Goal: Use online tool/utility: Utilize a website feature to perform a specific function

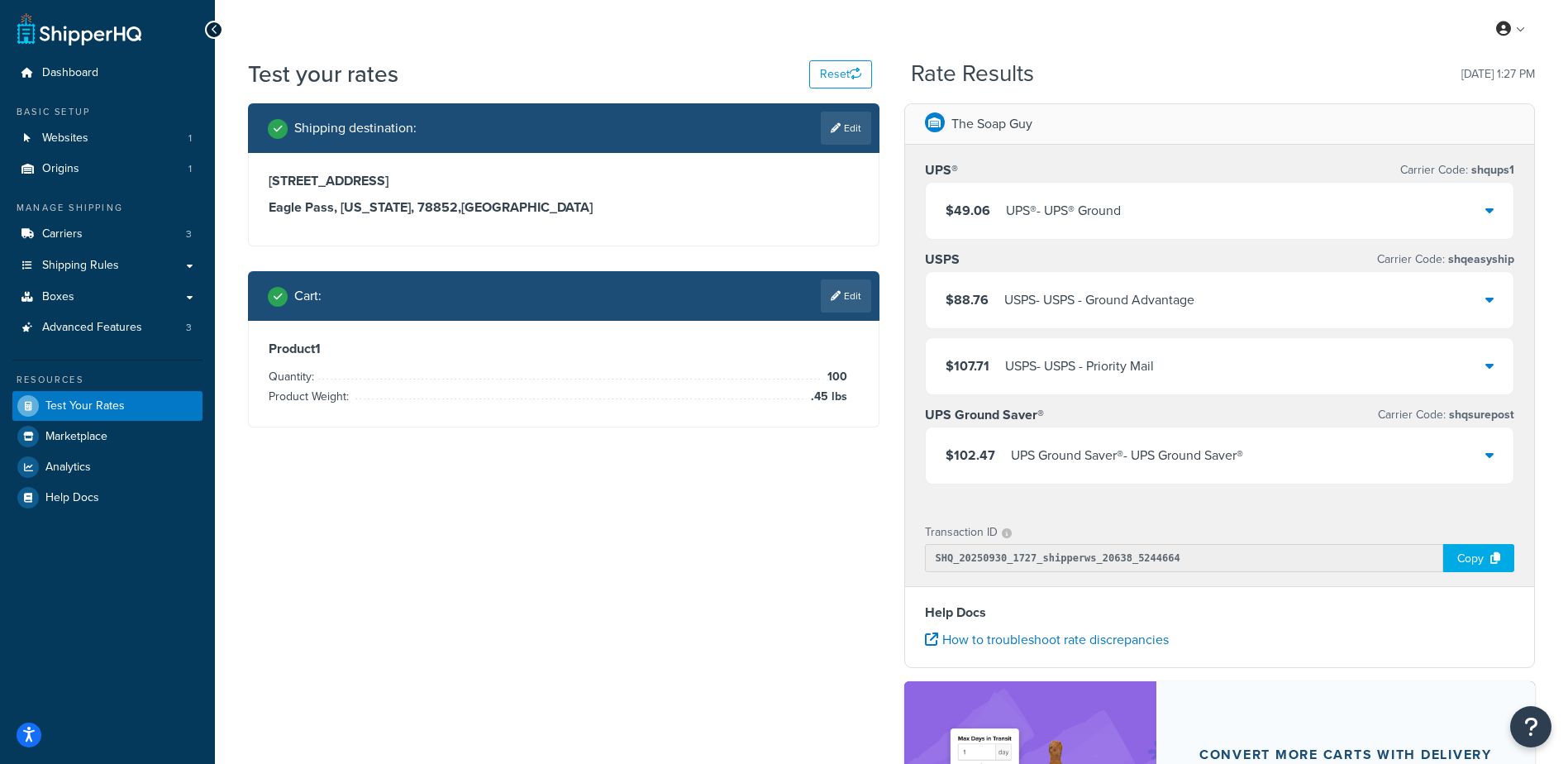
drag, startPoint x: 0, startPoint y: 0, endPoint x: 732, endPoint y: 594, distance: 942.7
click at [732, 594] on div "Shipping destination : Edit [STREET_ADDRESS][US_STATE] Cart : Edit Product 1 Qu…" at bounding box center [891, 539] width 1311 height 872
click at [1075, 206] on div "UPS® - UPS® Ground" at bounding box center [1063, 211] width 115 height 23
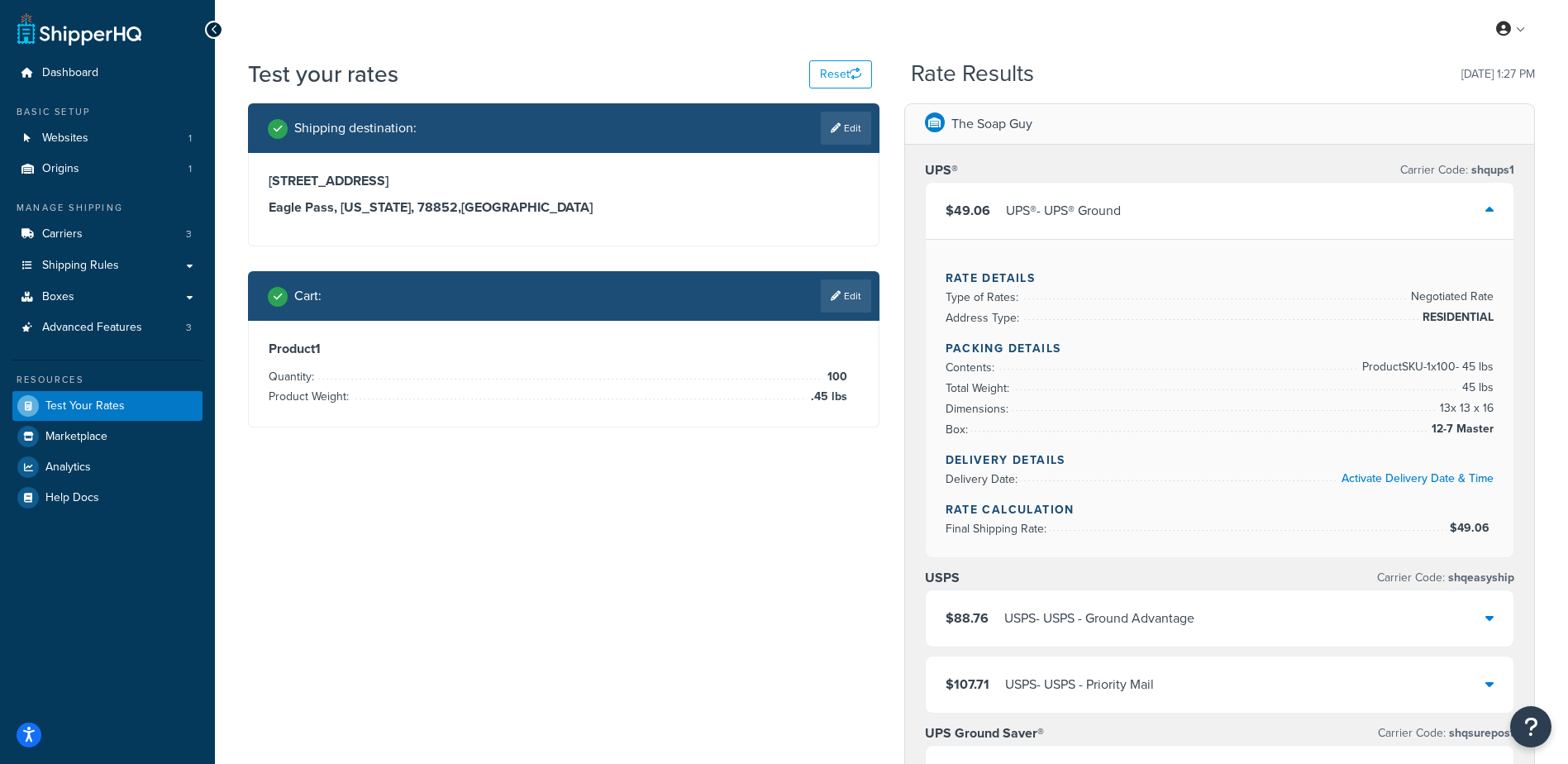
click at [1109, 200] on div "$49.06 UPS® - UPS® Ground" at bounding box center [1219, 211] width 589 height 56
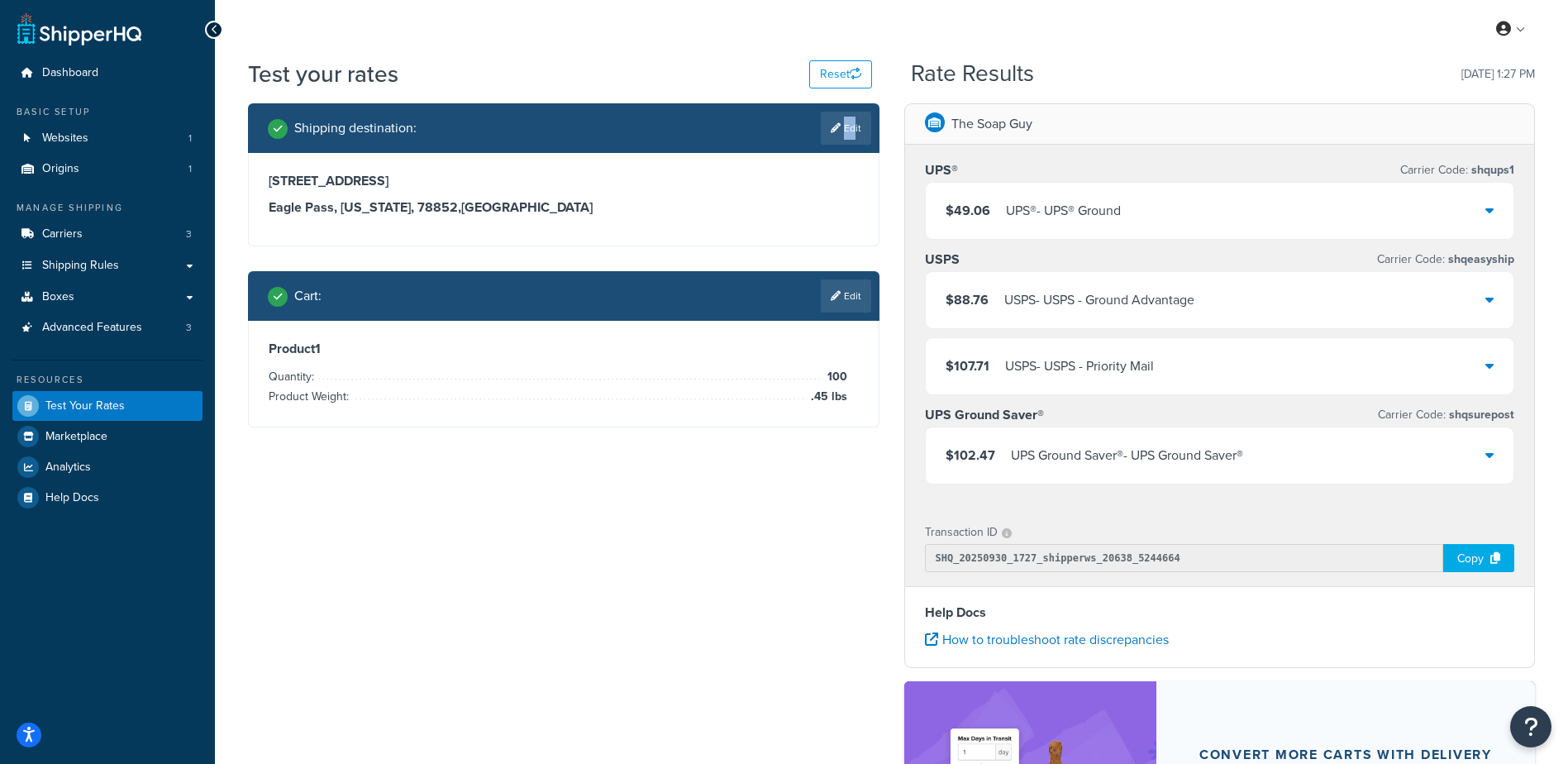
drag, startPoint x: 835, startPoint y: 123, endPoint x: 850, endPoint y: 135, distance: 19.2
click at [850, 135] on link "Edit" at bounding box center [845, 128] width 50 height 33
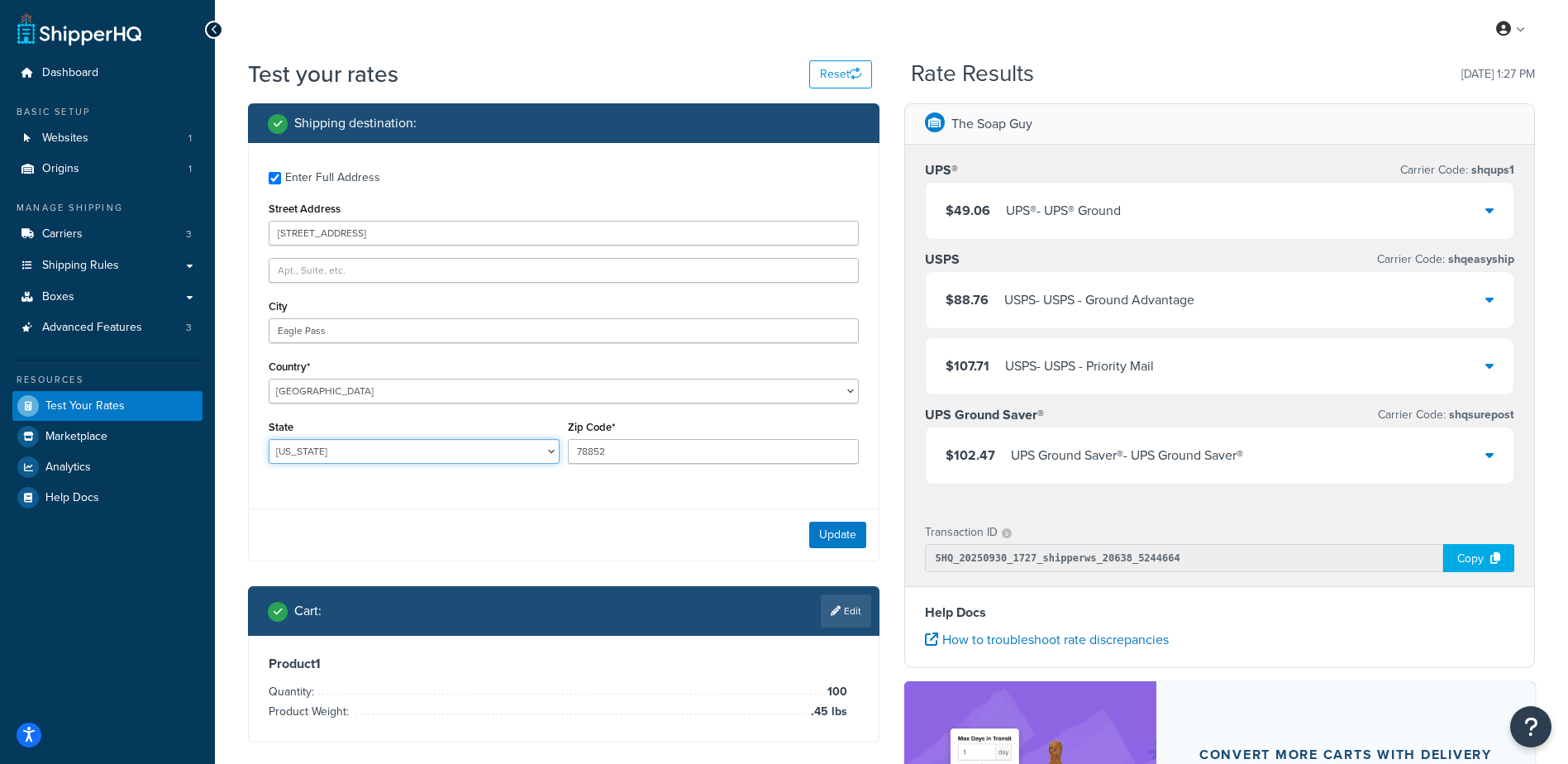
drag, startPoint x: 314, startPoint y: 442, endPoint x: 313, endPoint y: 451, distance: 9.1
click at [313, 443] on select "[US_STATE] [US_STATE] [US_STATE] [US_STATE] [US_STATE] Armed Forces Americas Ar…" at bounding box center [413, 451] width 291 height 25
select select "IA"
click at [268, 439] on select "[US_STATE] [US_STATE] [US_STATE] [US_STATE] [US_STATE] Armed Forces Americas Ar…" at bounding box center [413, 451] width 291 height 25
type input "[STREET_ADDRESS]"
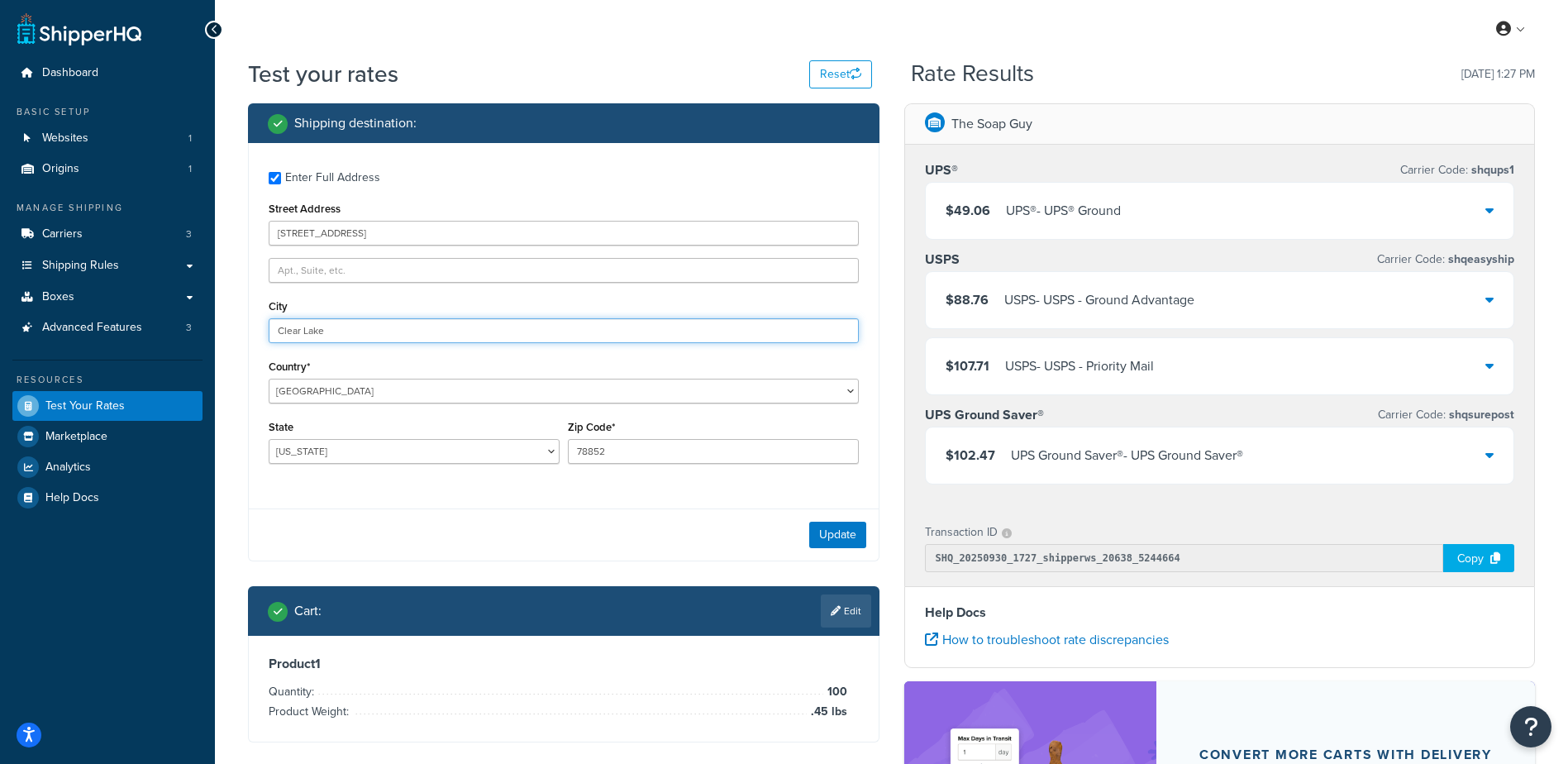
type input "Clear Lake"
type input "50428"
drag, startPoint x: 444, startPoint y: 541, endPoint x: 746, endPoint y: 529, distance: 302.2
click at [445, 541] on div "Update" at bounding box center [563, 535] width 630 height 52
click at [826, 533] on button "Update" at bounding box center [838, 535] width 57 height 26
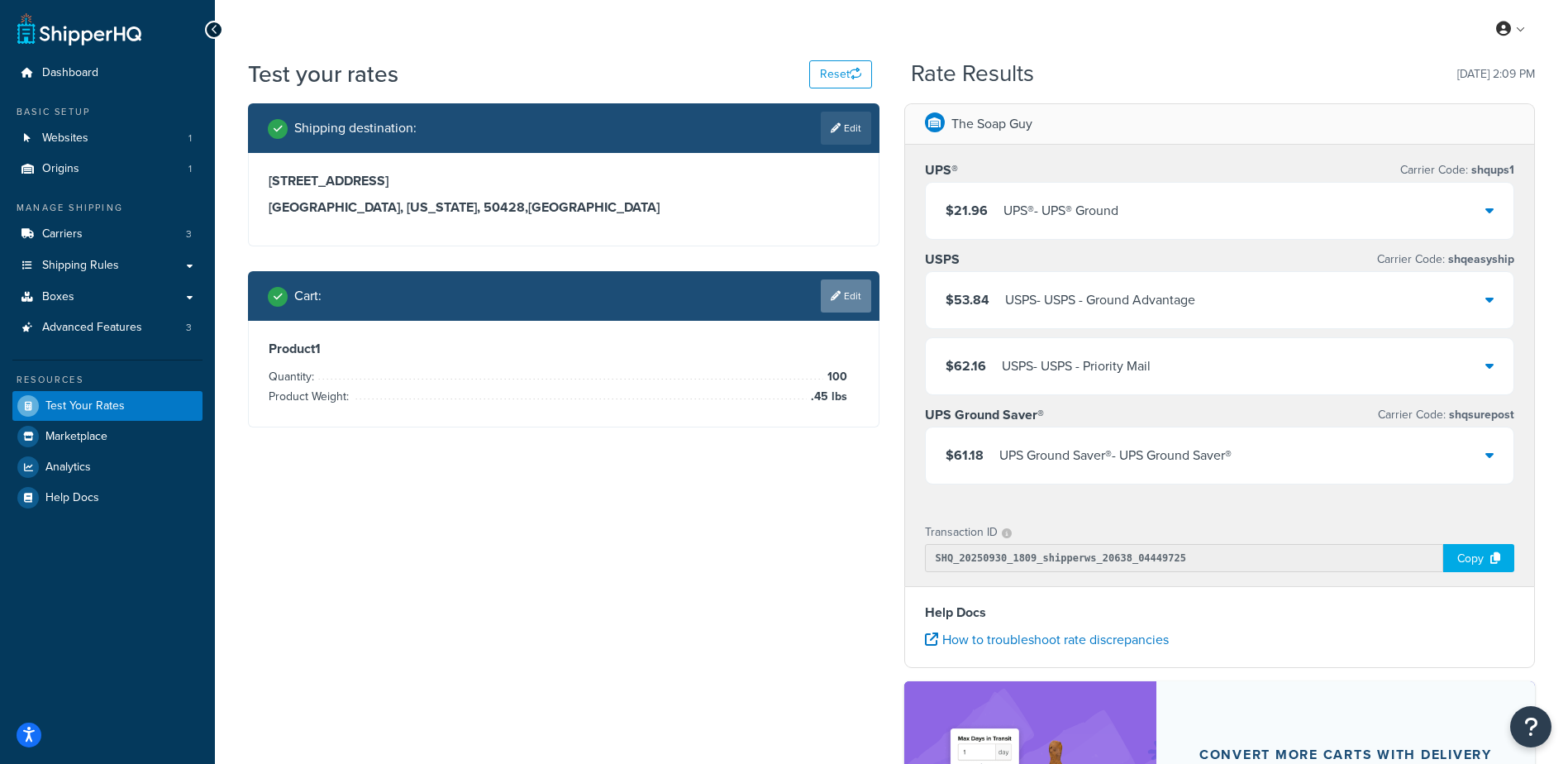
click at [833, 310] on link "Edit" at bounding box center [845, 296] width 50 height 33
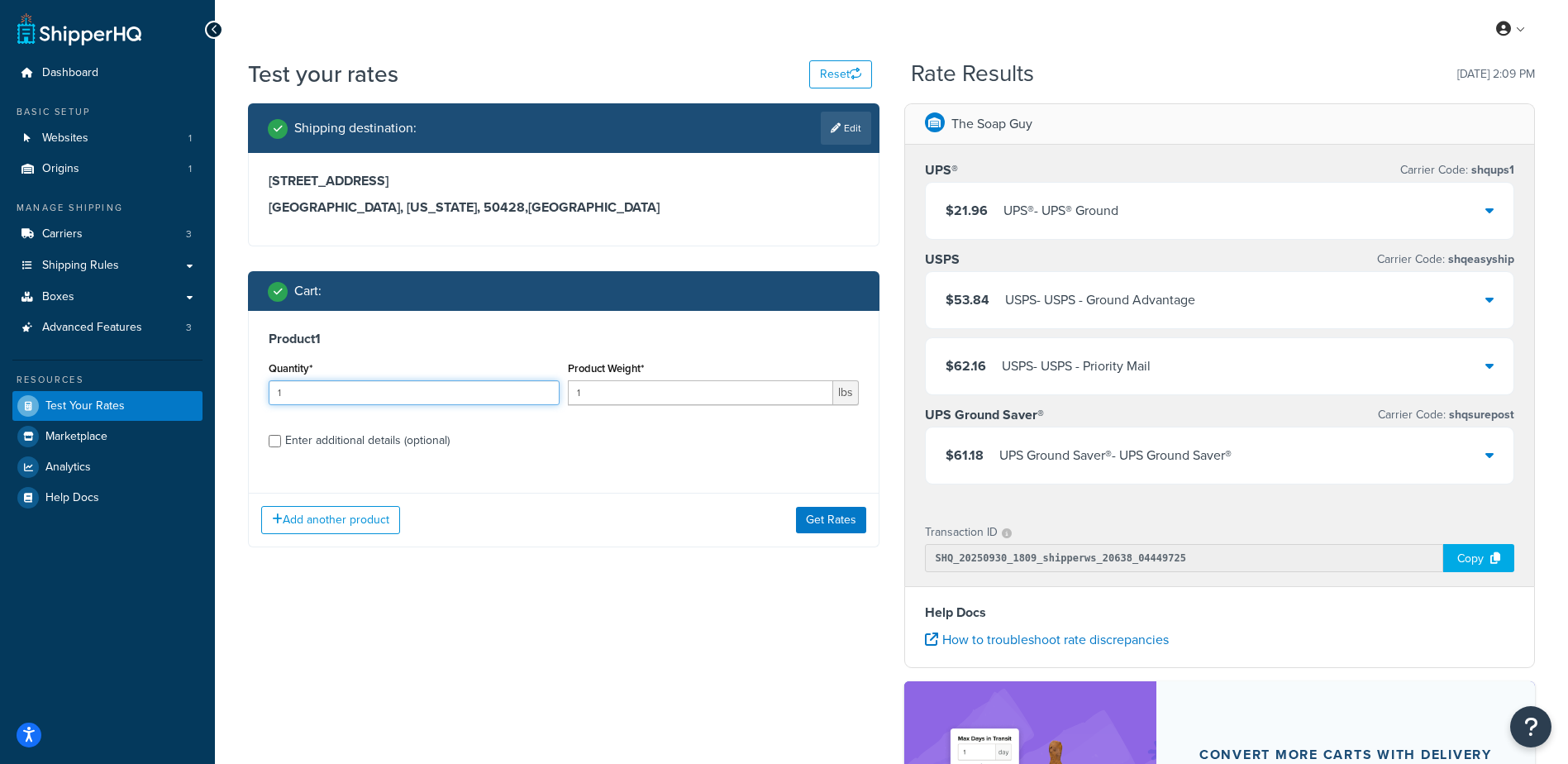
drag, startPoint x: 391, startPoint y: 386, endPoint x: 141, endPoint y: 390, distance: 250.0
click at [140, 391] on div "Dashboard Basic Setup Websites 1 Origins 1 Manage Shipping Carriers 3 Shipping …" at bounding box center [784, 530] width 1568 height 1060
type input "100"
type input ".27"
click at [832, 513] on button "Get Rates" at bounding box center [831, 520] width 70 height 26
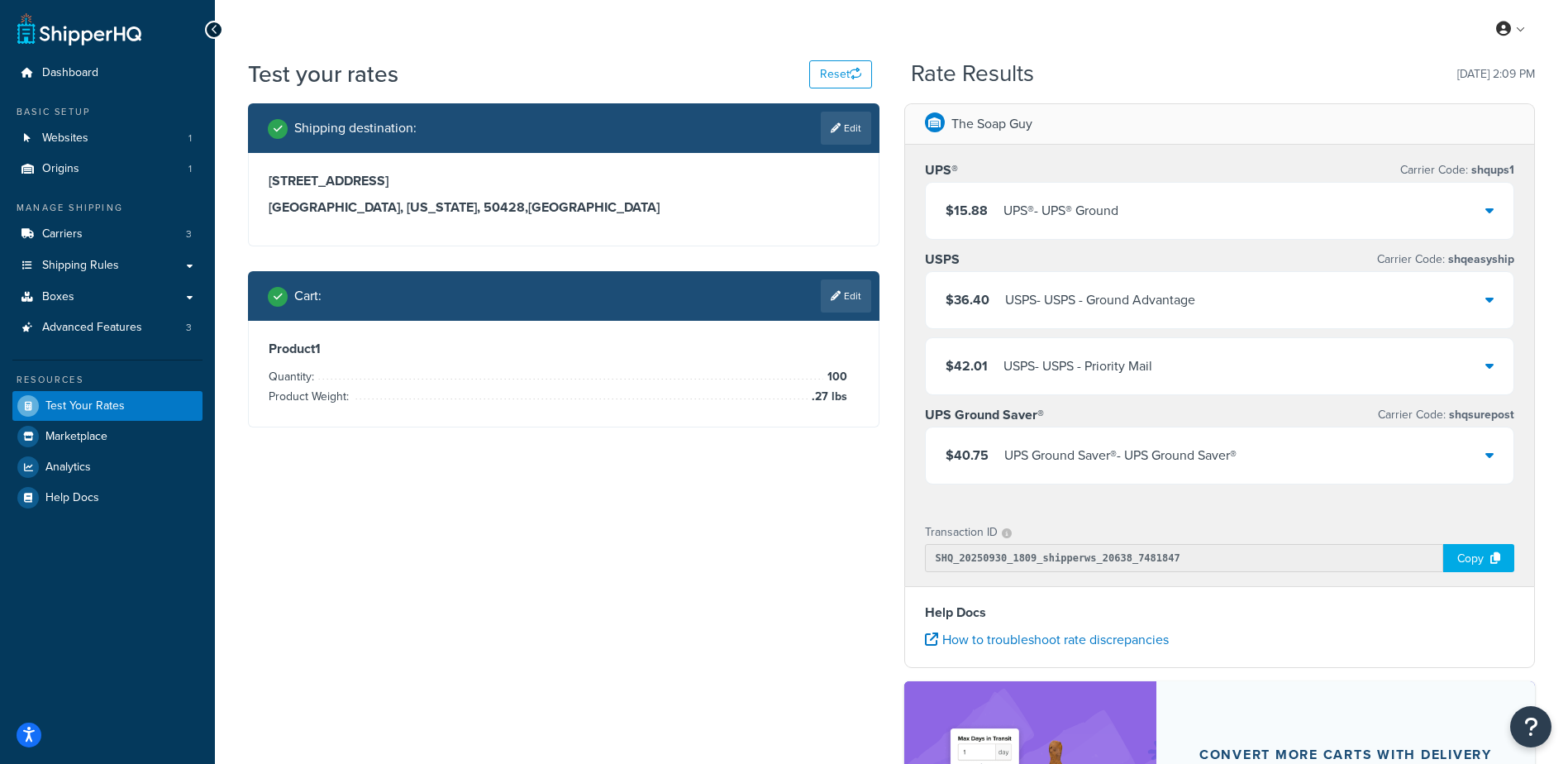
click at [1170, 195] on div "$15.88 UPS® - UPS® Ground" at bounding box center [1219, 211] width 589 height 56
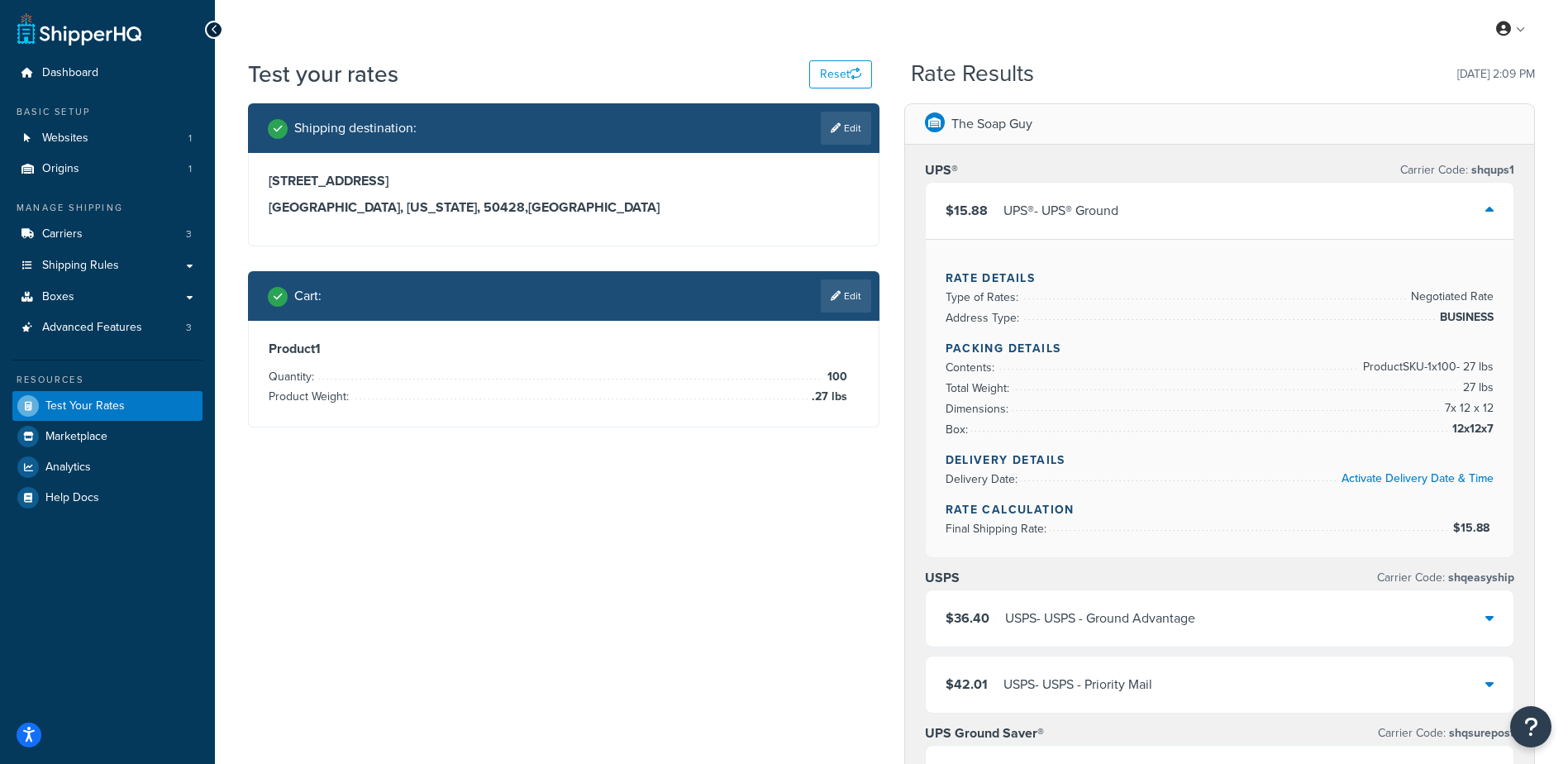
click at [1170, 195] on div "$15.88 UPS® - UPS® Ground" at bounding box center [1219, 211] width 589 height 56
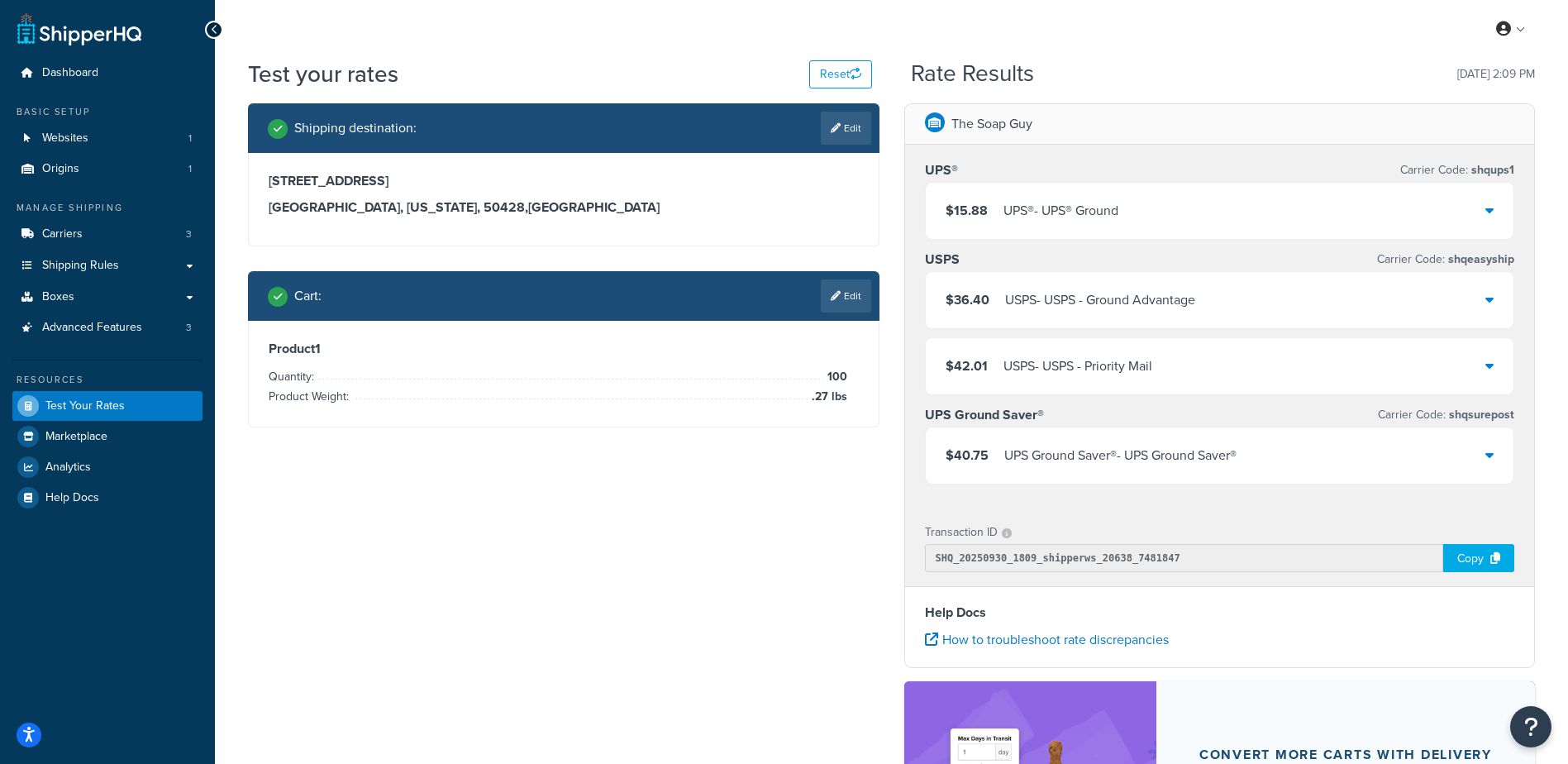
click at [841, 137] on link "Edit" at bounding box center [845, 128] width 50 height 33
select select "IA"
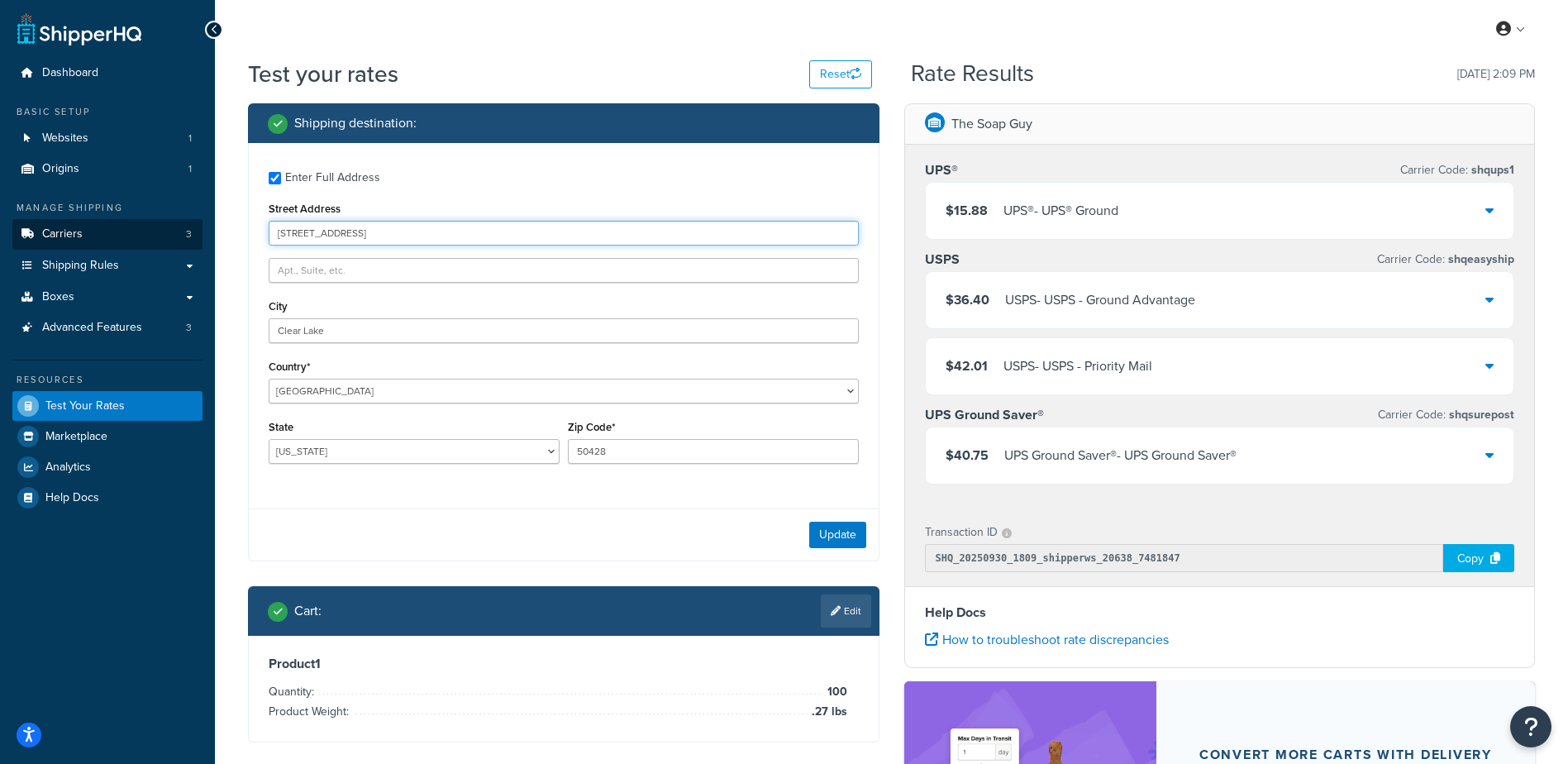
drag, startPoint x: 380, startPoint y: 234, endPoint x: 165, endPoint y: 249, distance: 215.5
click at [165, 248] on div "Dashboard Basic Setup Websites 1 Origins 1 Manage Shipping Carriers 3 Shipping …" at bounding box center [784, 530] width 1568 height 1060
type input "[STREET_ADDRESS]"
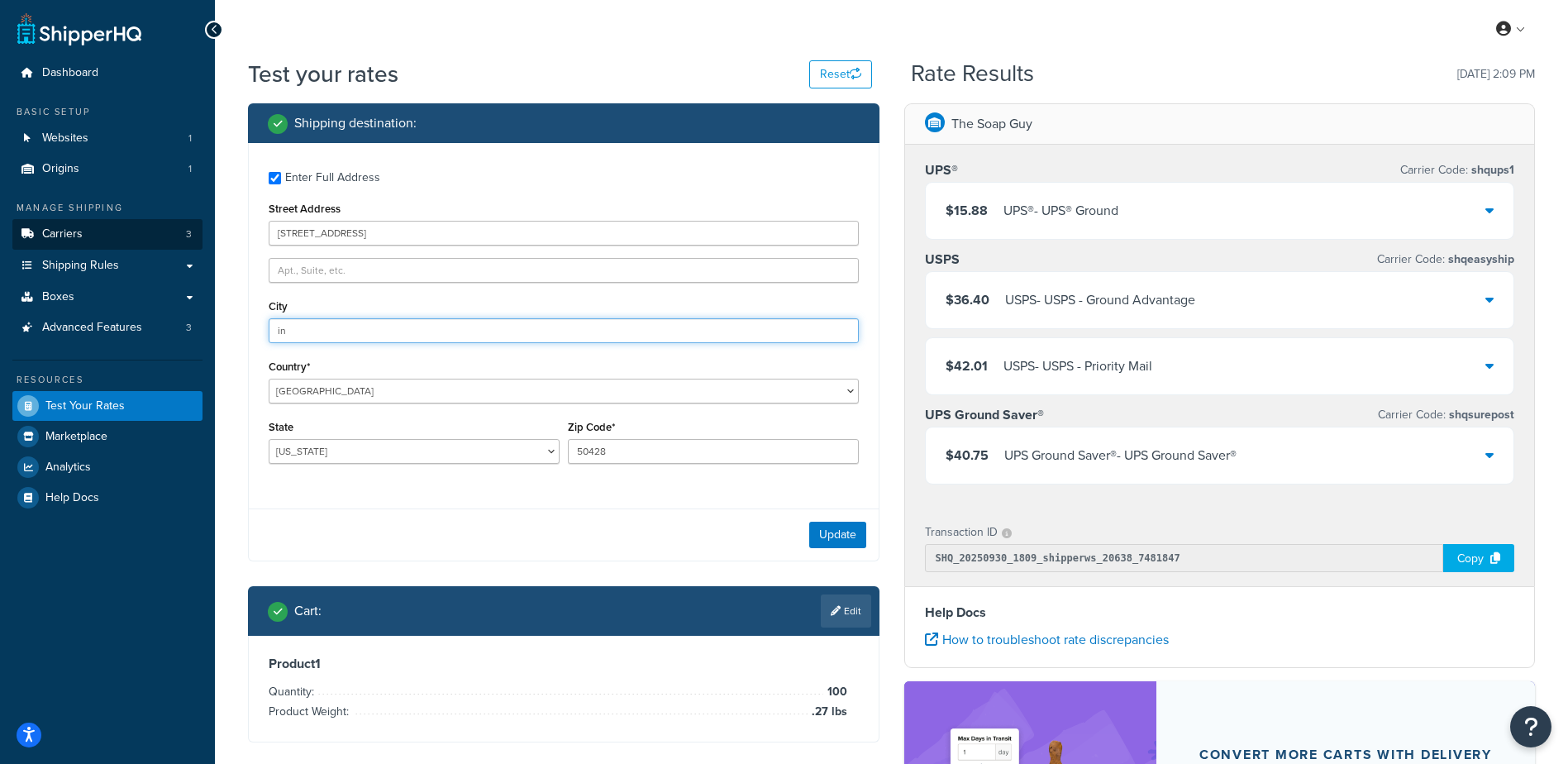
type input "i"
type input "Crown Point"
select select "IN"
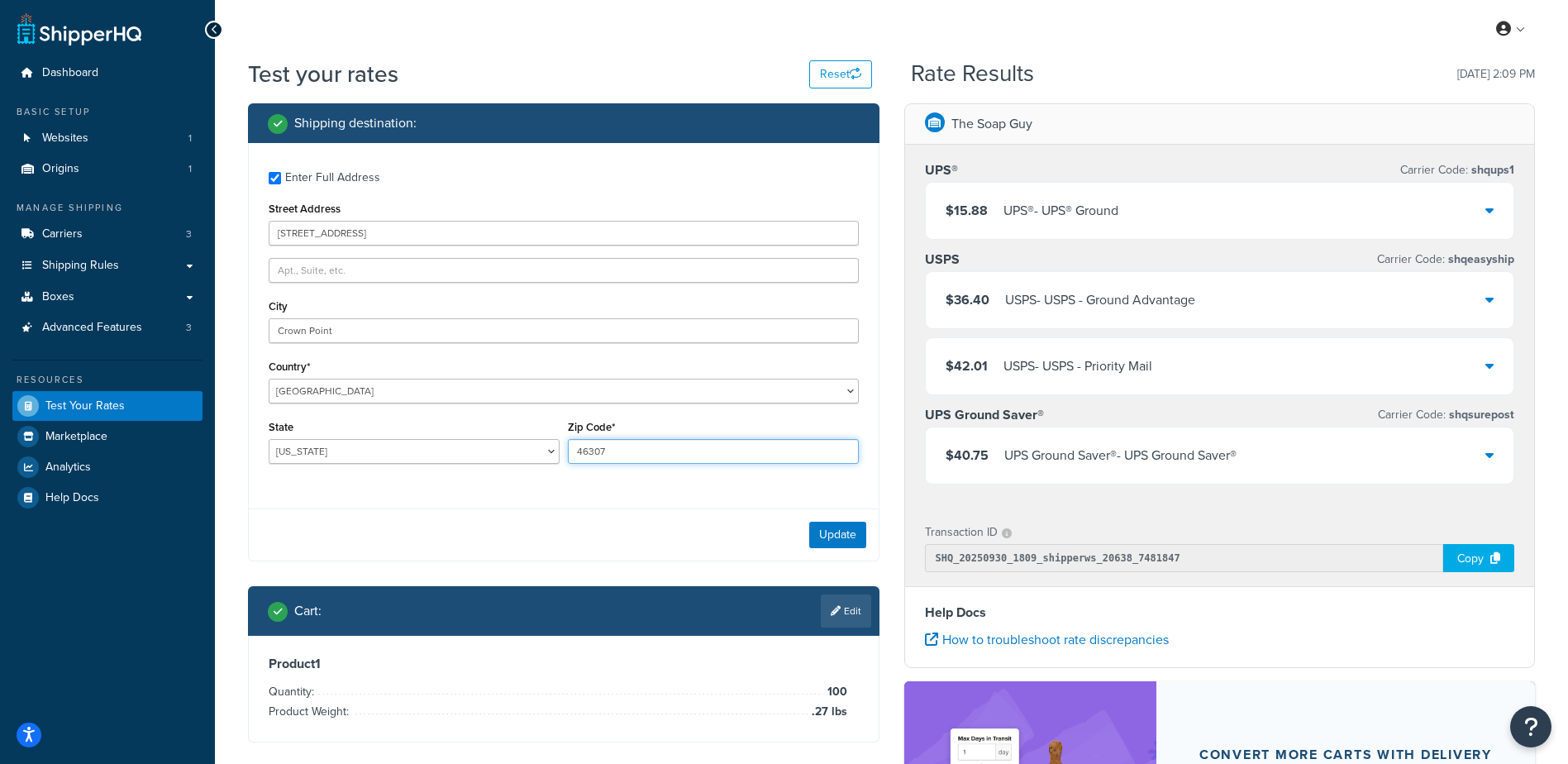
type input "46307"
click at [371, 527] on div "Update" at bounding box center [563, 535] width 630 height 52
click at [846, 538] on button "Update" at bounding box center [838, 535] width 57 height 26
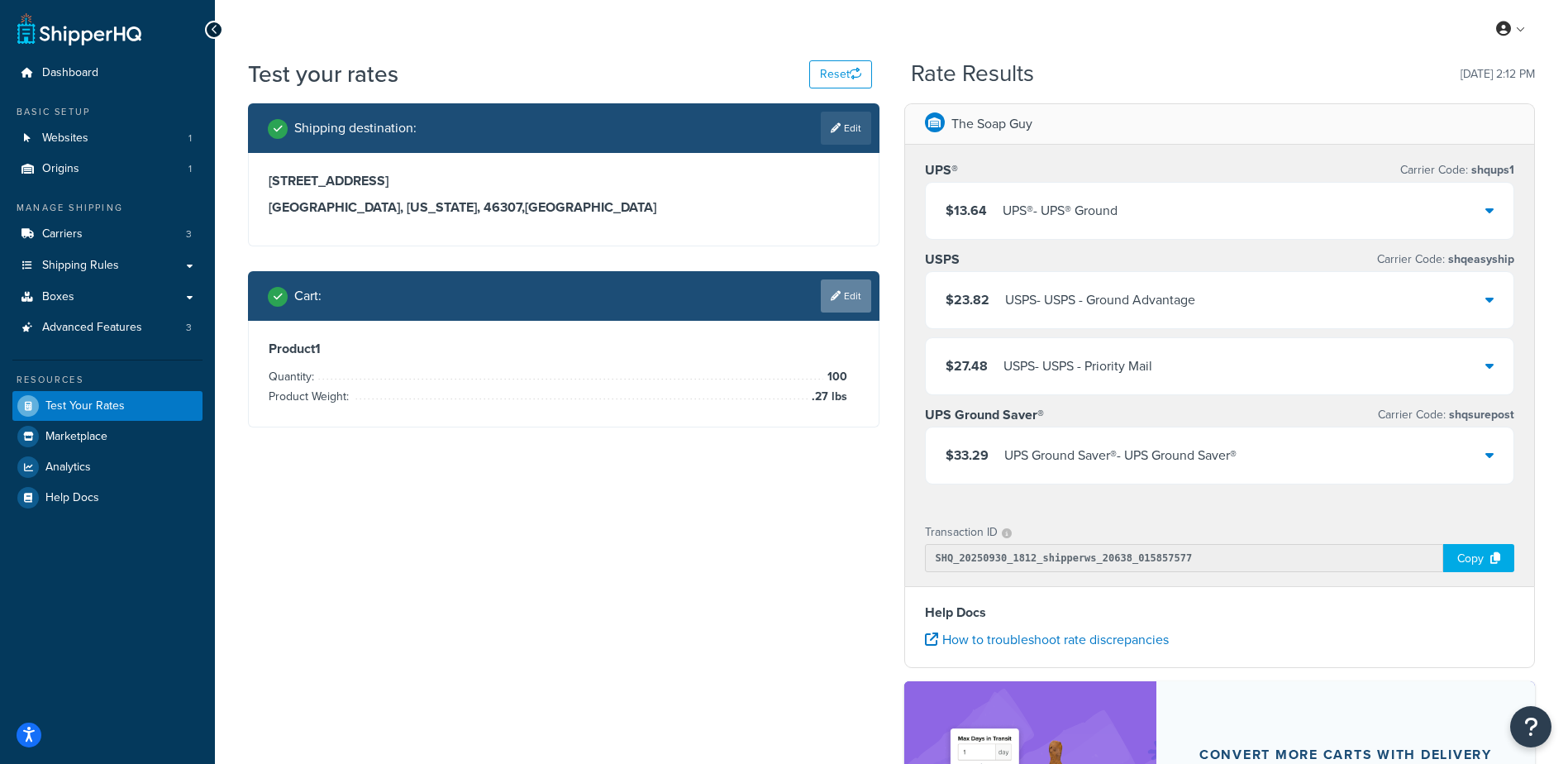
click at [850, 291] on link "Edit" at bounding box center [845, 296] width 50 height 33
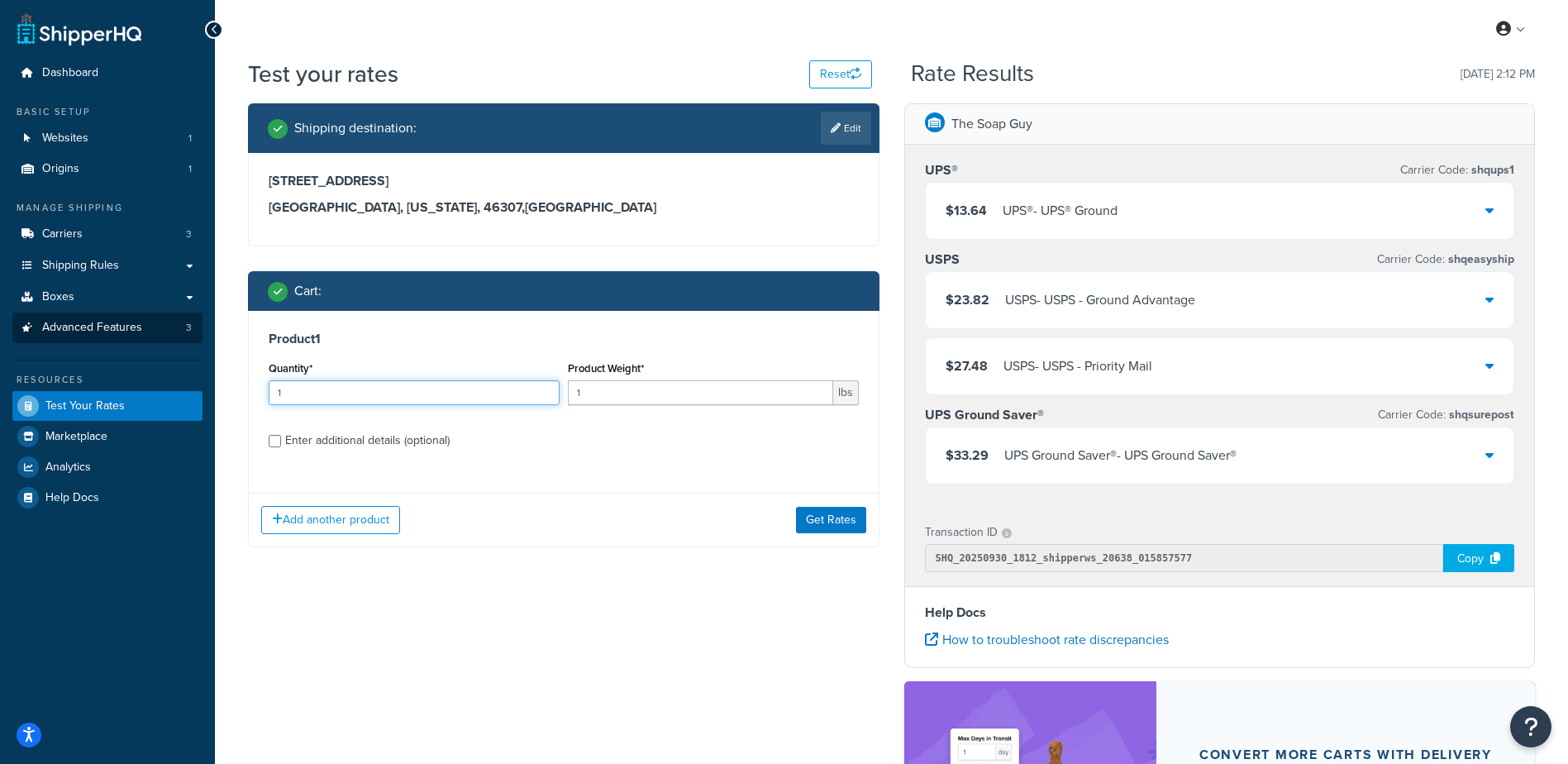
drag, startPoint x: 446, startPoint y: 388, endPoint x: 69, endPoint y: 339, distance: 380.2
click at [69, 343] on div "Dashboard Basic Setup Websites 1 Origins 1 Manage Shipping Carriers 3 Shipping …" at bounding box center [784, 530] width 1568 height 1060
type input "100"
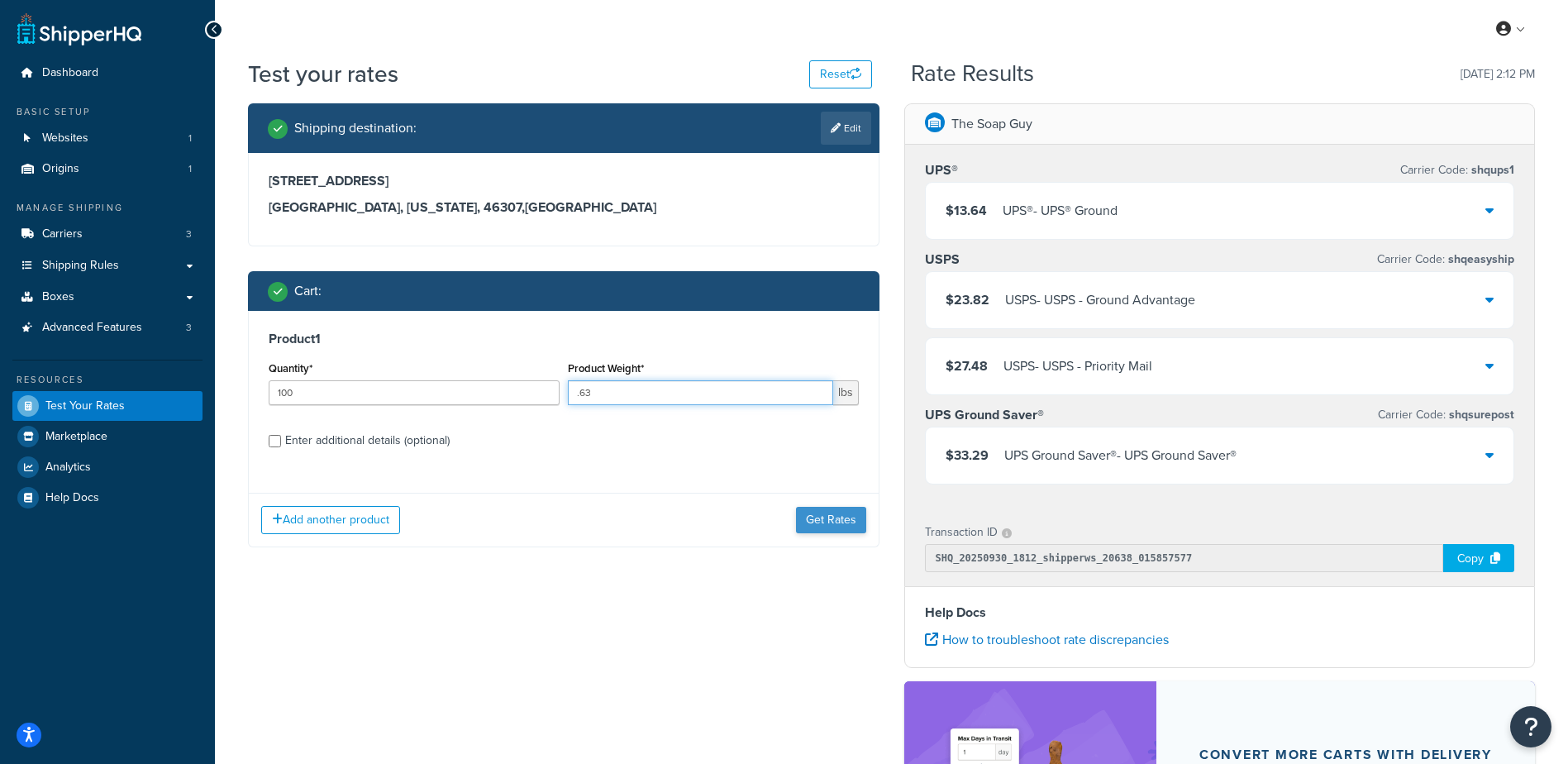
type input ".63"
click at [845, 524] on button "Get Rates" at bounding box center [831, 520] width 70 height 26
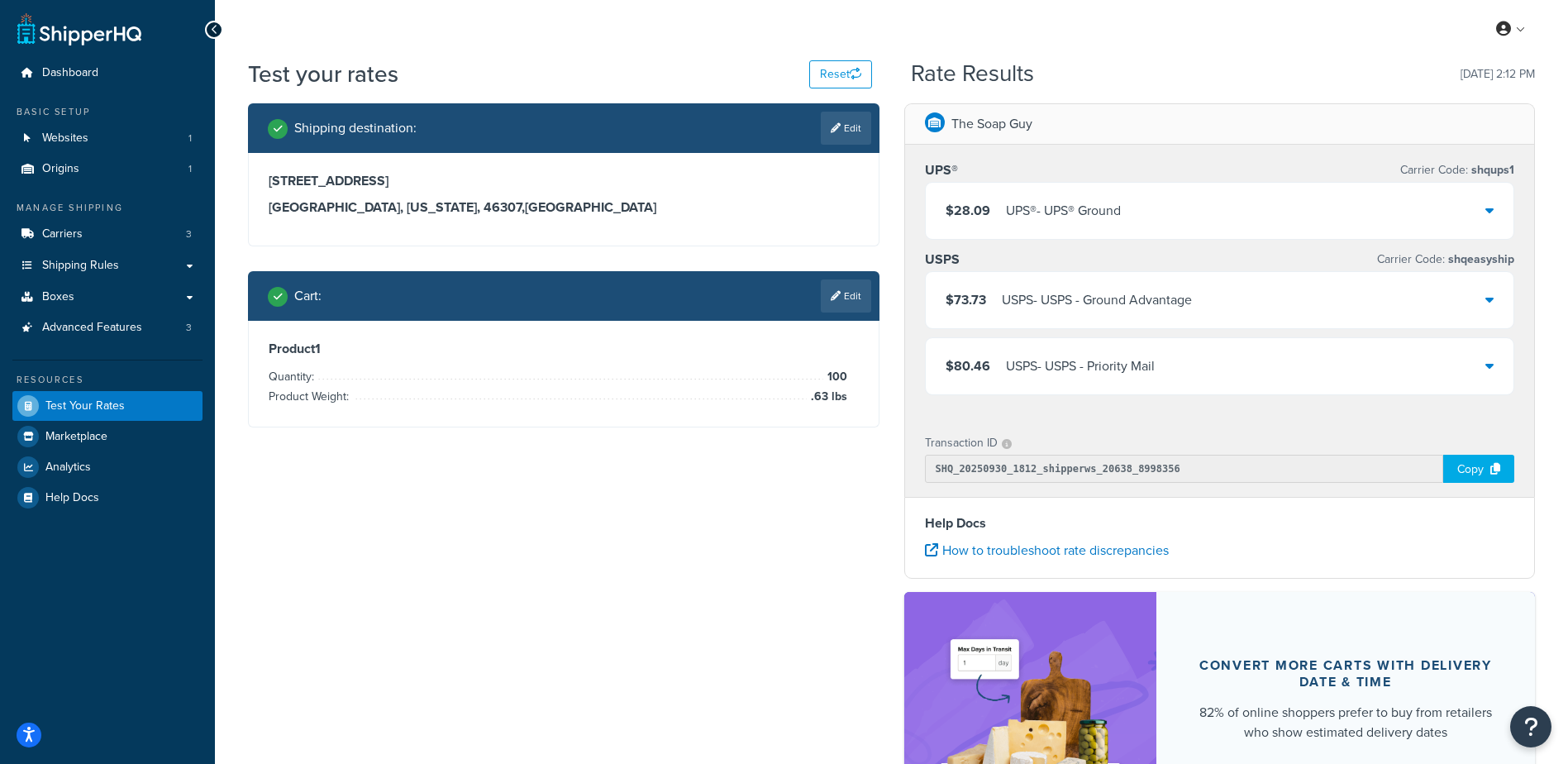
click at [861, 129] on link "Edit" at bounding box center [845, 128] width 50 height 33
select select "IN"
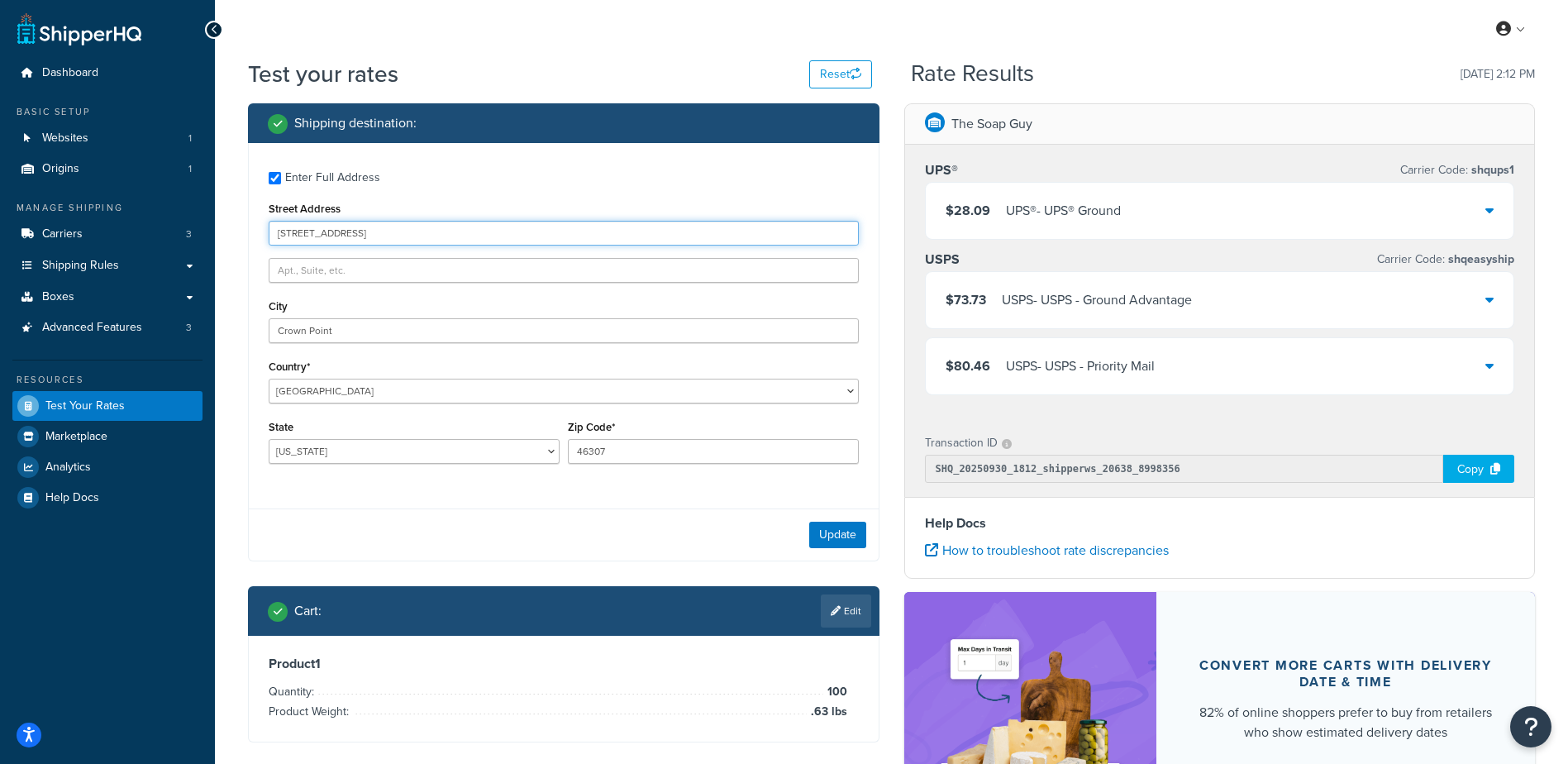
drag, startPoint x: 341, startPoint y: 227, endPoint x: 121, endPoint y: 210, distance: 220.7
click at [123, 209] on div "Dashboard Basic Setup Websites 1 Origins 1 Manage Shipping Carriers 3 Shipping …" at bounding box center [784, 485] width 1568 height 970
type input "[STREET_ADDRESS]"
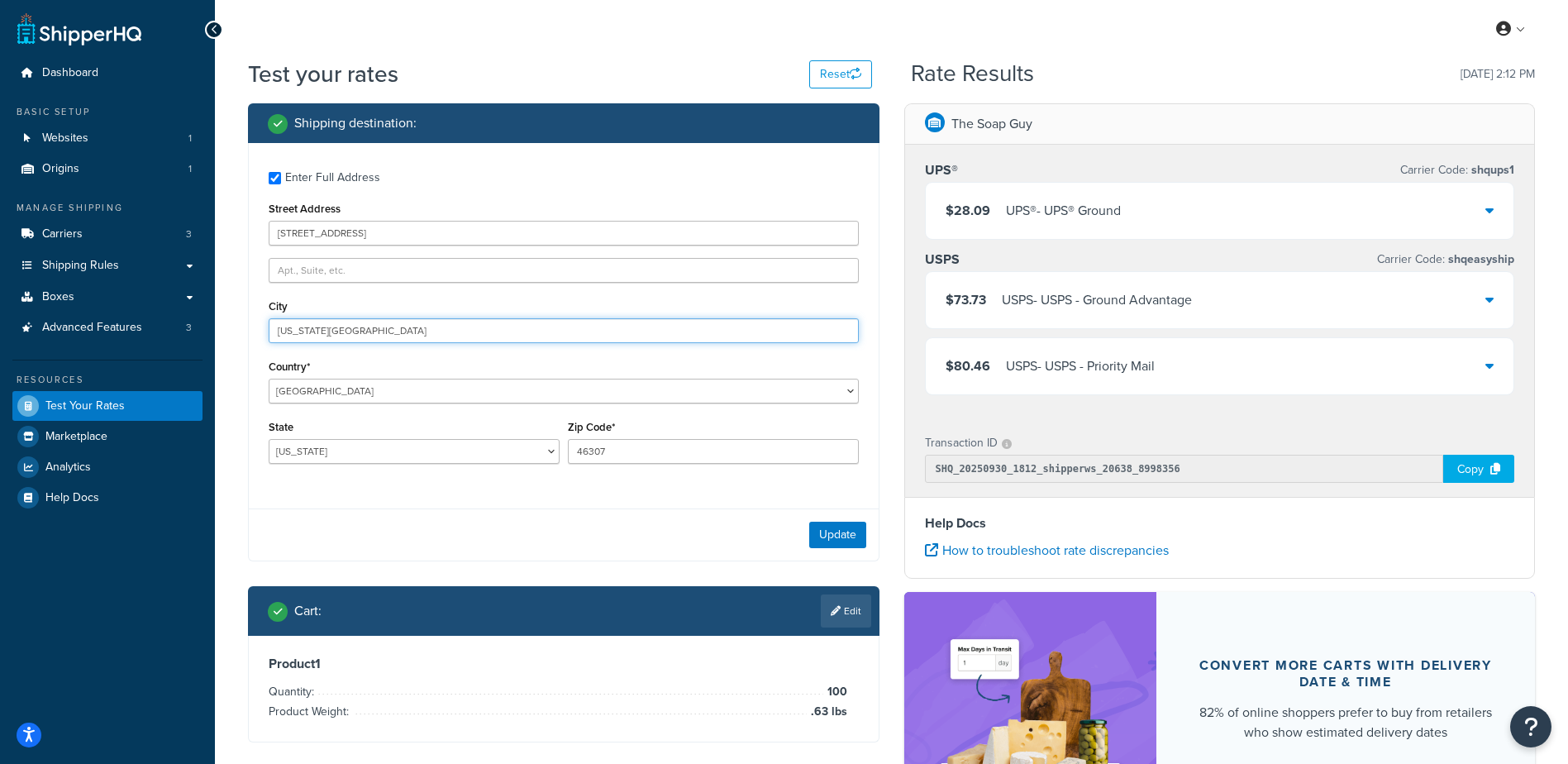
type input "[US_STATE][GEOGRAPHIC_DATA]"
select select "MO"
type input "64114"
click at [403, 516] on div "Update" at bounding box center [563, 535] width 630 height 52
click at [821, 533] on button "Update" at bounding box center [838, 535] width 57 height 26
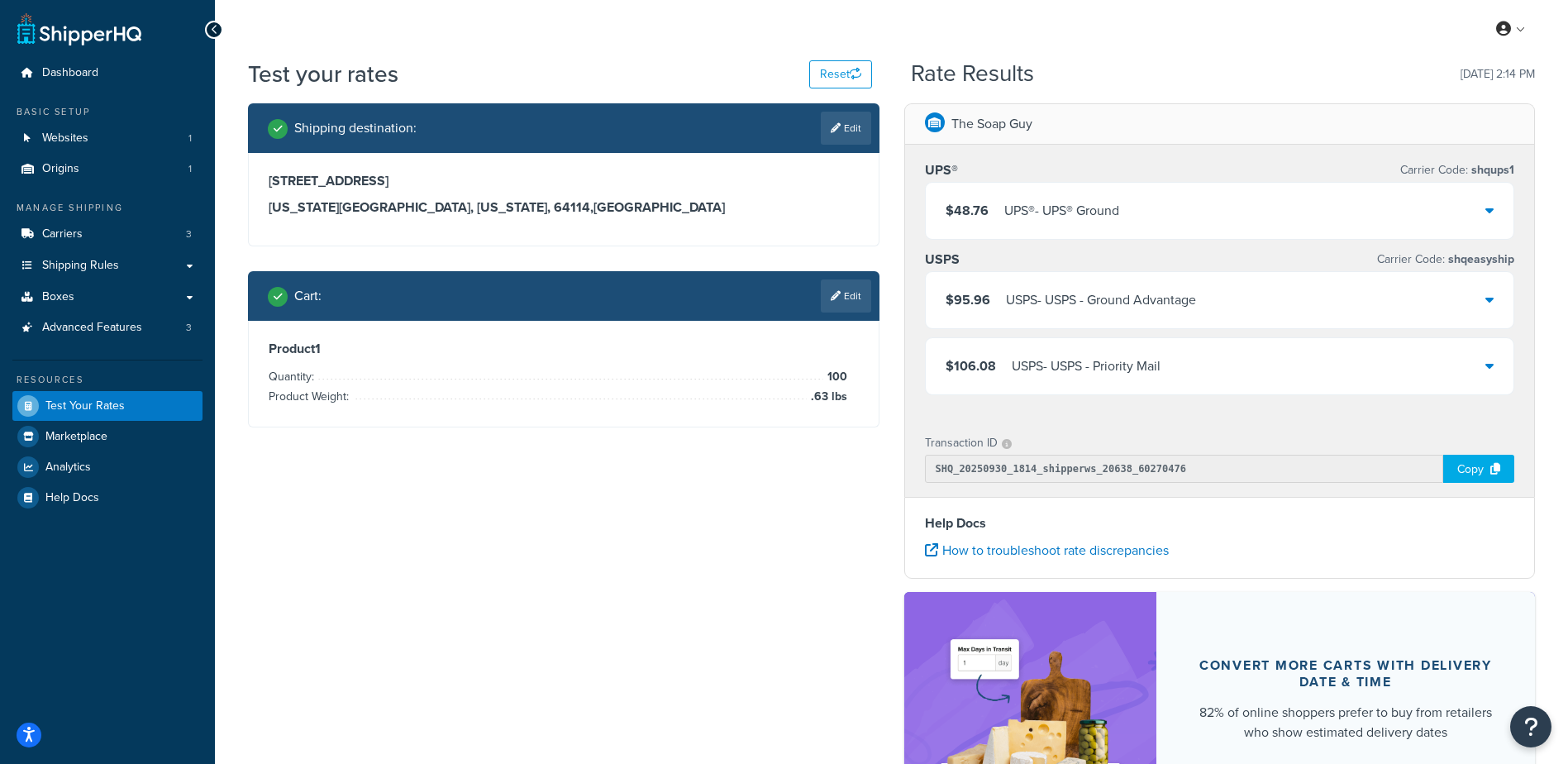
click at [845, 304] on link "Edit" at bounding box center [845, 296] width 50 height 33
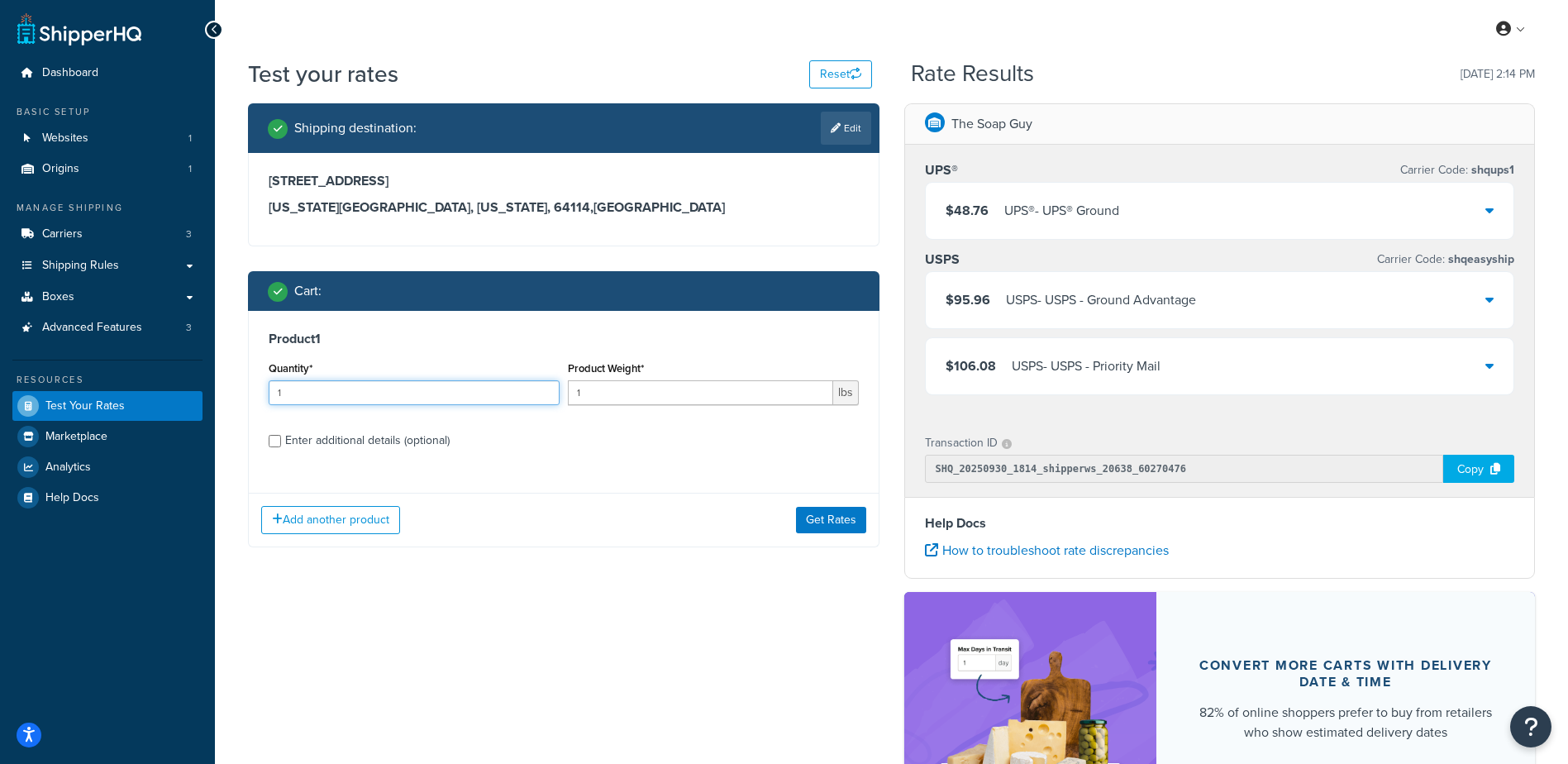
drag, startPoint x: 343, startPoint y: 380, endPoint x: 91, endPoint y: 368, distance: 252.3
click at [91, 368] on div "Dashboard Basic Setup Websites 1 Origins 1 Manage Shipping Carriers 3 Shipping …" at bounding box center [784, 485] width 1568 height 970
type input "100"
type input ".24"
click at [649, 458] on div "Product 1 Quantity* 100 Product Weight* .24 lbs Enter additional details (optio…" at bounding box center [563, 396] width 630 height 170
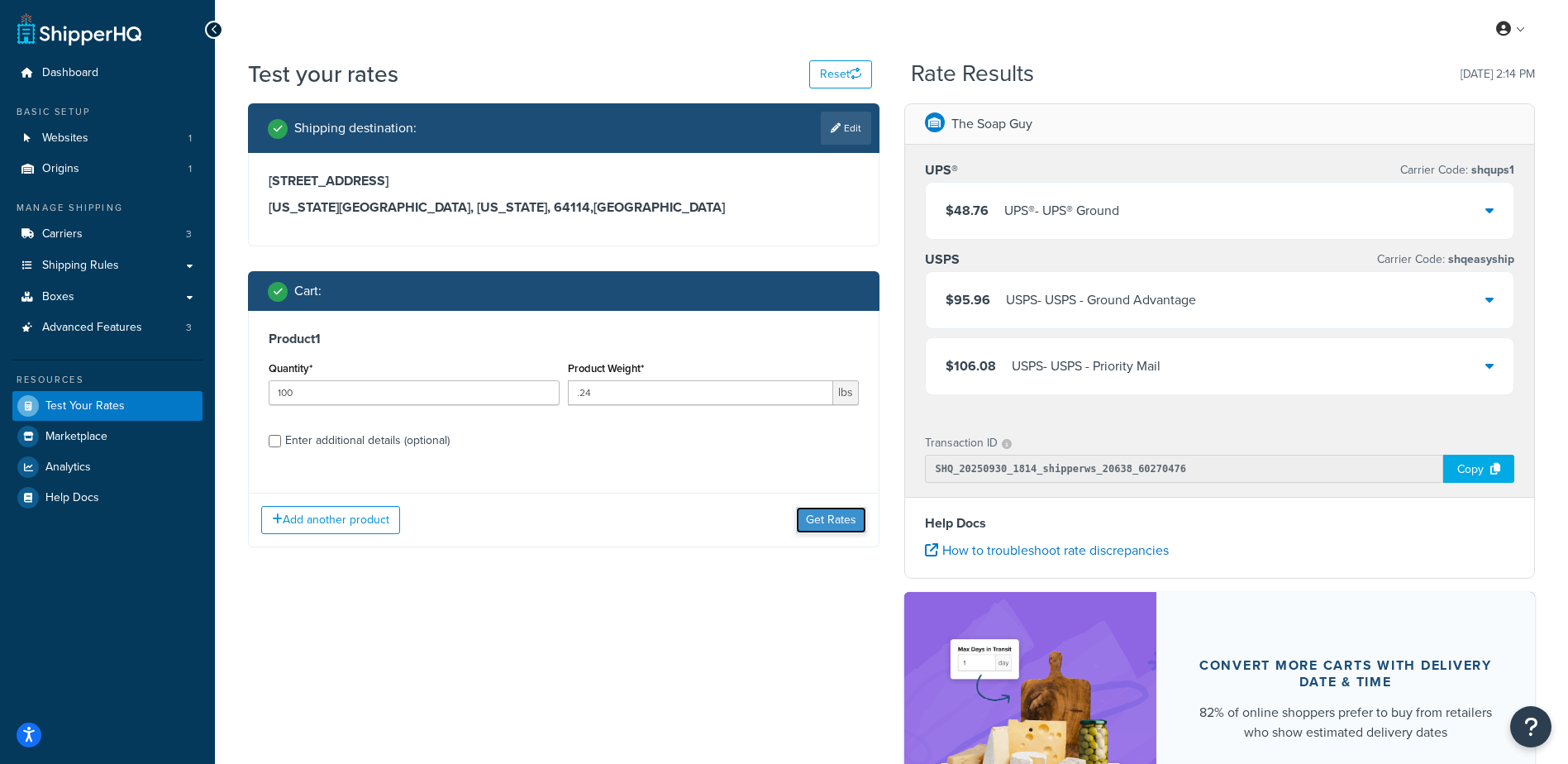
click at [855, 513] on button "Get Rates" at bounding box center [831, 520] width 70 height 26
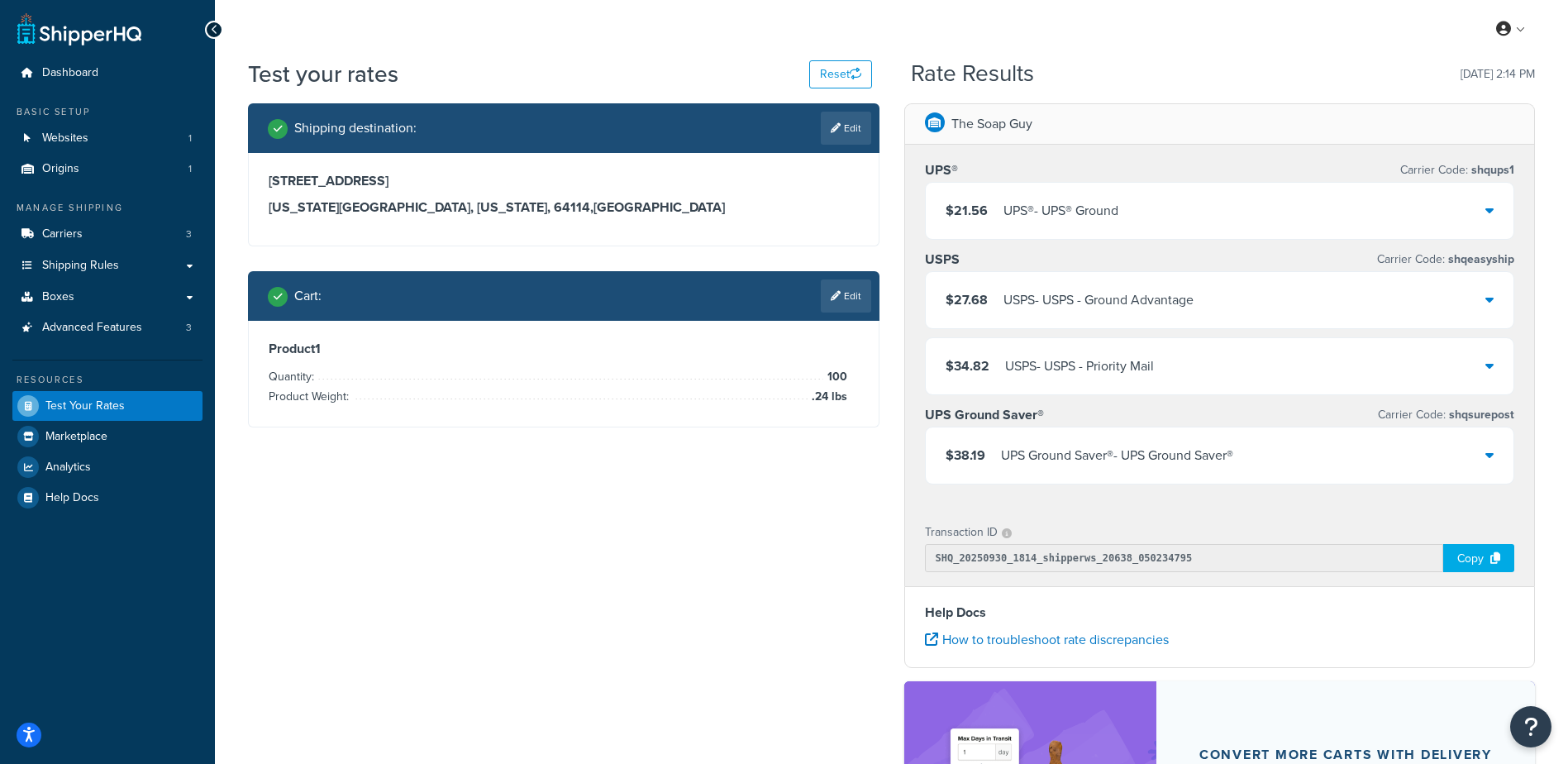
drag, startPoint x: 661, startPoint y: 565, endPoint x: 655, endPoint y: 577, distance: 13.4
click at [655, 577] on div "Shipping destination : Edit [STREET_ADDRESS][US_STATE][US_STATE] Cart : Edit Pr…" at bounding box center [891, 539] width 1311 height 872
click at [1283, 192] on div "$21.56 UPS® - UPS® Ground" at bounding box center [1219, 211] width 589 height 56
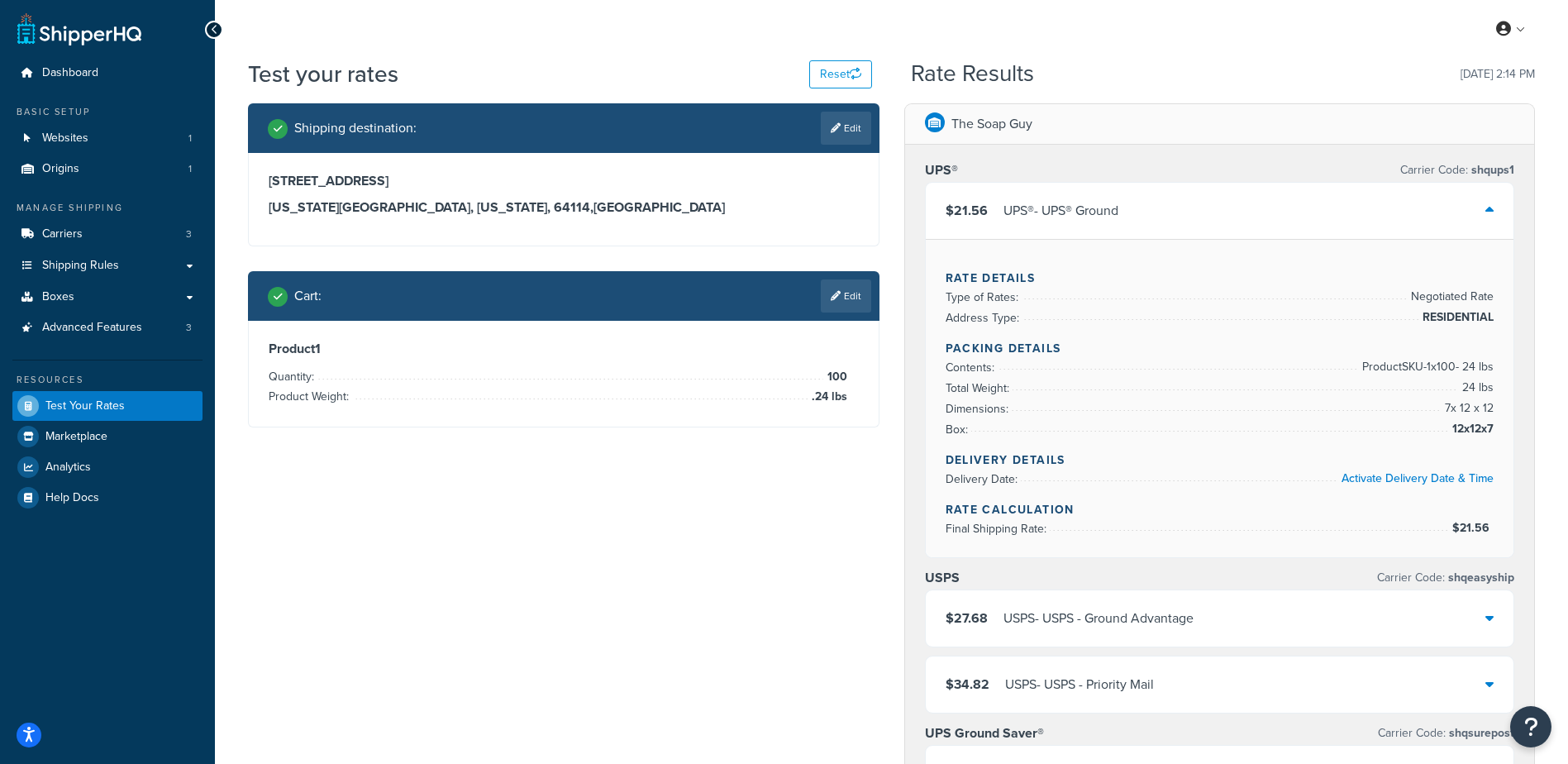
click at [1223, 193] on div "$21.56 UPS® - UPS® Ground" at bounding box center [1219, 211] width 589 height 56
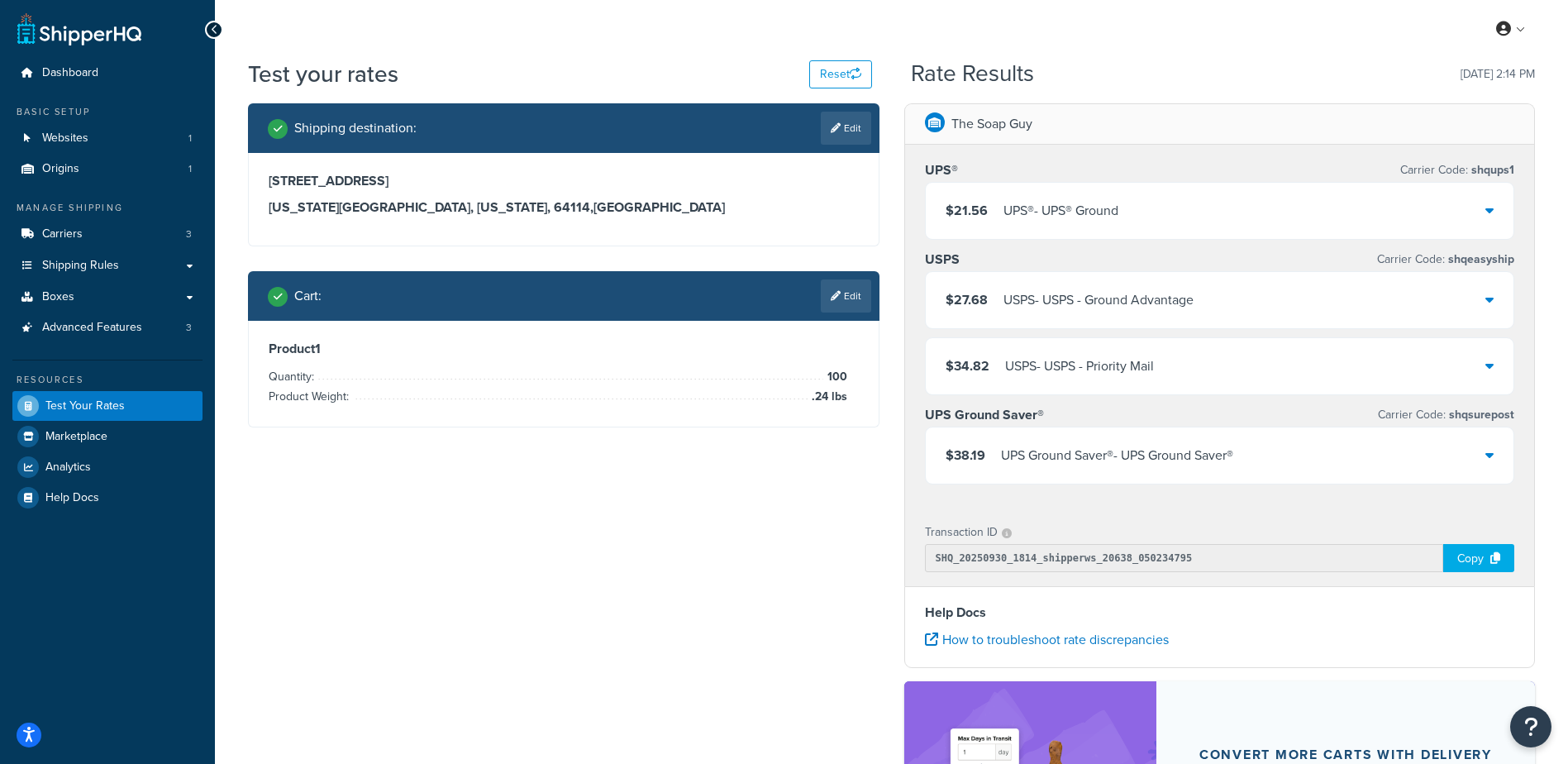
click at [838, 126] on icon at bounding box center [836, 129] width 10 height 10
select select "MO"
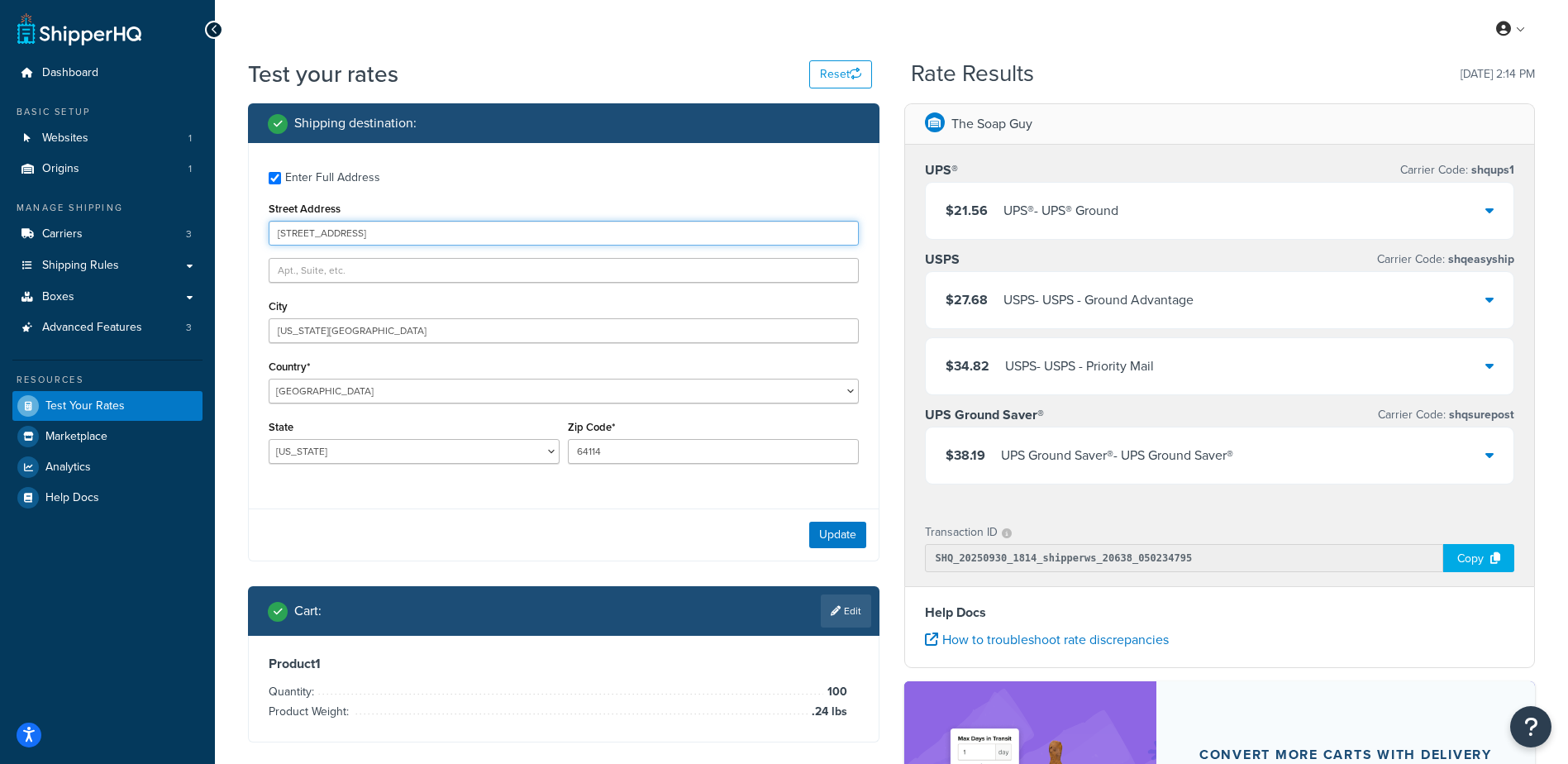
drag, startPoint x: 380, startPoint y: 237, endPoint x: 125, endPoint y: 215, distance: 255.9
click at [125, 215] on div "Dashboard Basic Setup Websites 1 Origins 1 Manage Shipping Carriers 3 Shipping …" at bounding box center [784, 530] width 1568 height 1060
type input "[STREET_ADDRESS]"
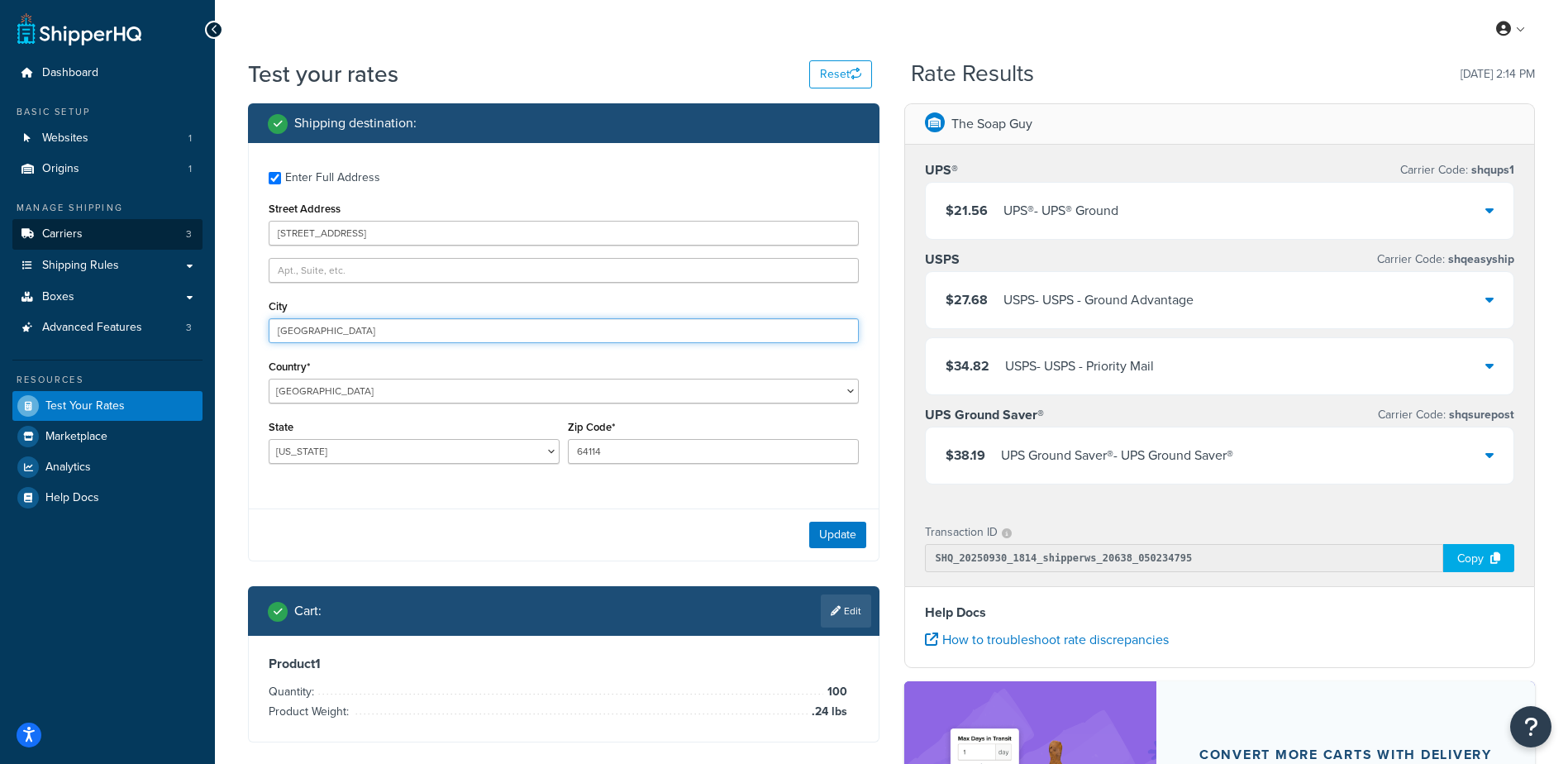
type input "[GEOGRAPHIC_DATA]"
select select "PA"
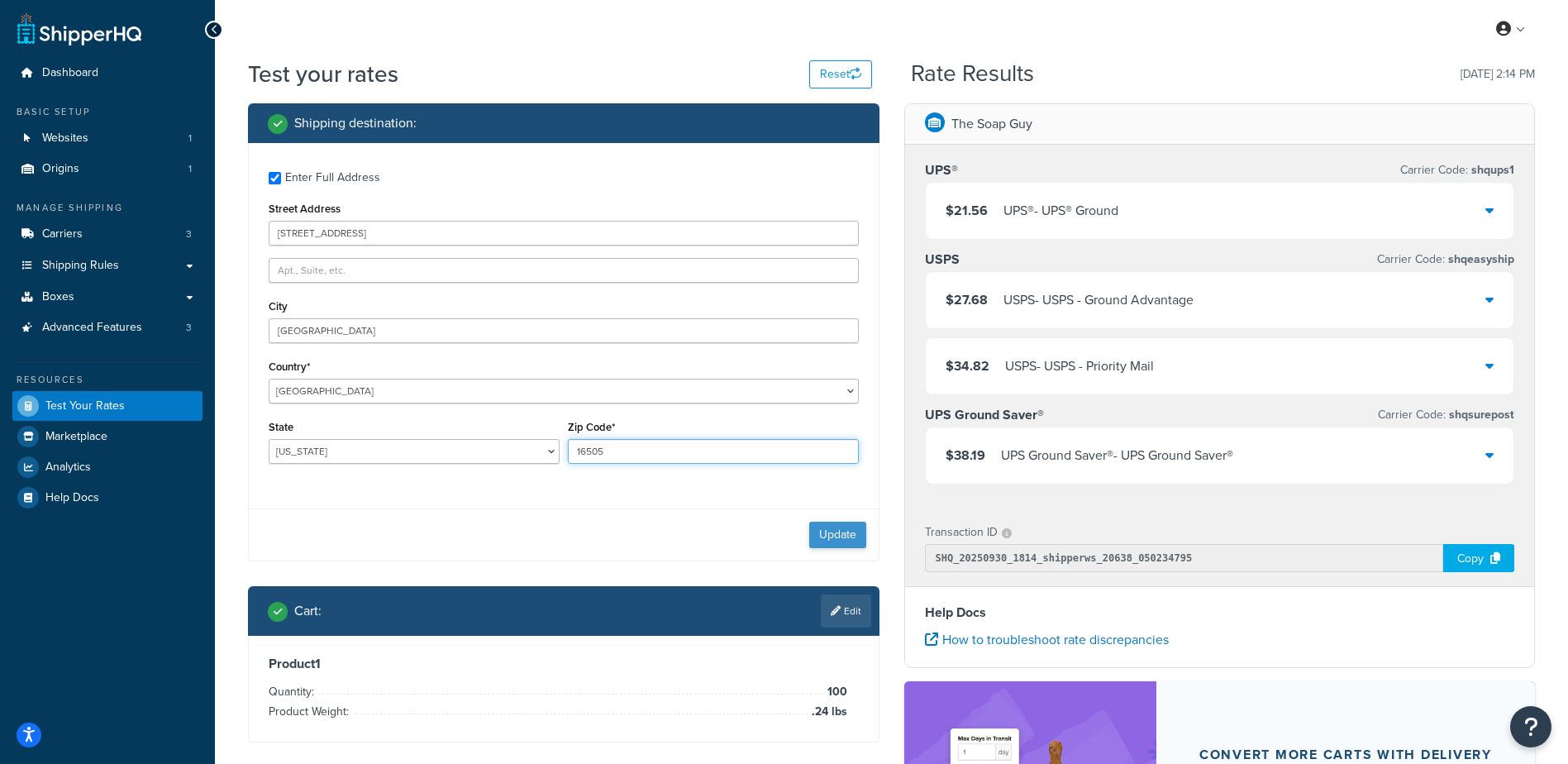
type input "16505"
click at [855, 537] on button "Update" at bounding box center [838, 535] width 57 height 26
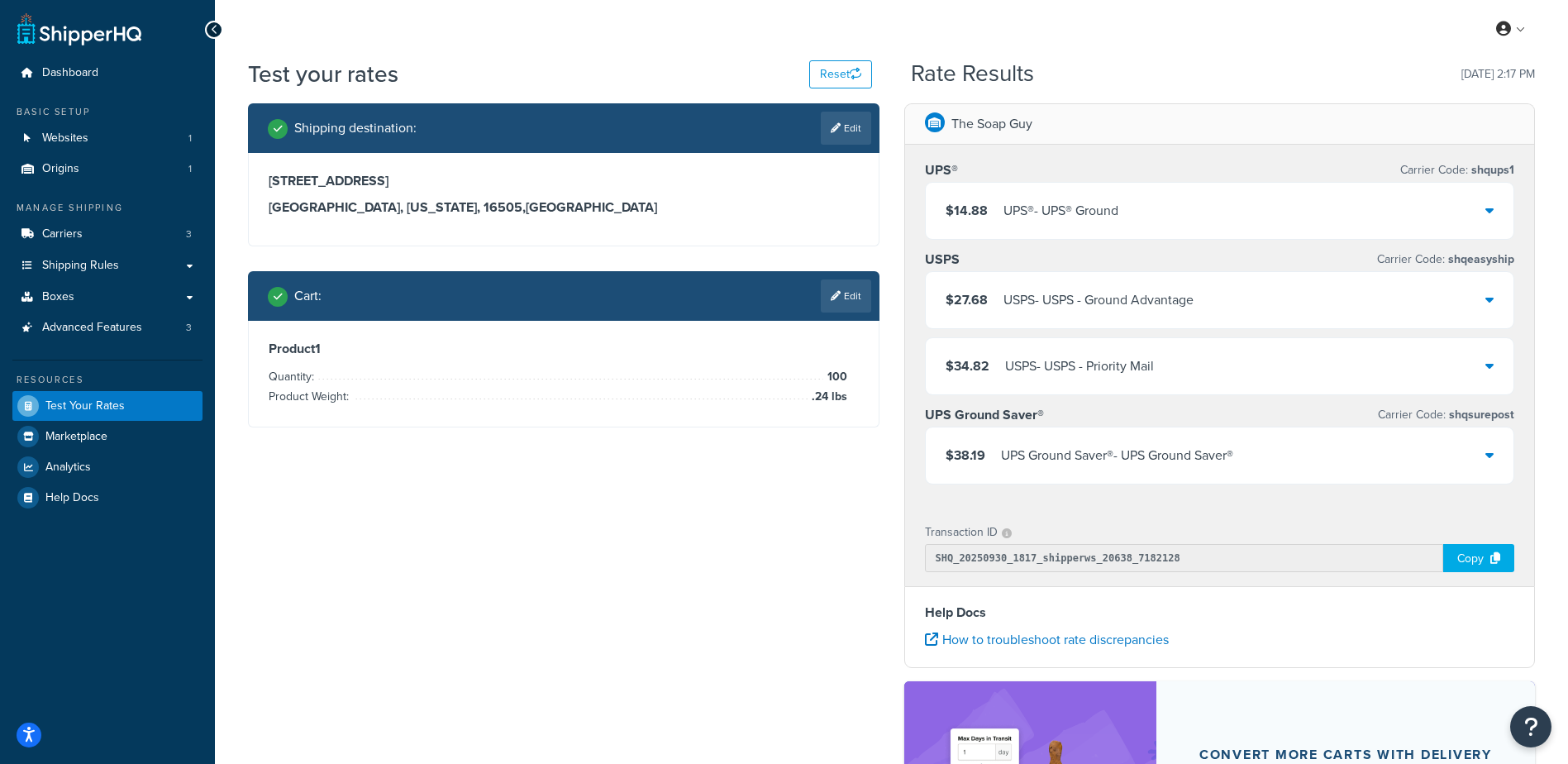
click at [856, 298] on link "Edit" at bounding box center [845, 296] width 50 height 33
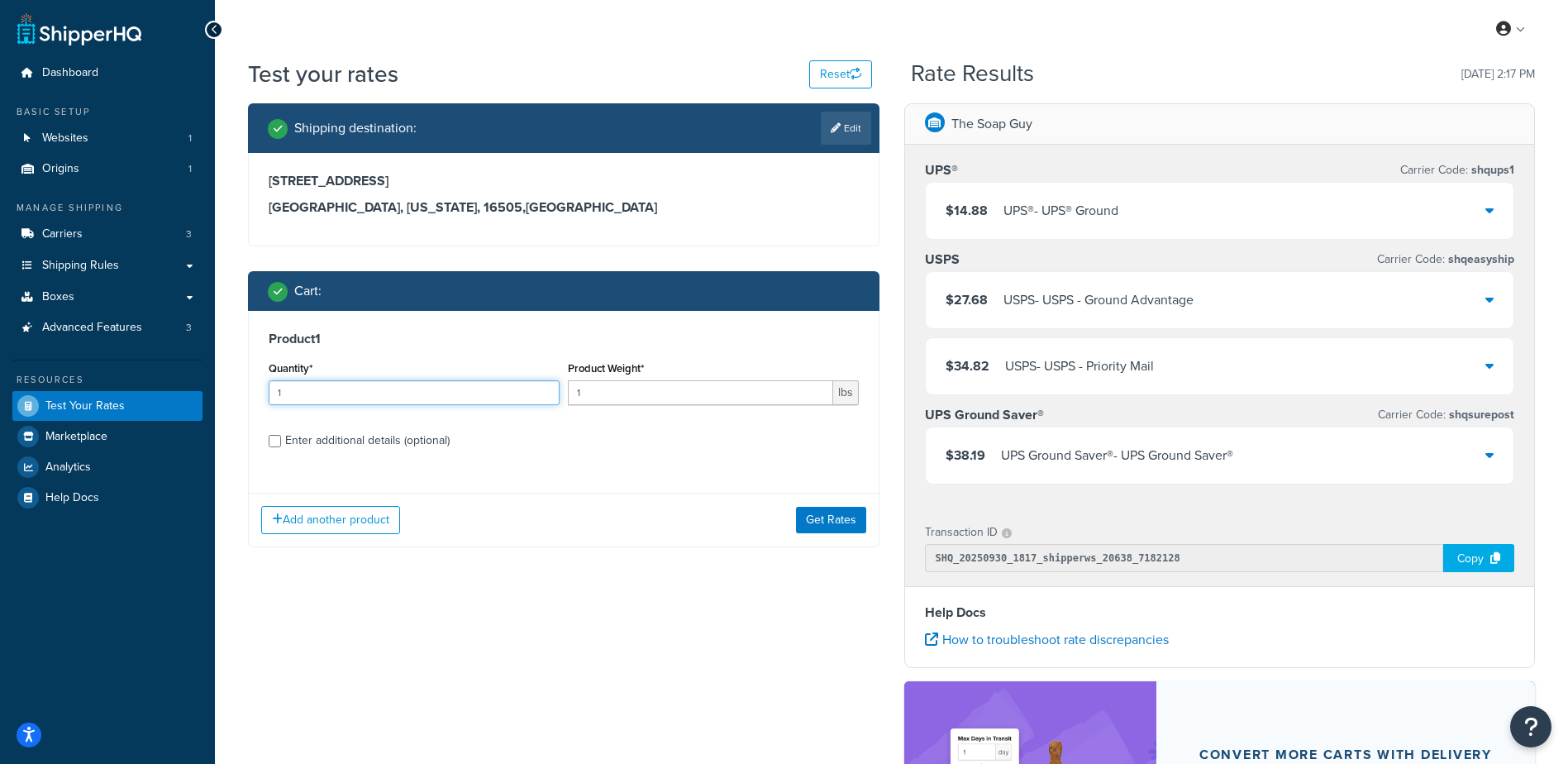
drag, startPoint x: 373, startPoint y: 399, endPoint x: 245, endPoint y: 355, distance: 135.4
click at [229, 370] on div "Test your rates Reset Rate Results [DATE] 2:17 PM Shipping destination : Edit […" at bounding box center [891, 538] width 1353 height 960
type input "100"
type input ".23"
click at [828, 511] on button "Get Rates" at bounding box center [831, 520] width 70 height 26
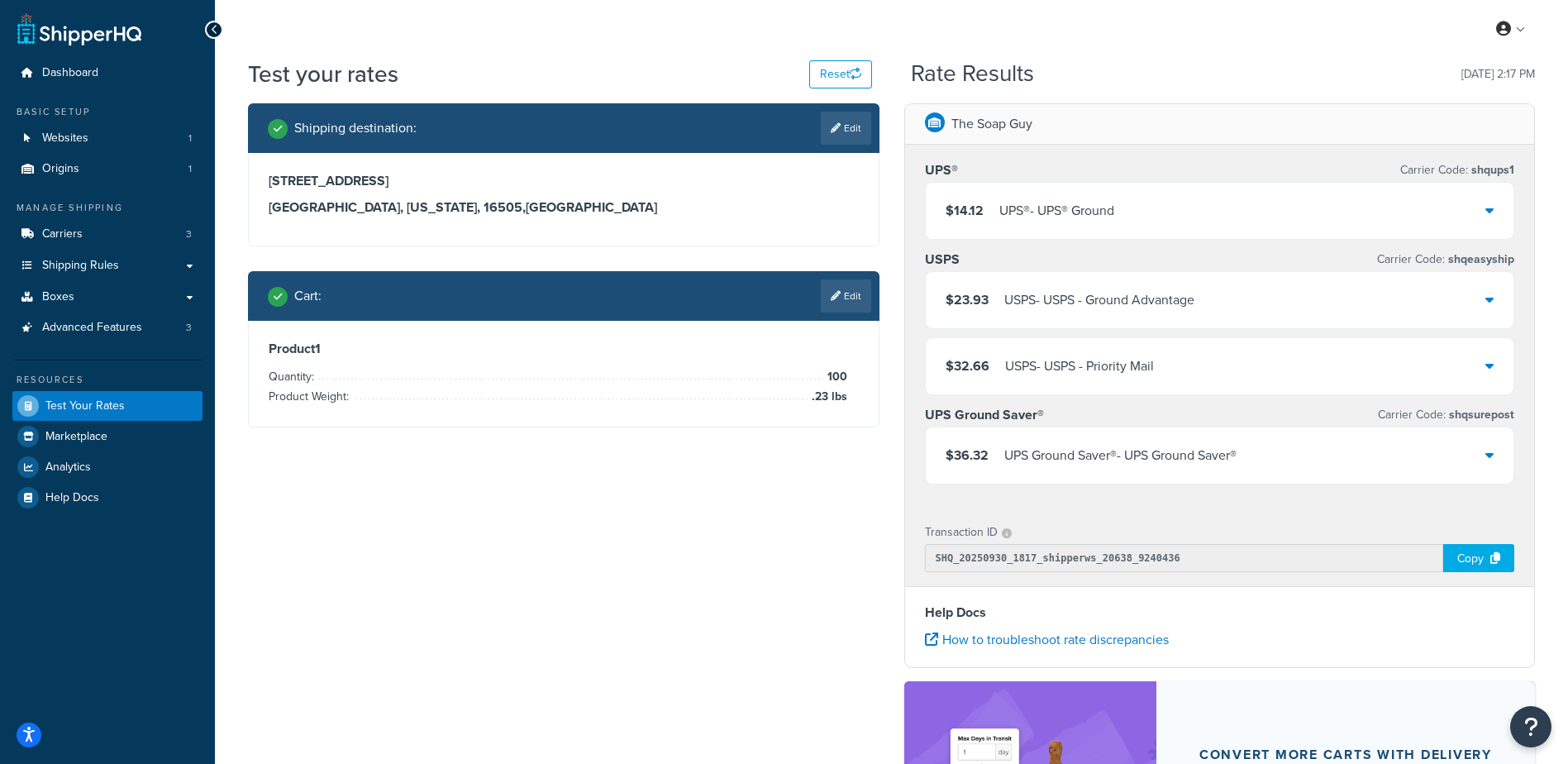
click at [1054, 468] on div "$36.32 UPS Ground Saver® - UPS Ground Saver®" at bounding box center [1219, 455] width 589 height 56
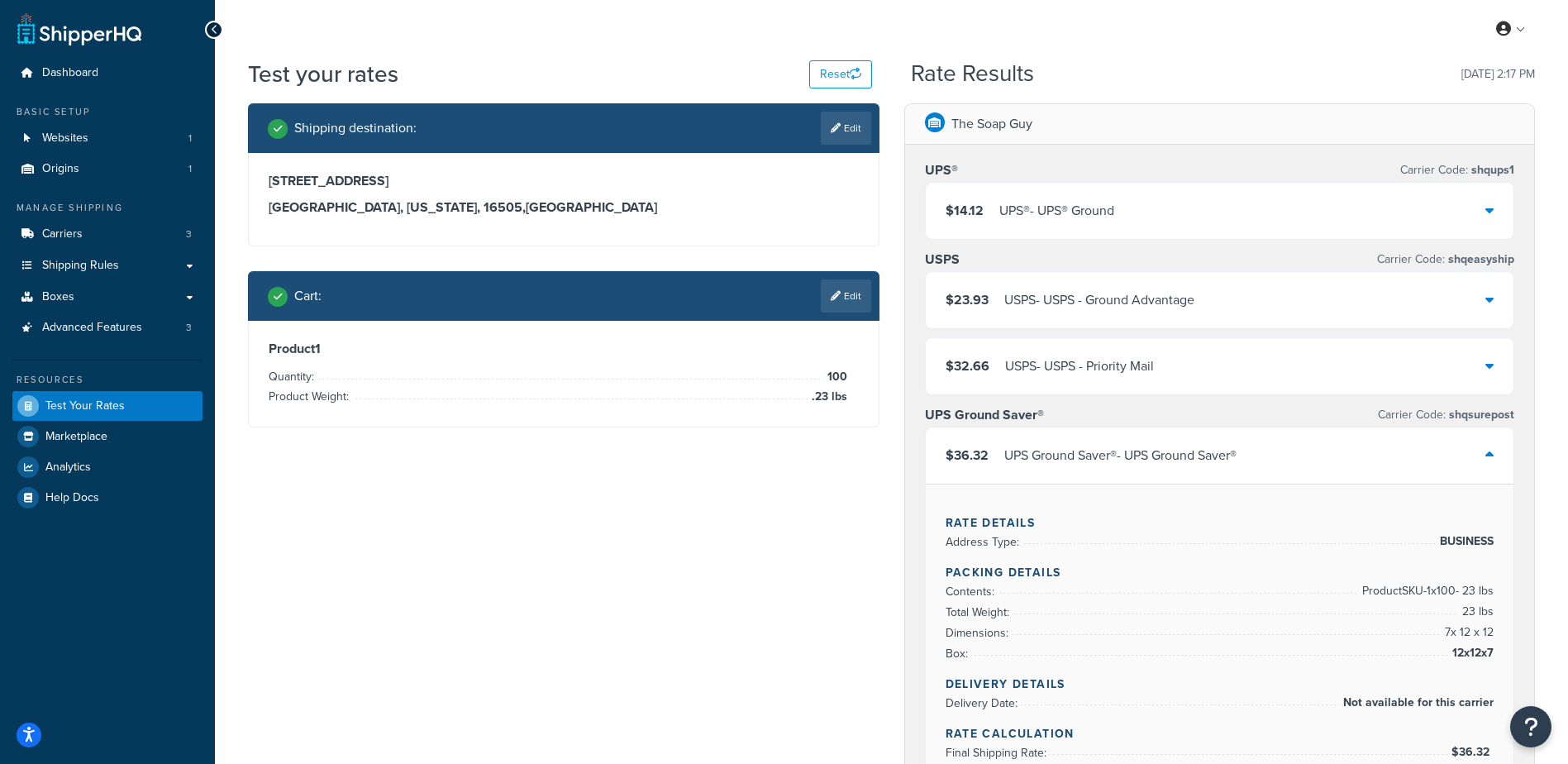
click at [883, 538] on div "Shipping destination : Edit [STREET_ADDRESS][US_STATE] Cart : Edit Product 1 Qu…" at bounding box center [891, 688] width 1311 height 1171
drag, startPoint x: 756, startPoint y: 512, endPoint x: 1110, endPoint y: 235, distance: 449.5
click at [782, 483] on div "Shipping destination : Edit [STREET_ADDRESS][US_STATE] Cart : Edit Product 1 Qu…" at bounding box center [891, 688] width 1311 height 1171
click at [1128, 226] on div "$14.12 UPS® - UPS® Ground" at bounding box center [1219, 211] width 589 height 56
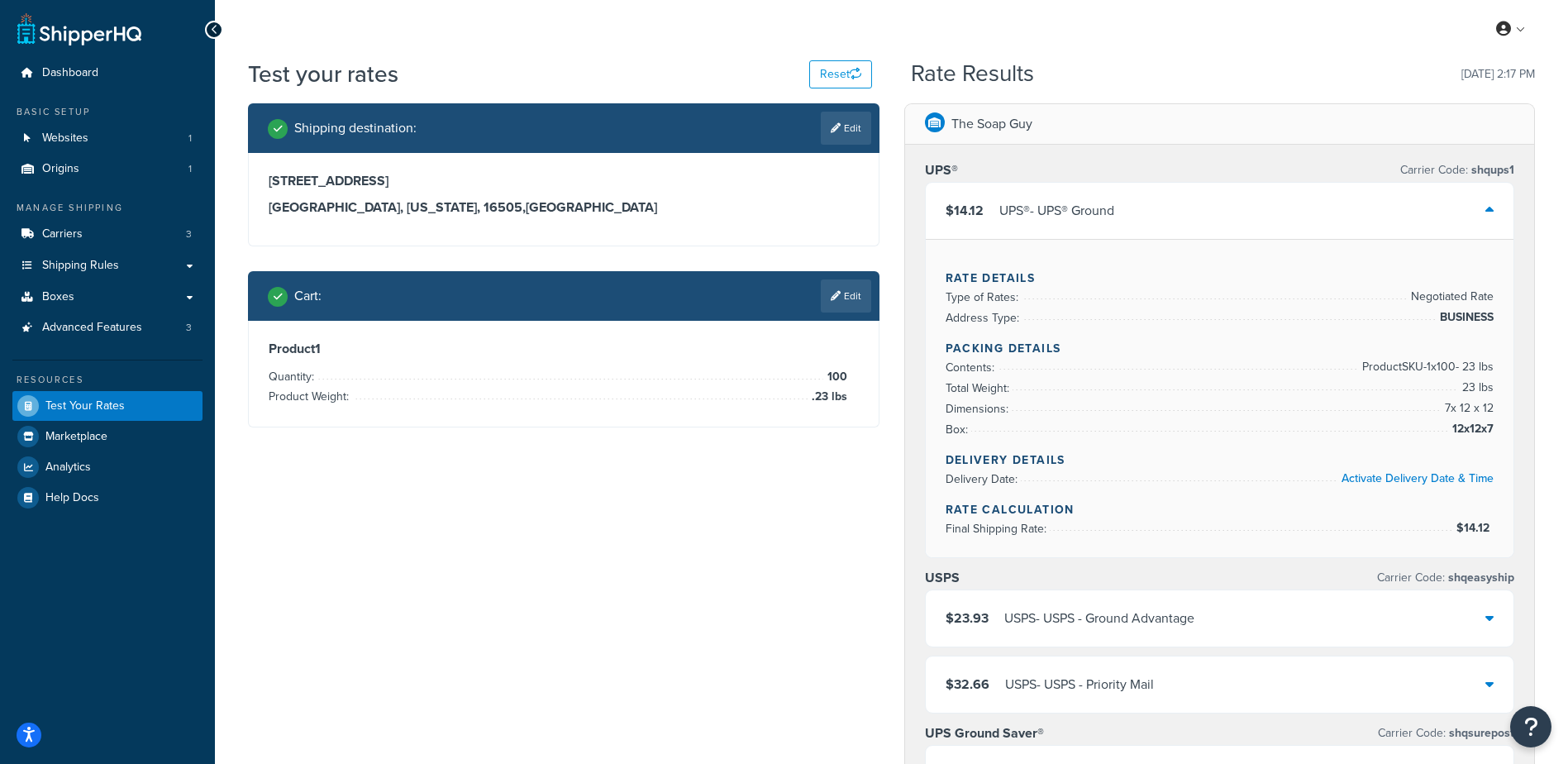
click at [1145, 214] on div "$14.12 UPS® - UPS® Ground" at bounding box center [1219, 211] width 589 height 56
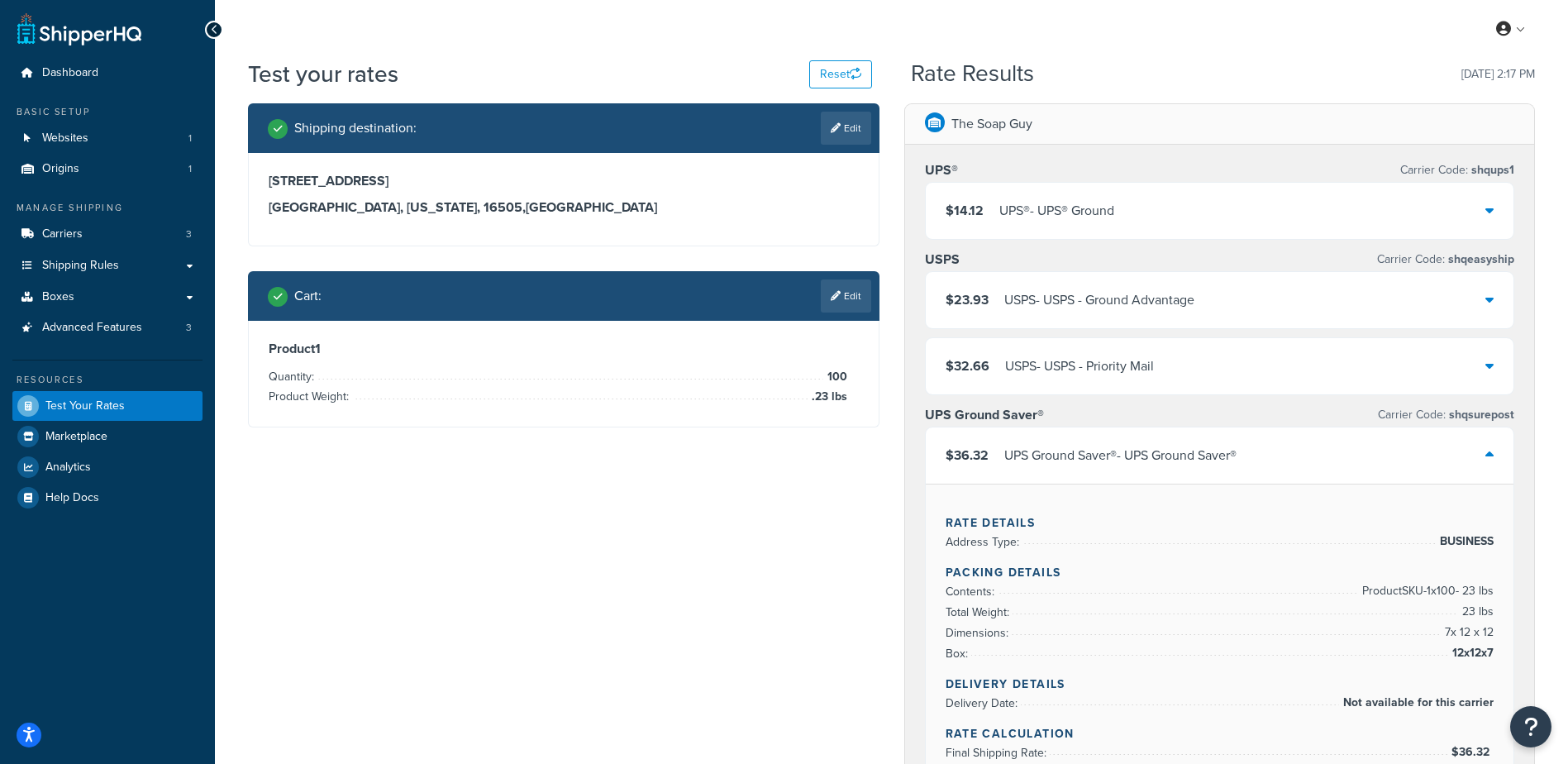
click at [1229, 19] on div "My Profile Billing Global Settings Contact Us Logout" at bounding box center [891, 29] width 1353 height 58
drag, startPoint x: 805, startPoint y: 186, endPoint x: 851, endPoint y: 119, distance: 81.3
click at [805, 187] on h3 "[STREET_ADDRESS]" at bounding box center [563, 181] width 591 height 16
click at [848, 120] on link "Edit" at bounding box center [845, 128] width 50 height 33
select select "PA"
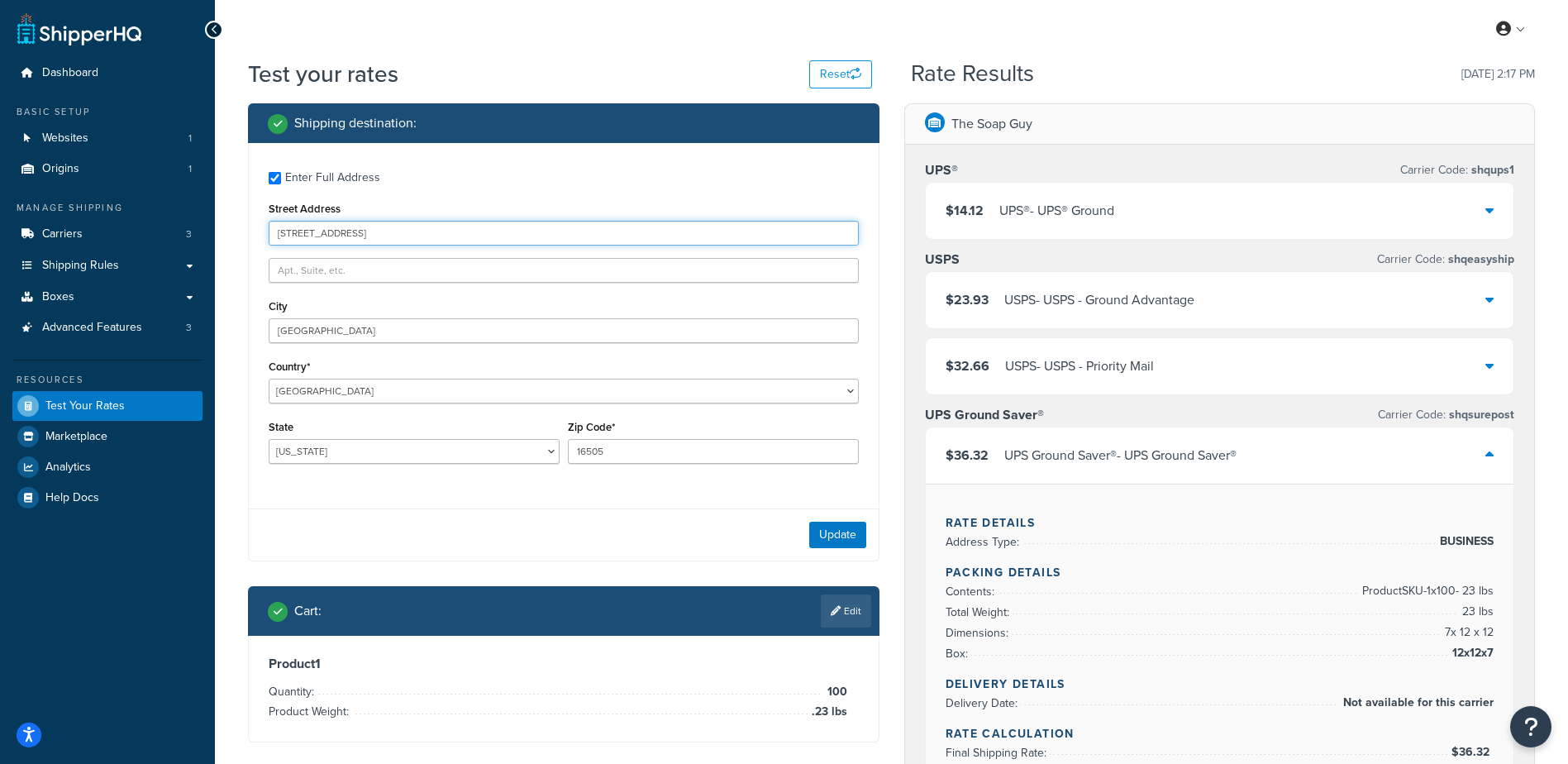
drag, startPoint x: 425, startPoint y: 225, endPoint x: 108, endPoint y: 216, distance: 317.1
click at [109, 216] on div "Dashboard Basic Setup Websites 1 Origins 1 Manage Shipping Carriers 3 Shipping …" at bounding box center [784, 679] width 1568 height 1357
type input "[STREET_ADDRESS]"
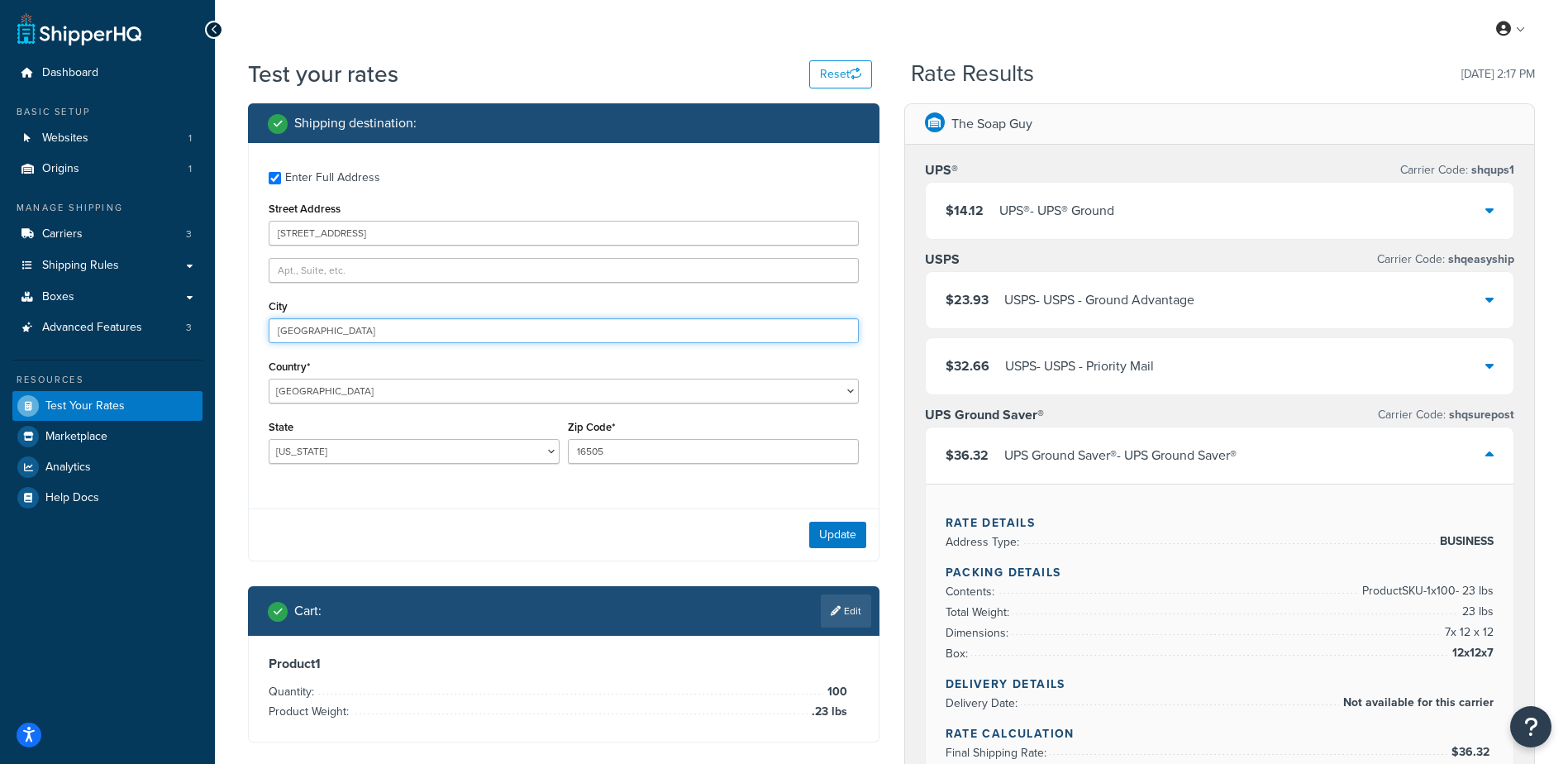
type input "[GEOGRAPHIC_DATA]"
select select "TN"
type input "37174"
click at [375, 493] on div "Enter Full Address Street Address [STREET_ADDRESS] [GEOGRAPHIC_DATA] [GEOGRAPHI…" at bounding box center [563, 320] width 630 height 353
click at [838, 534] on button "Update" at bounding box center [838, 535] width 57 height 26
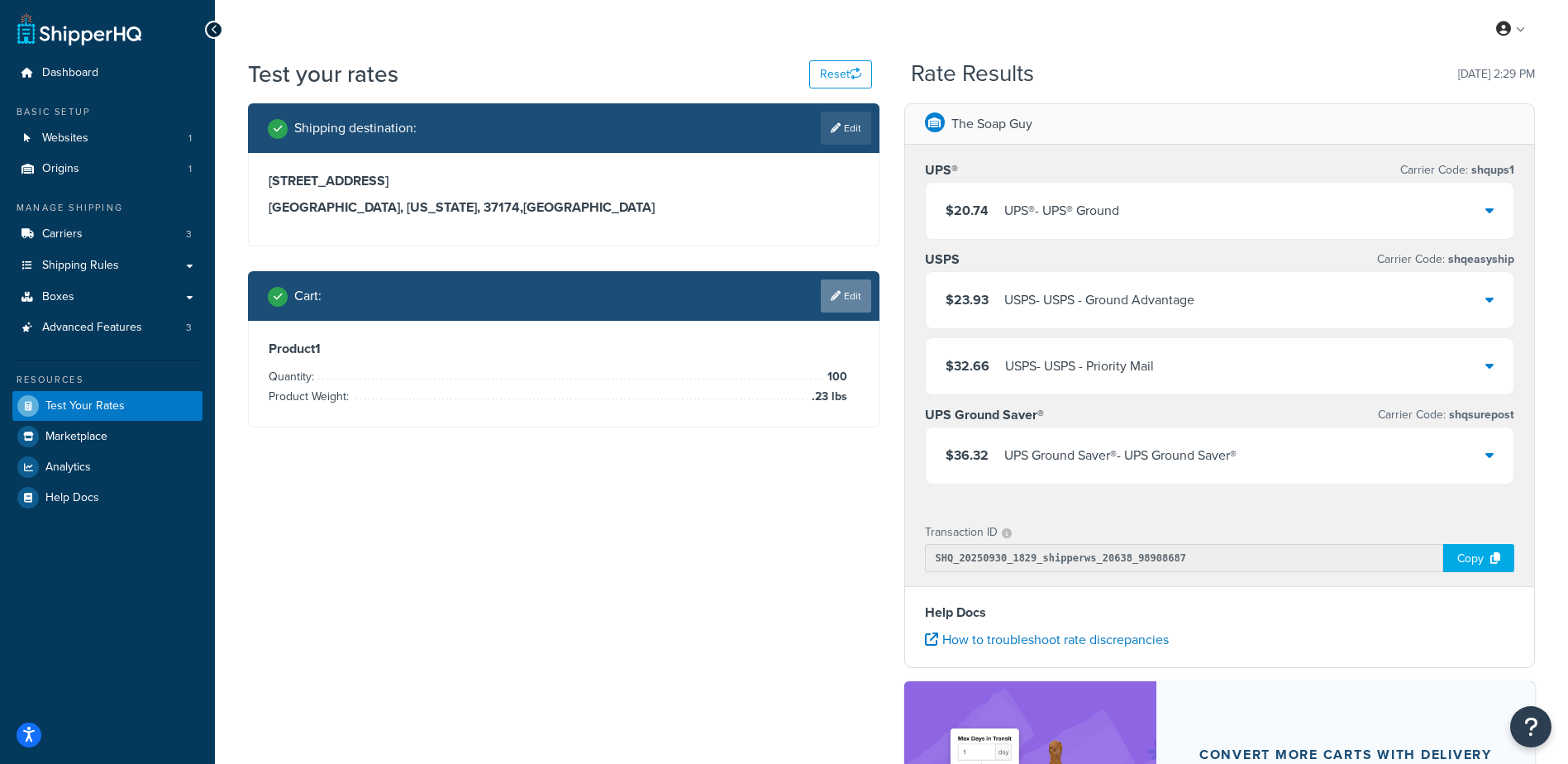
click at [859, 304] on link "Edit" at bounding box center [845, 296] width 50 height 33
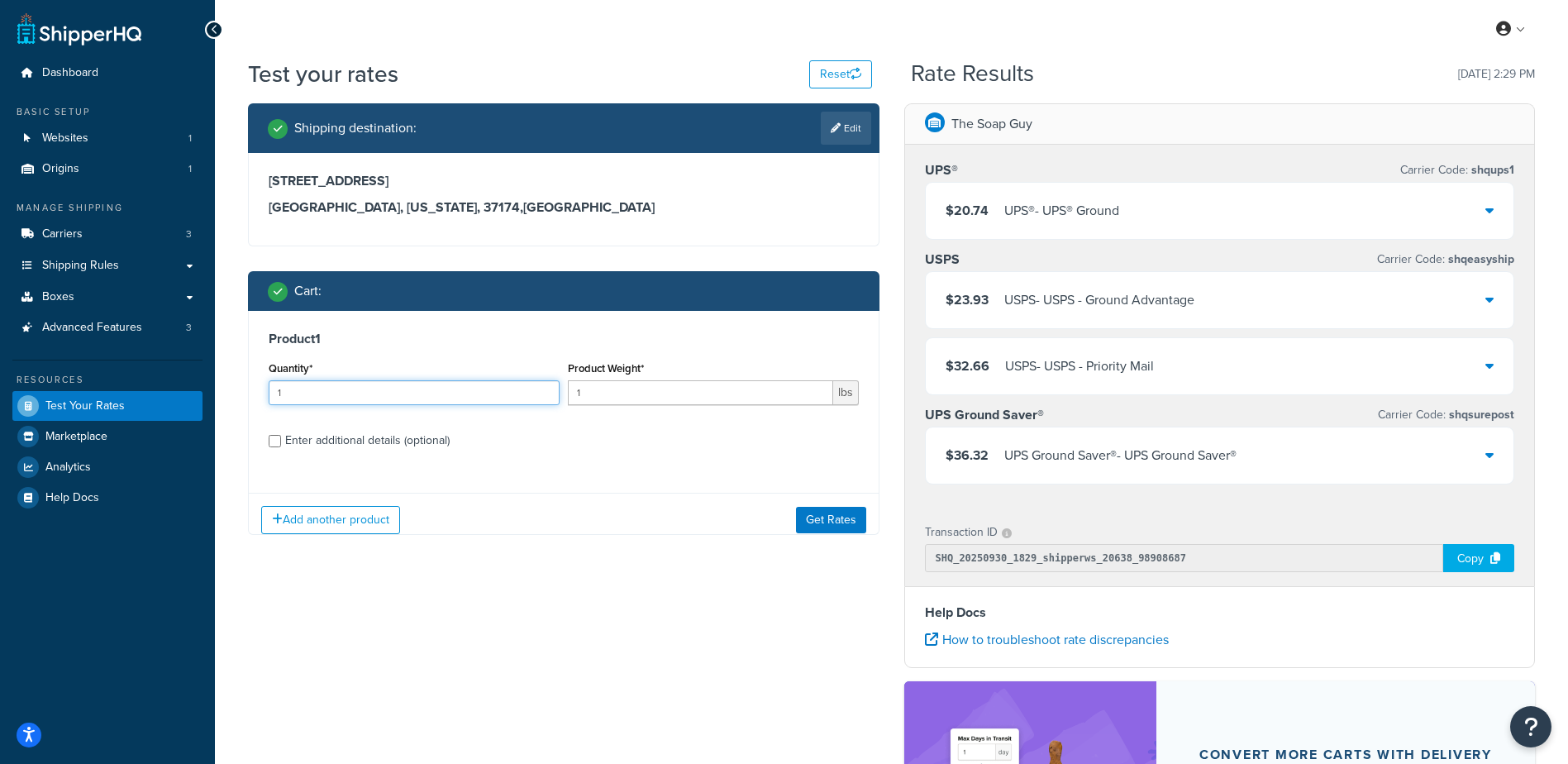
drag, startPoint x: 406, startPoint y: 405, endPoint x: 381, endPoint y: 396, distance: 26.6
click at [383, 396] on input "1" at bounding box center [413, 392] width 291 height 25
drag, startPoint x: 379, startPoint y: 395, endPoint x: 172, endPoint y: 369, distance: 208.6
click at [172, 369] on div "Dashboard Basic Setup Websites 1 Origins 1 Manage Shipping Carriers 3 Shipping …" at bounding box center [784, 530] width 1568 height 1060
type input "100"
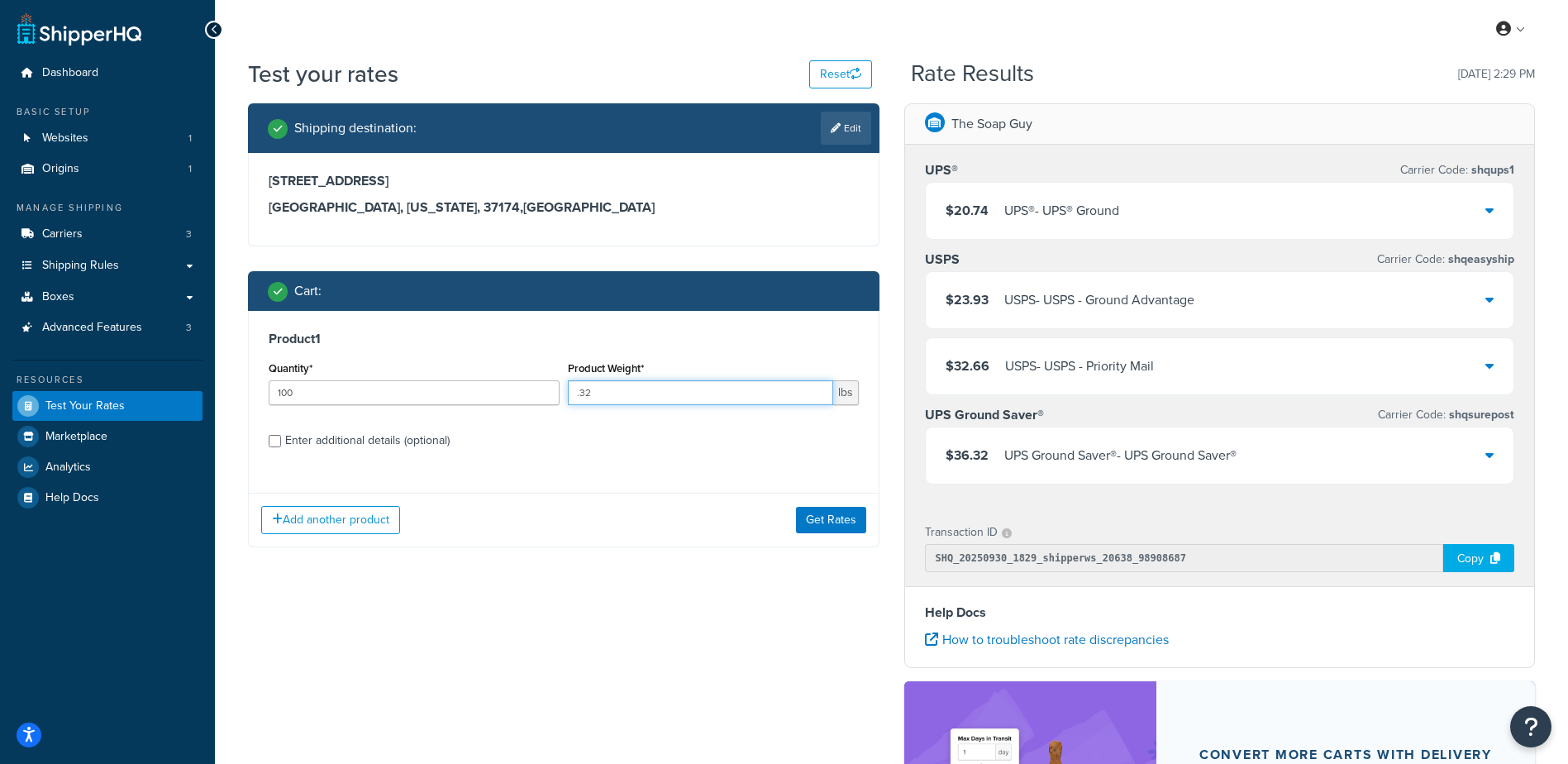
type input ".32"
click at [562, 465] on div "Product 1 Quantity* 100 Product Weight* .32 lbs Enter additional details (optio…" at bounding box center [563, 396] width 630 height 170
click at [821, 522] on button "Get Rates" at bounding box center [831, 520] width 70 height 26
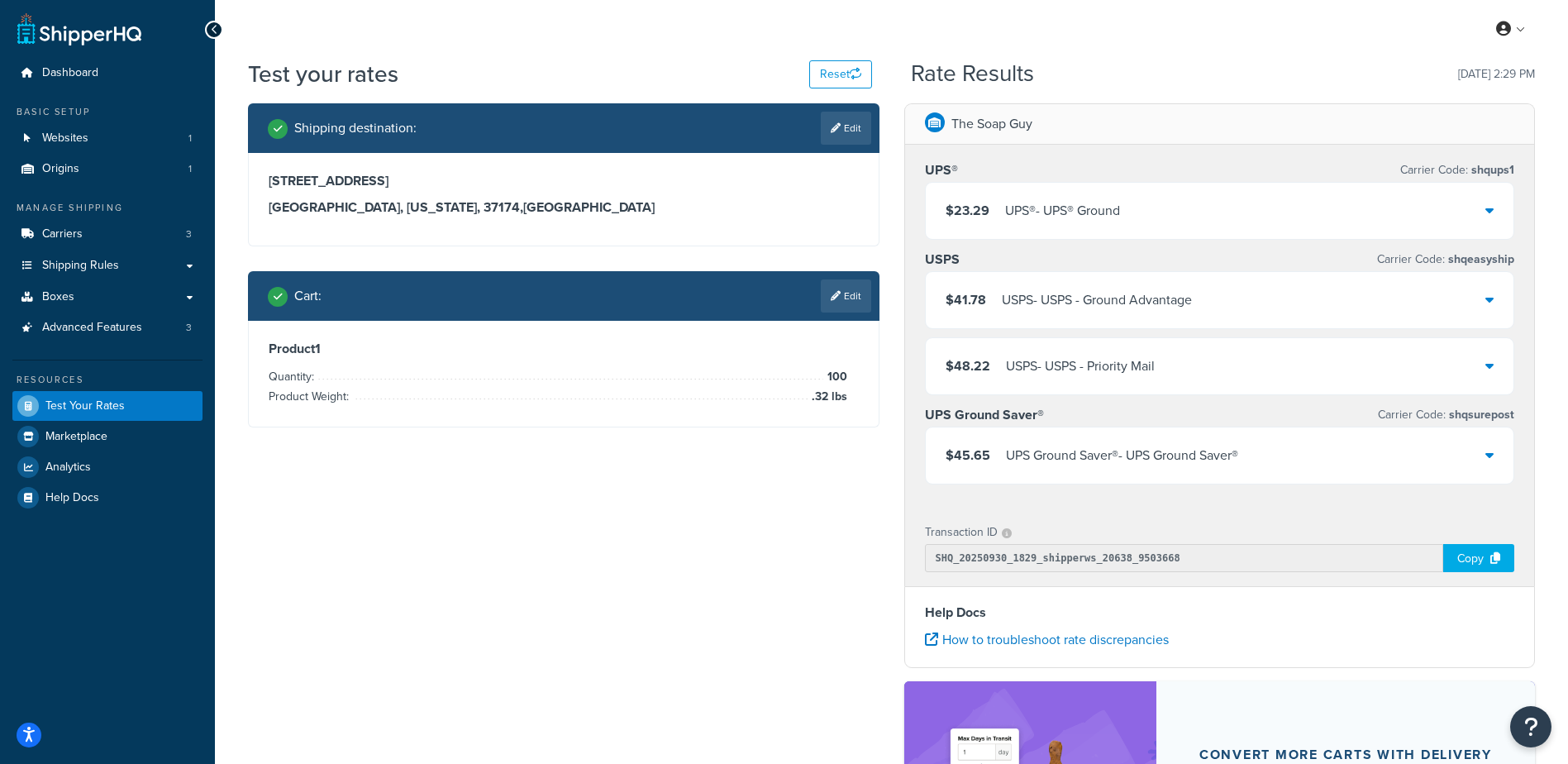
click at [1112, 199] on div "$23.29 UPS® - UPS® Ground" at bounding box center [1219, 211] width 589 height 56
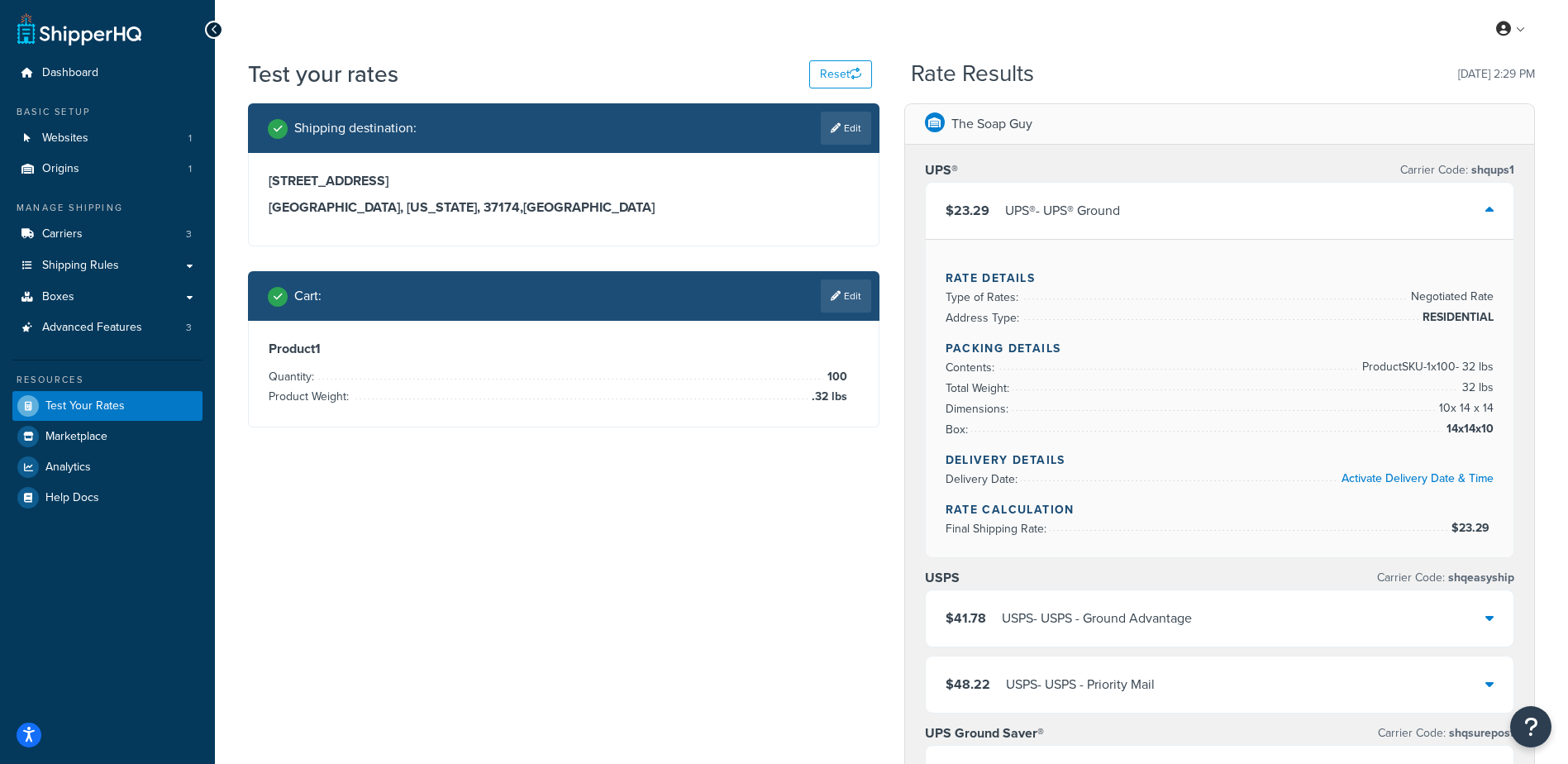
click at [1112, 200] on div "$23.29 UPS® - UPS® Ground" at bounding box center [1219, 211] width 589 height 56
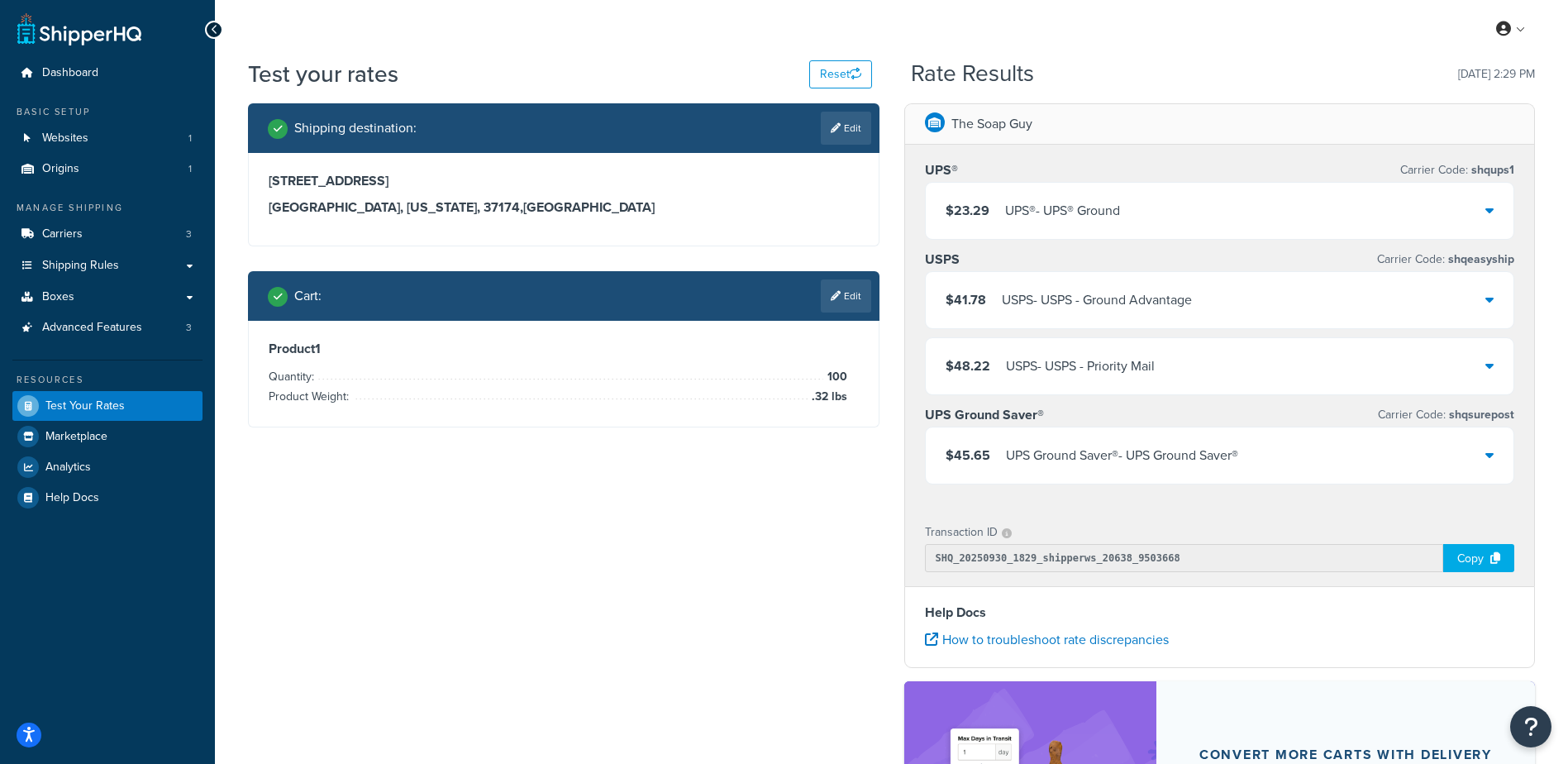
click at [648, 487] on div "Shipping destination : Edit [STREET_ADDRESS][US_STATE] Cart : Edit Product 1 Qu…" at bounding box center [891, 539] width 1311 height 872
drag, startPoint x: 1112, startPoint y: 188, endPoint x: 1115, endPoint y: 196, distance: 8.5
click at [1112, 189] on div "$23.29 UPS® - UPS® Ground" at bounding box center [1219, 211] width 589 height 56
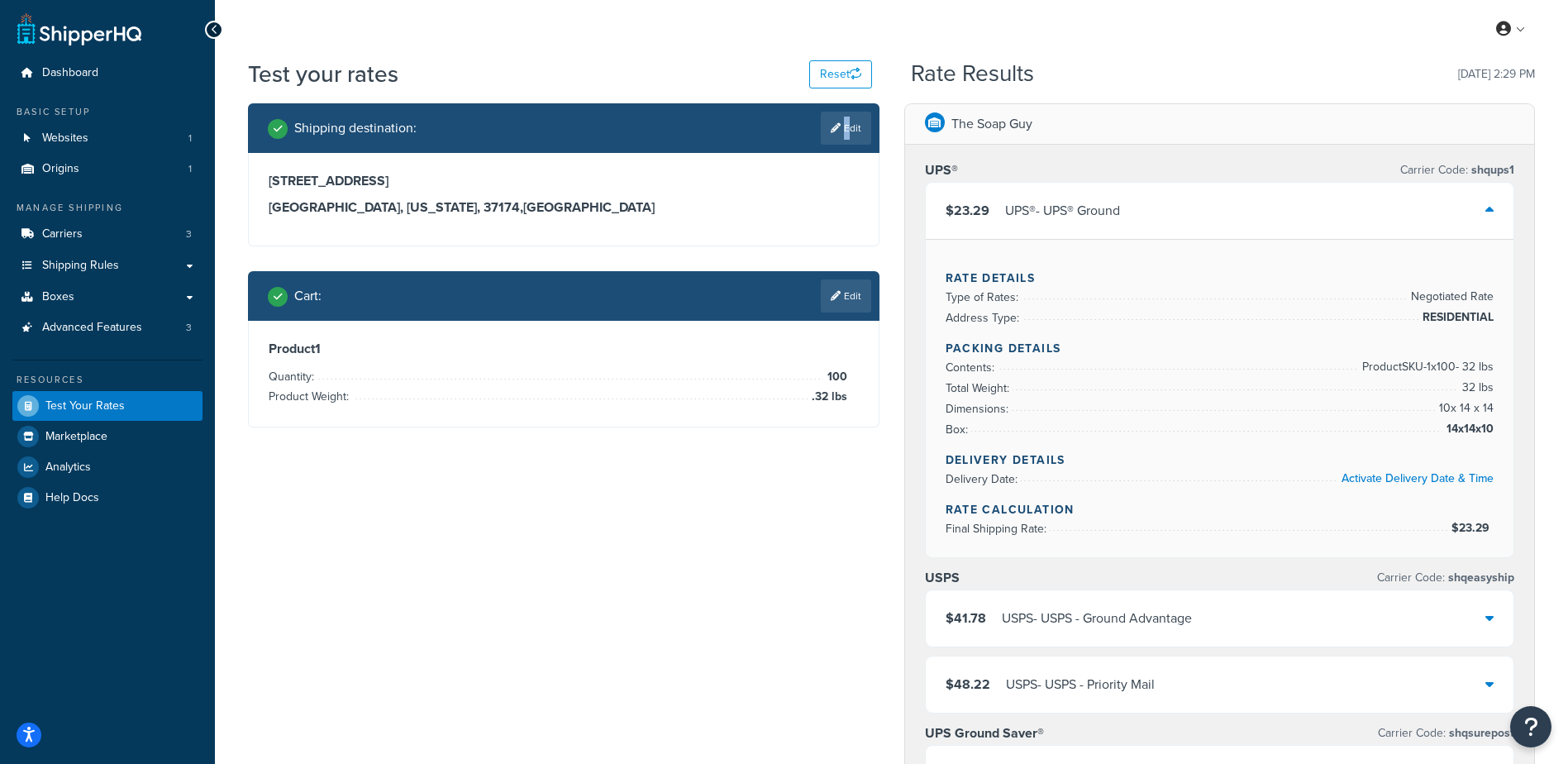
drag, startPoint x: 842, startPoint y: 123, endPoint x: 830, endPoint y: 124, distance: 12.0
click at [843, 124] on link "Edit" at bounding box center [845, 128] width 50 height 33
select select "TN"
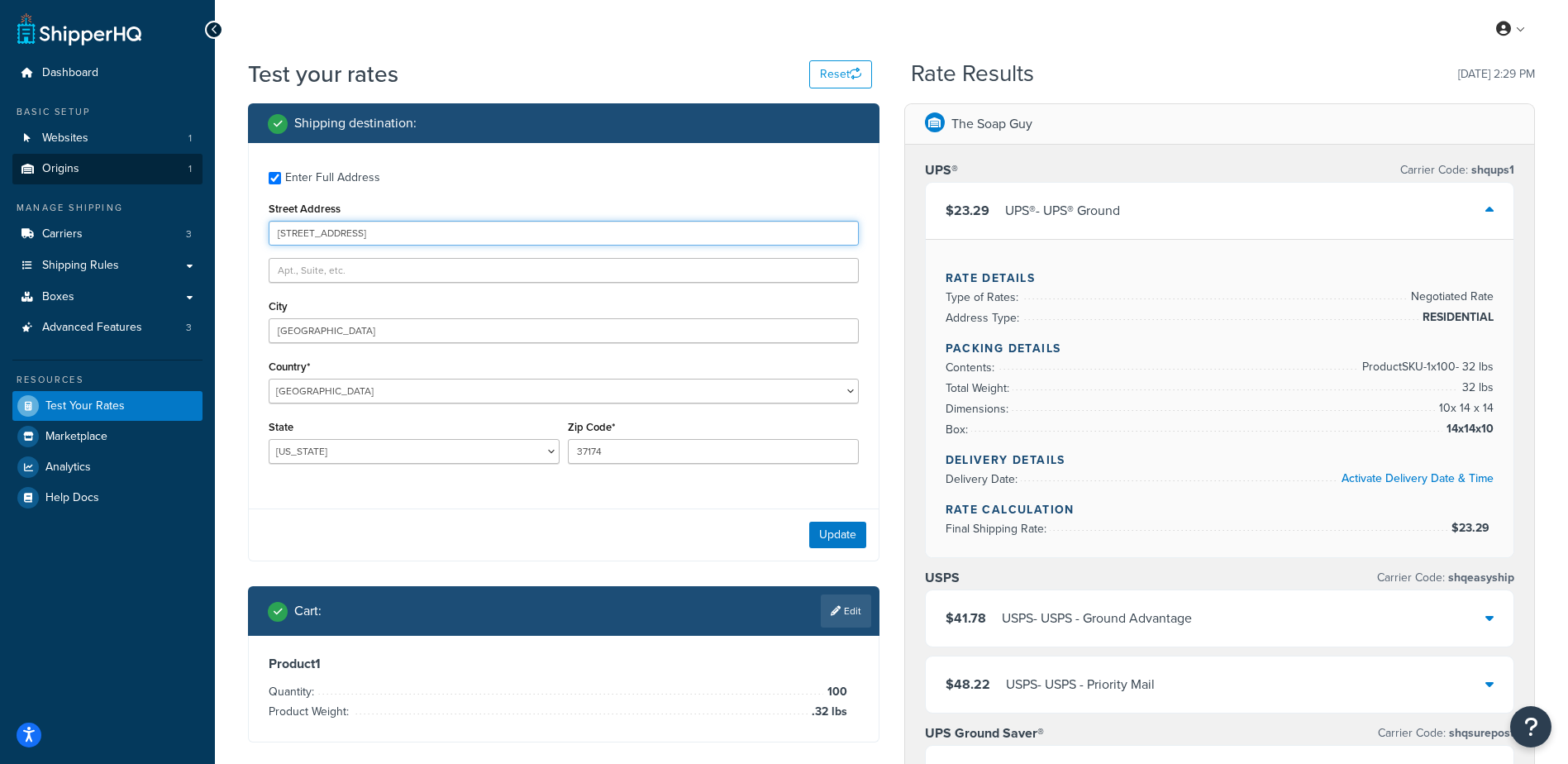
drag, startPoint x: 277, startPoint y: 218, endPoint x: 64, endPoint y: 178, distance: 216.7
click at [65, 179] on div "Dashboard Basic Setup Websites 1 Origins 1 Manage Shipping Carriers 3 Shipping …" at bounding box center [784, 689] width 1568 height 1378
type input "[STREET_ADDRESS]"
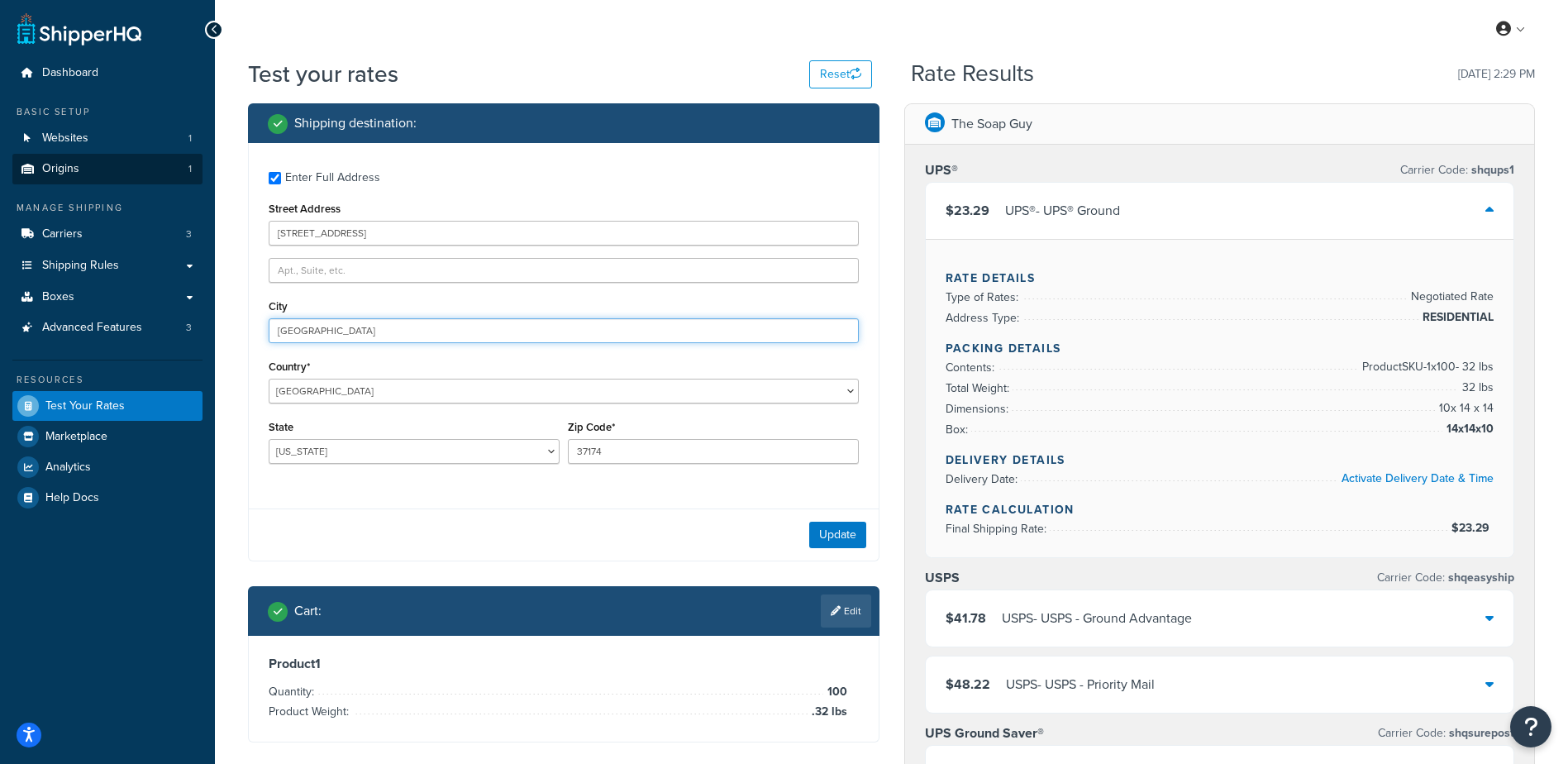
type input "[GEOGRAPHIC_DATA]"
select select "SC"
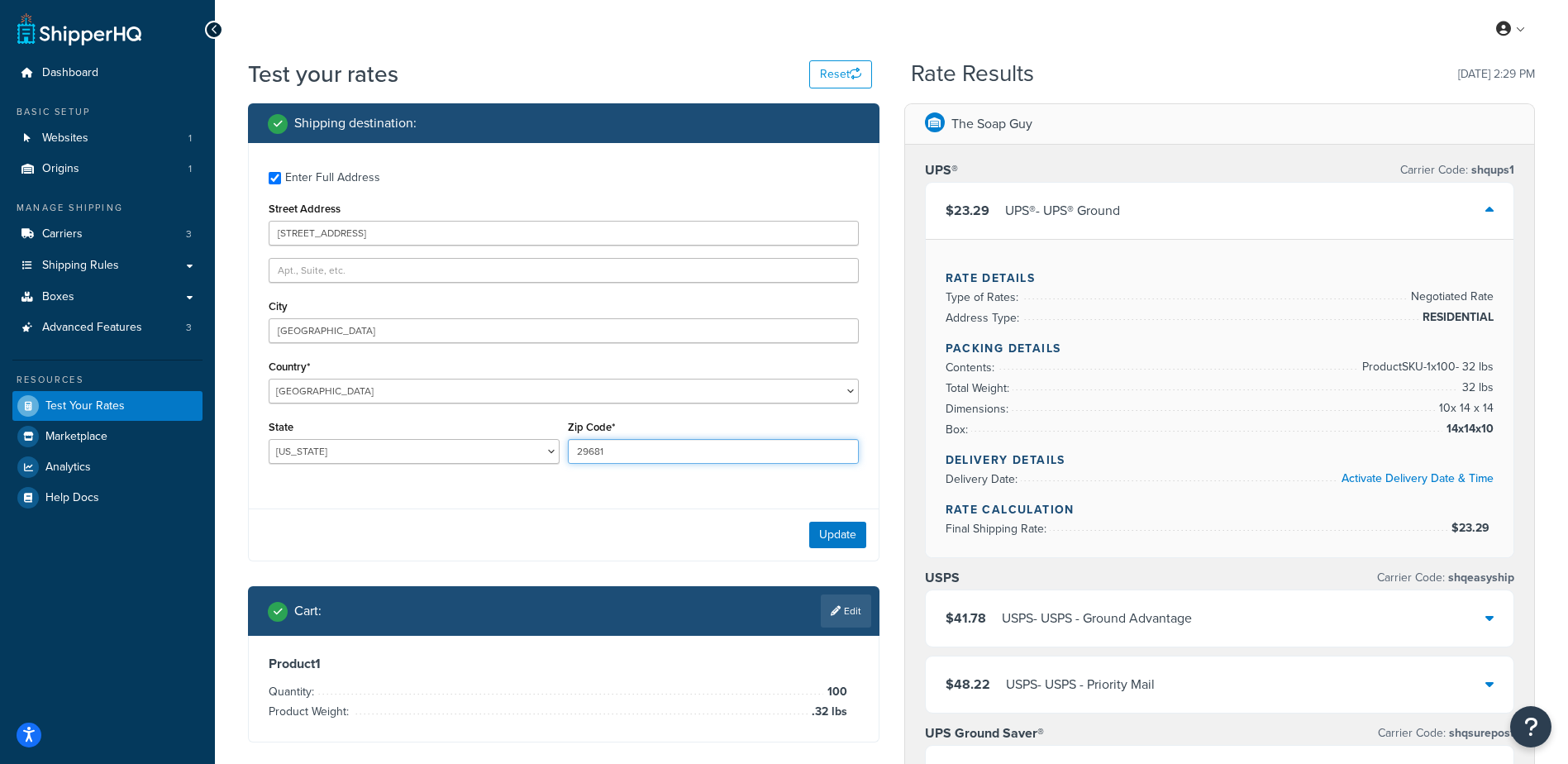
type input "29681"
drag, startPoint x: 469, startPoint y: 502, endPoint x: 767, endPoint y: 553, distance: 302.3
click at [479, 499] on div "Enter Full Address Street Address [STREET_ADDRESS] [GEOGRAPHIC_DATA] [GEOGRAPHI…" at bounding box center [563, 352] width 631 height 419
click at [840, 531] on button "Update" at bounding box center [838, 535] width 57 height 26
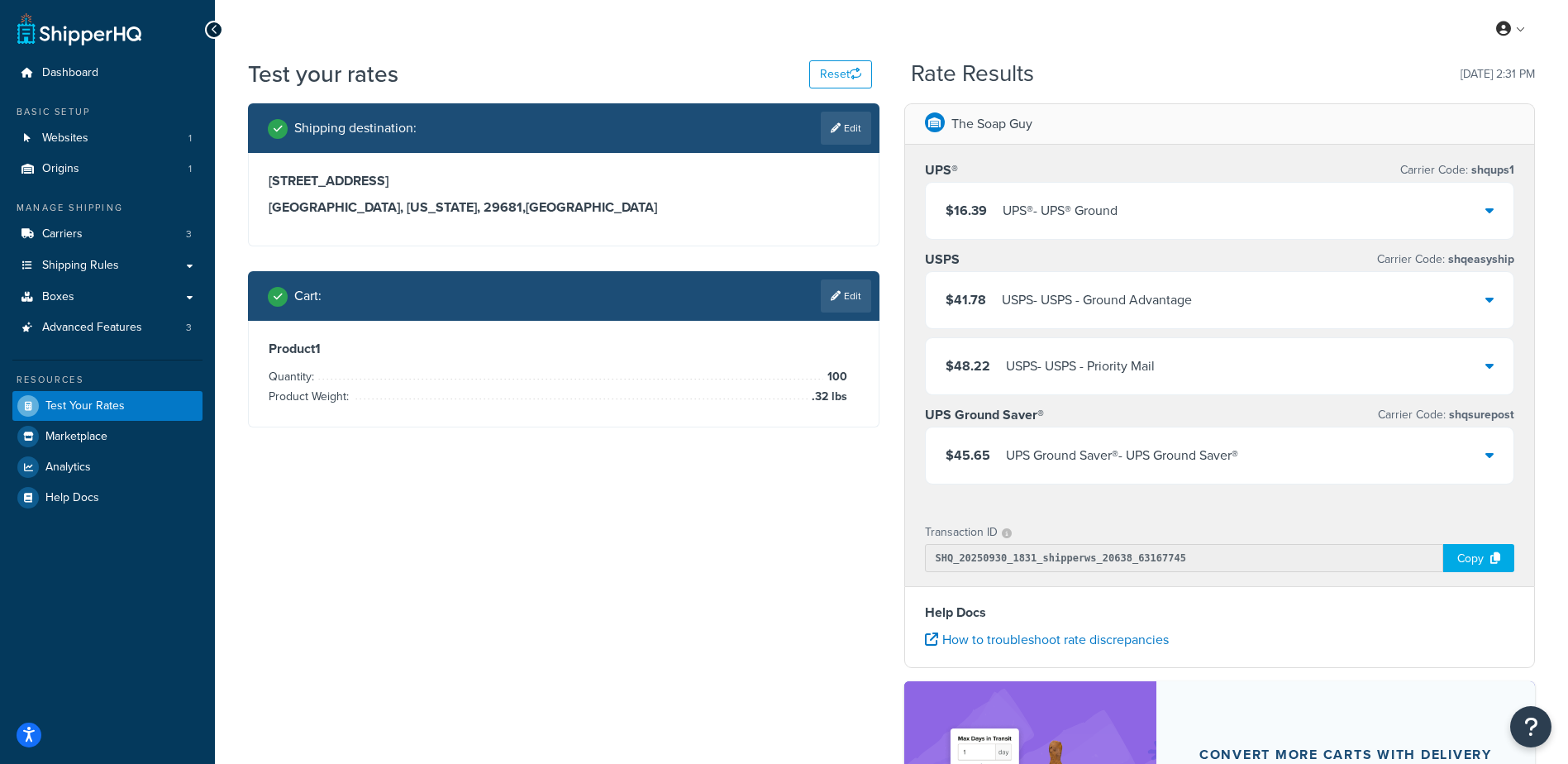
click at [856, 304] on link "Edit" at bounding box center [845, 296] width 50 height 33
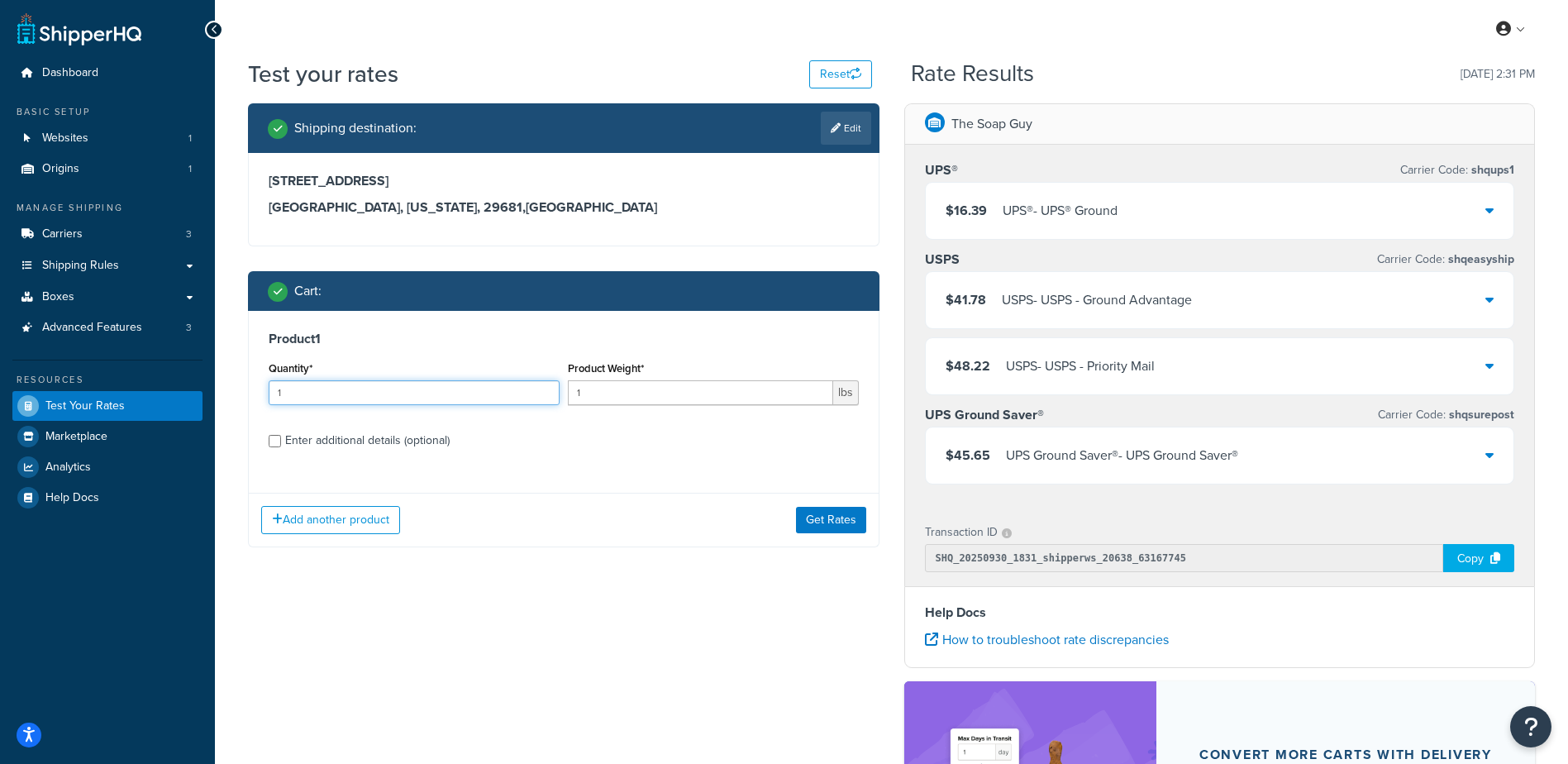
drag, startPoint x: 222, startPoint y: 373, endPoint x: 84, endPoint y: 361, distance: 138.5
click at [84, 361] on div "Dashboard Basic Setup Websites 1 Origins 1 Manage Shipping Carriers 3 Shipping …" at bounding box center [784, 530] width 1568 height 1060
type input "100"
type input ".25"
click at [833, 518] on button "Get Rates" at bounding box center [831, 520] width 70 height 26
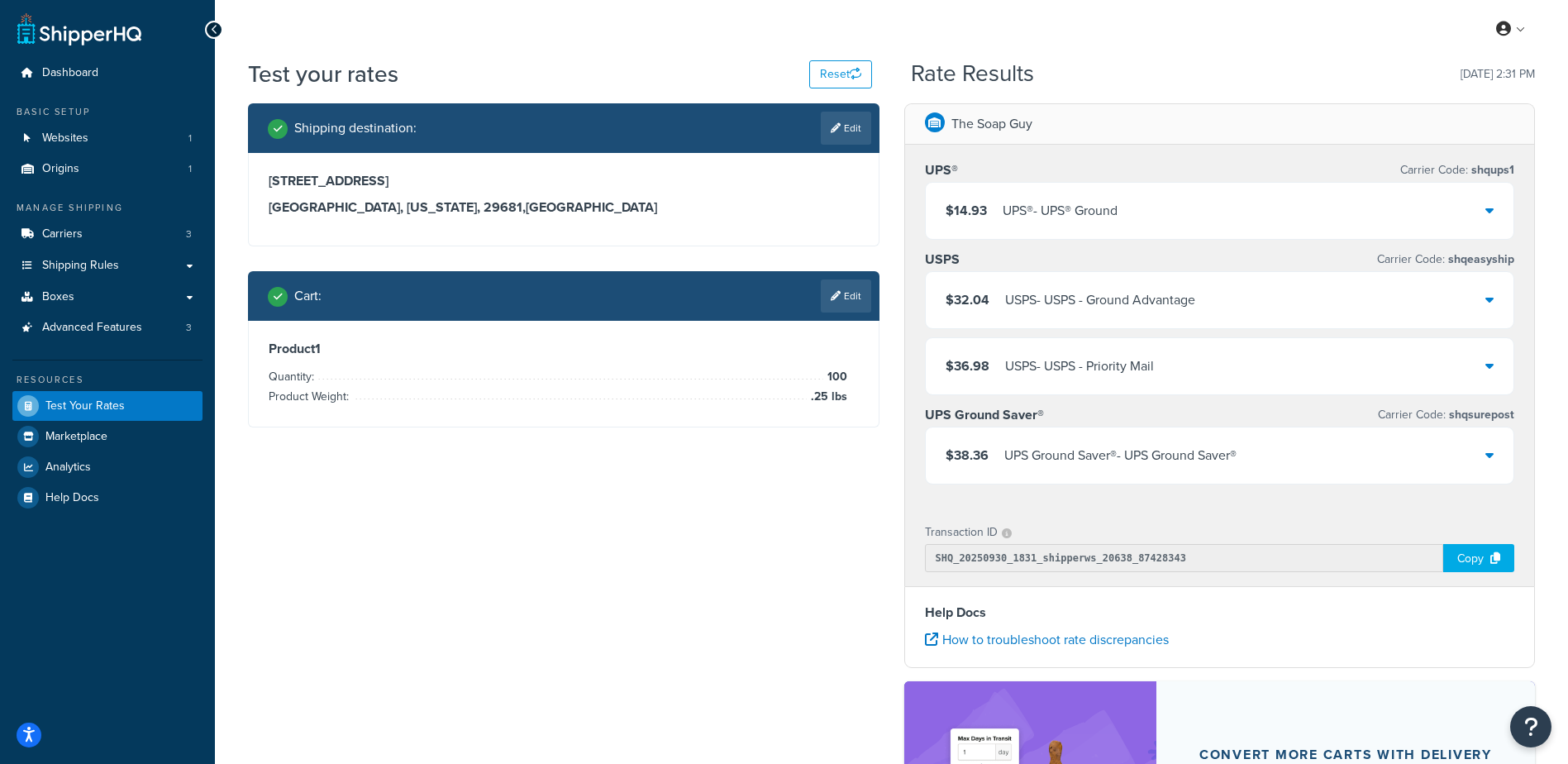
click at [1179, 128] on div "The Soap Guy" at bounding box center [1219, 124] width 630 height 41
click at [1061, 221] on div "UPS® - UPS® Ground" at bounding box center [1060, 211] width 115 height 23
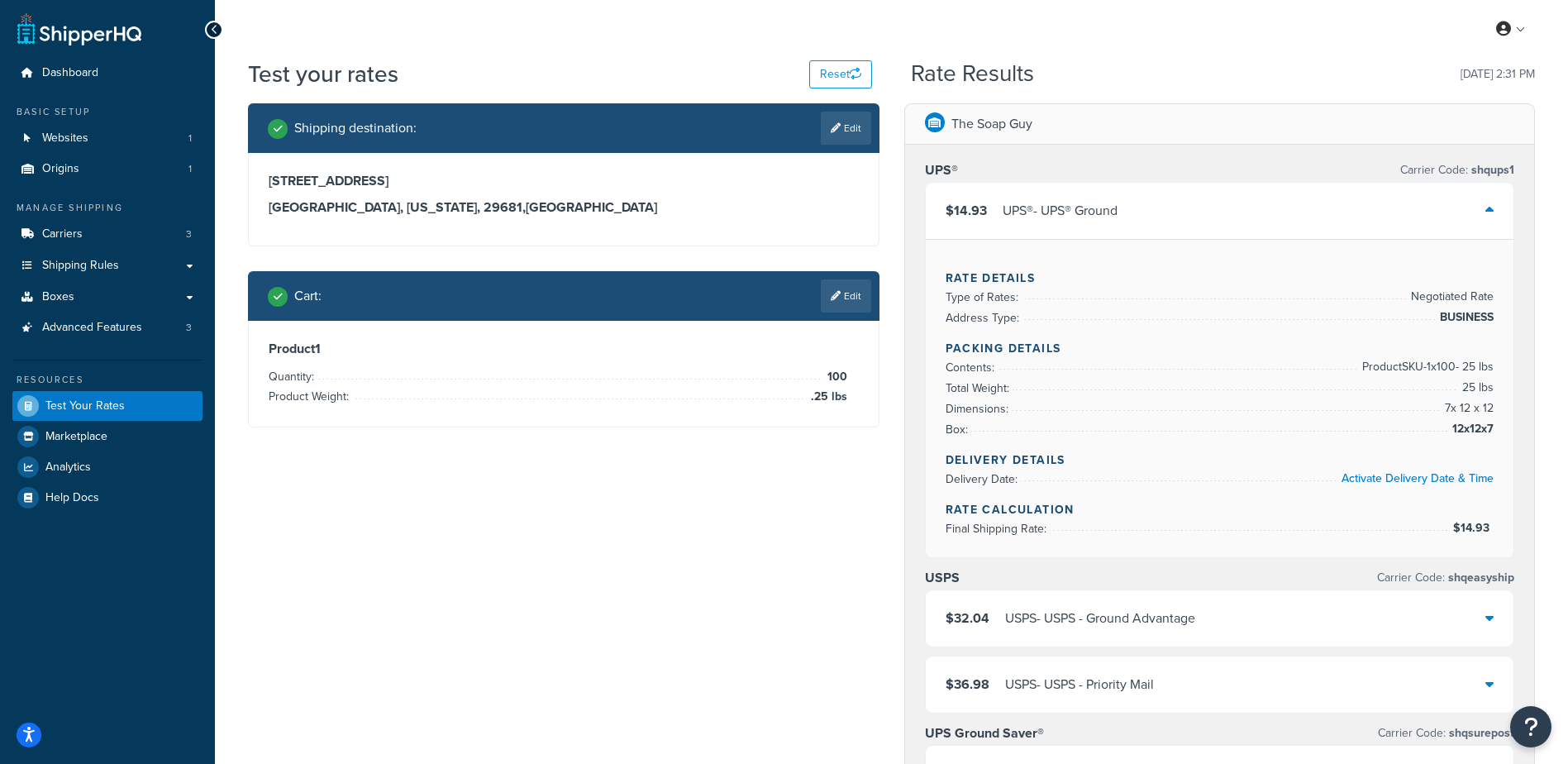
click at [1063, 218] on div "UPS® - UPS® Ground" at bounding box center [1060, 211] width 115 height 23
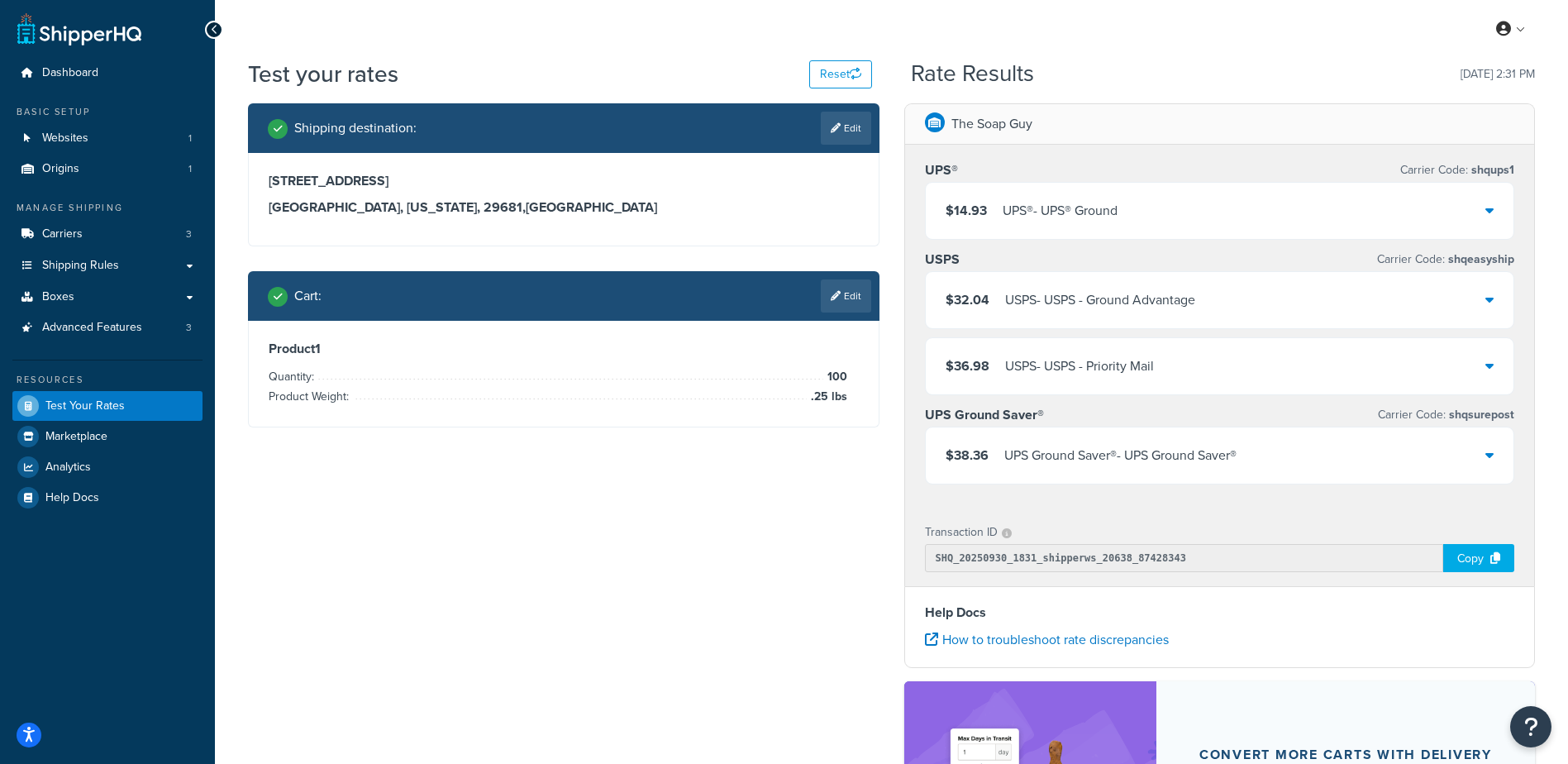
click at [853, 130] on link "Edit" at bounding box center [845, 128] width 50 height 33
select select "SC"
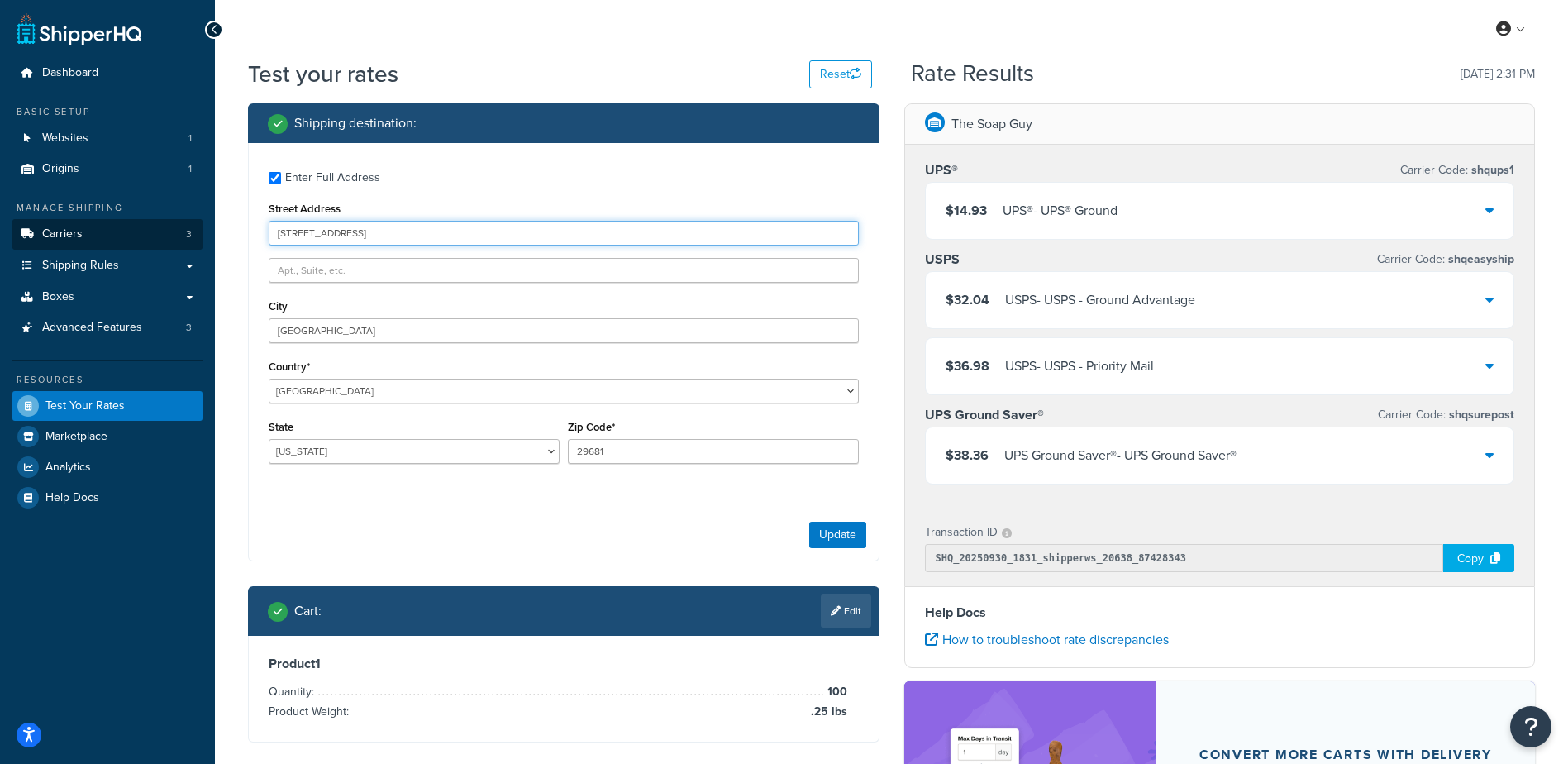
drag, startPoint x: 393, startPoint y: 223, endPoint x: 134, endPoint y: 222, distance: 259.0
click at [134, 222] on div "Dashboard Basic Setup Websites 1 Origins 1 Manage Shipping Carriers 3 Shipping …" at bounding box center [784, 530] width 1568 height 1060
type input "[STREET_ADDRESS][PERSON_NAME]"
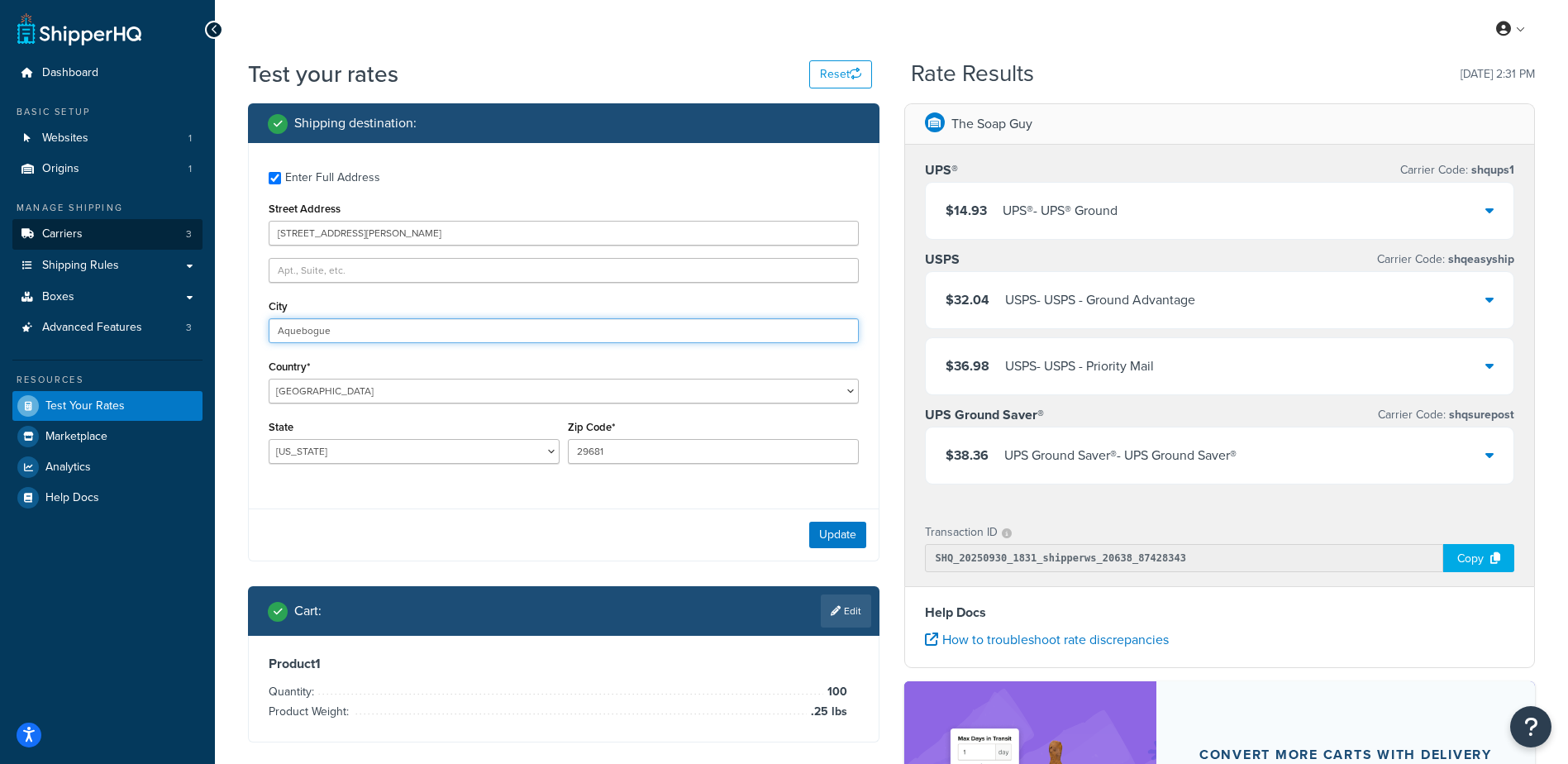
type input "Aquebogue"
select select "NY"
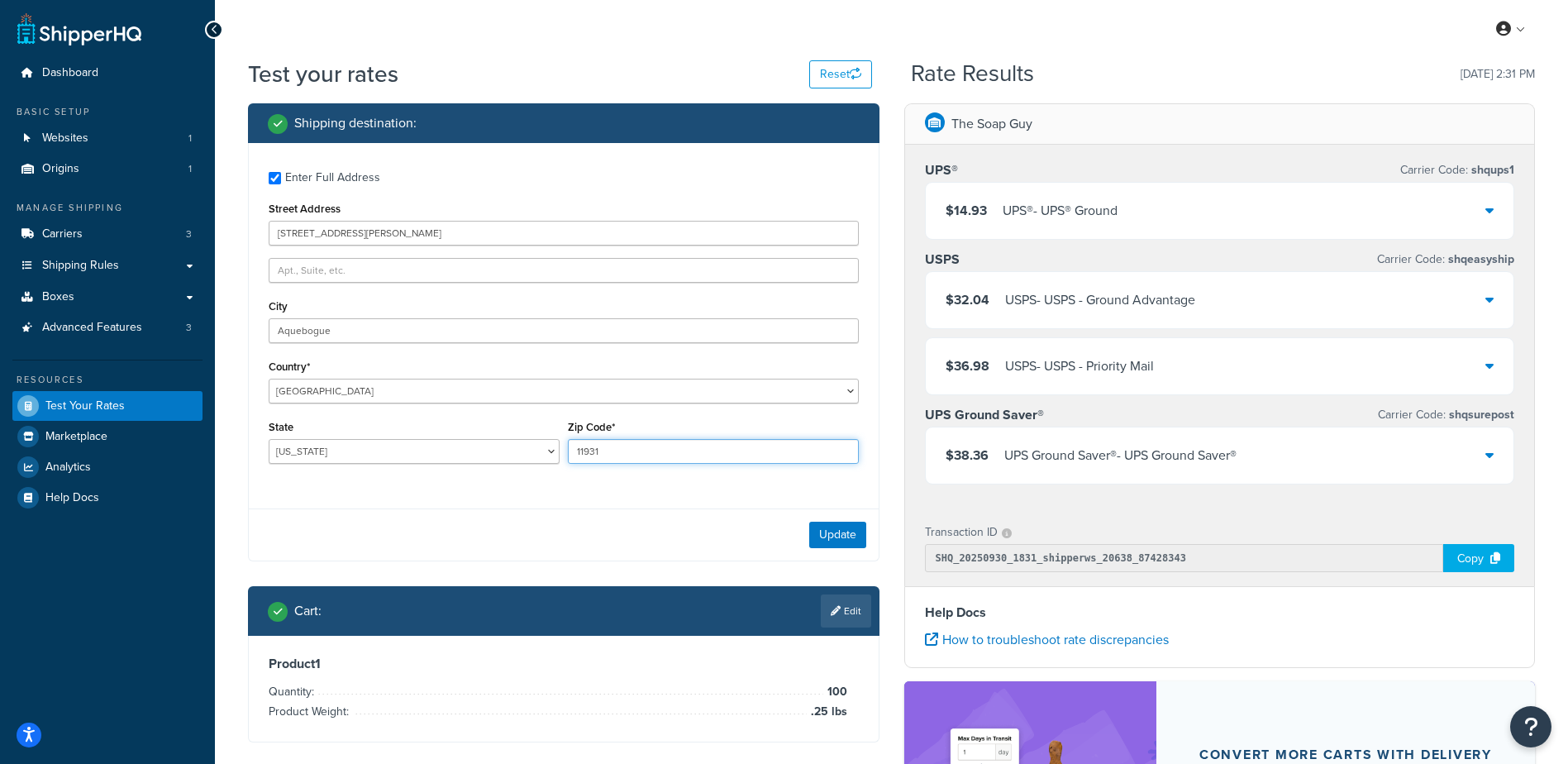
type input "11931"
drag, startPoint x: 448, startPoint y: 501, endPoint x: 458, endPoint y: 499, distance: 10.2
click at [458, 499] on div "Enter Full Address Street Address [STREET_ADDRESS][PERSON_NAME] [GEOGRAPHIC_DAT…" at bounding box center [563, 352] width 631 height 419
click at [838, 535] on button "Update" at bounding box center [838, 535] width 57 height 26
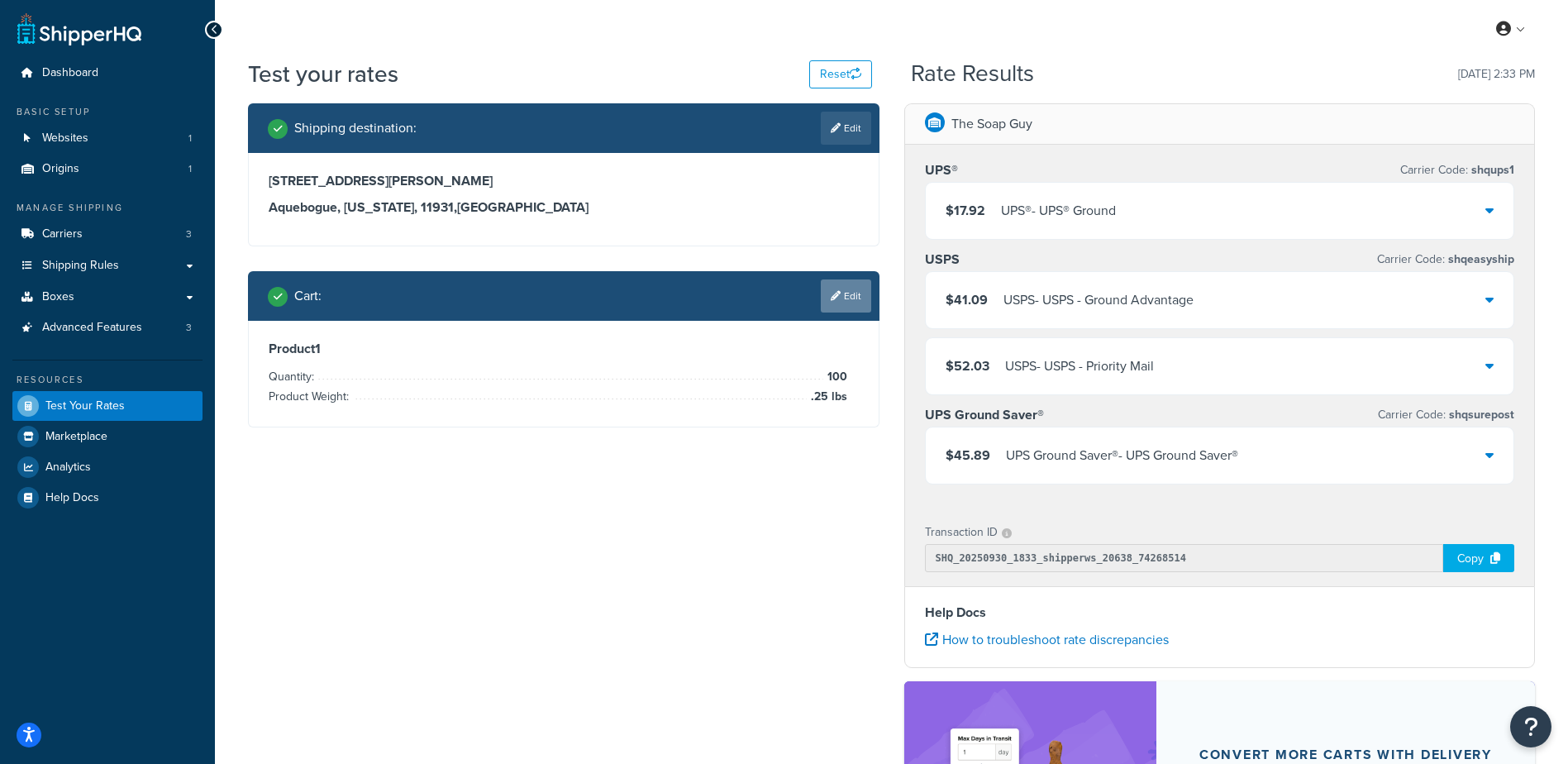
click at [849, 304] on link "Edit" at bounding box center [845, 296] width 50 height 33
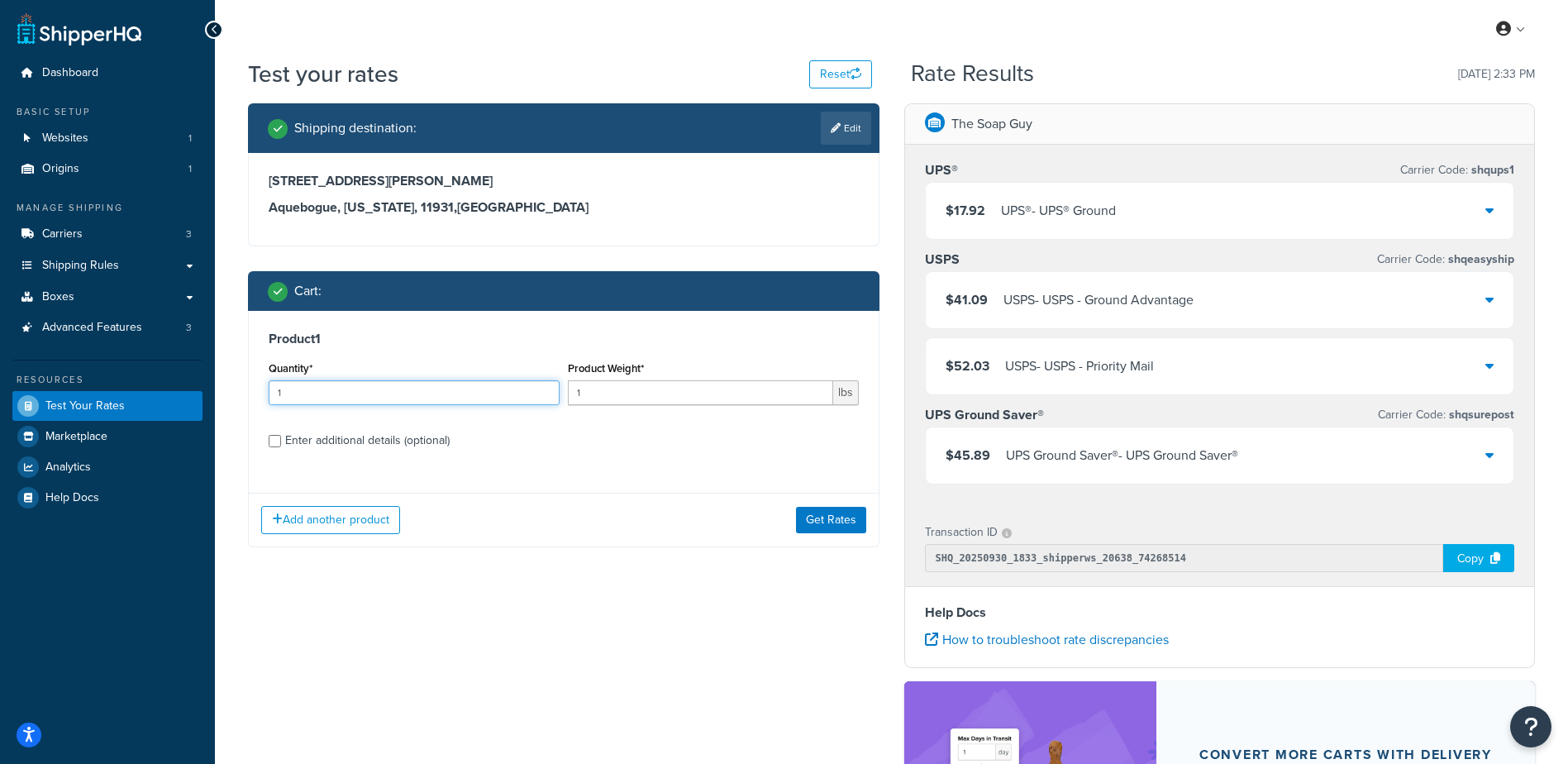
drag, startPoint x: 402, startPoint y: 396, endPoint x: 176, endPoint y: 394, distance: 226.0
click at [176, 393] on div "Dashboard Basic Setup Websites 1 Origins 1 Manage Shipping Carriers 3 Shipping …" at bounding box center [784, 530] width 1568 height 1060
type input "100"
type input ".27"
click at [729, 460] on div "Product 1 Quantity* 100 Product Weight* .27 lbs Enter additional details (optio…" at bounding box center [563, 396] width 630 height 170
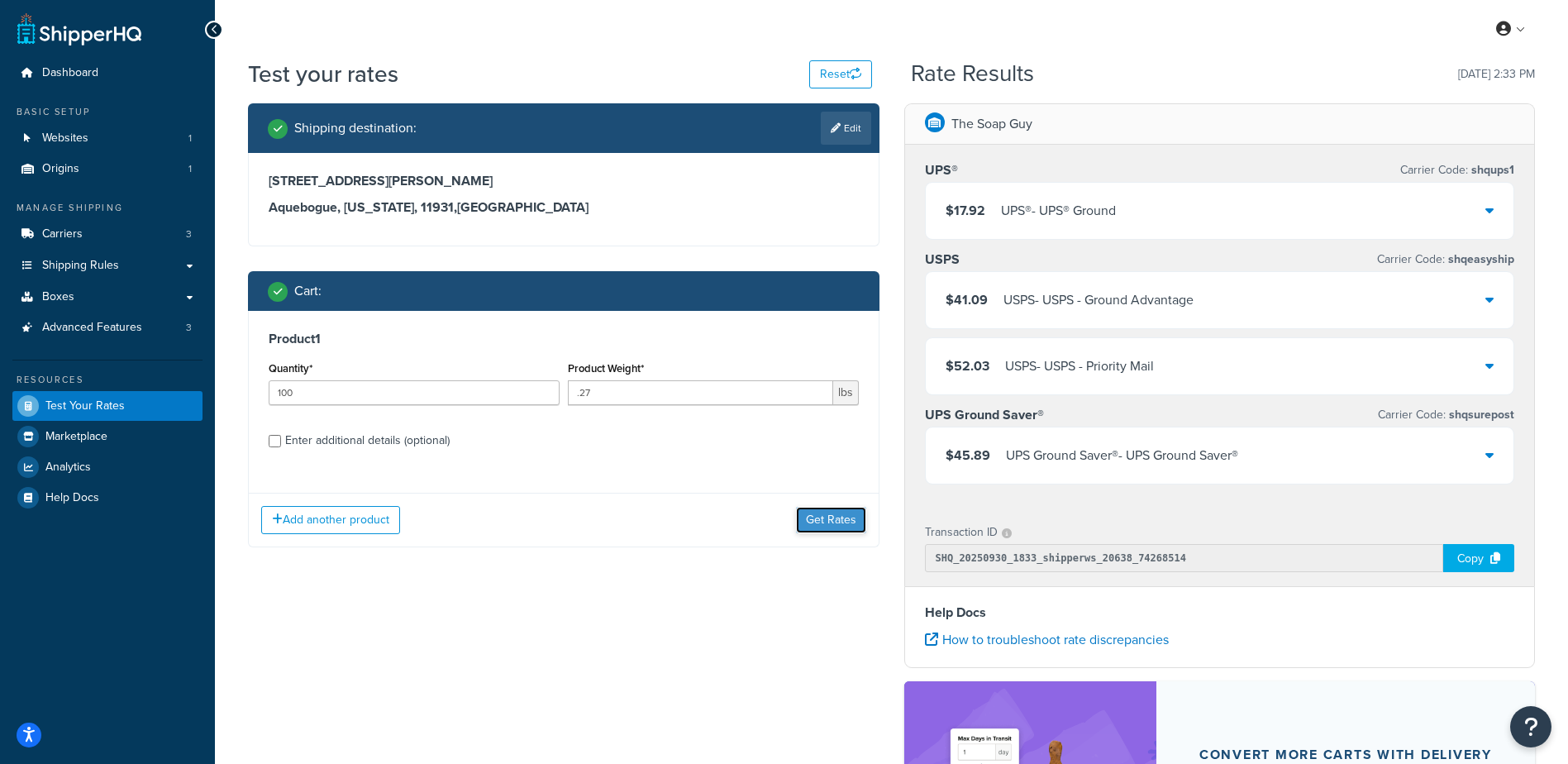
drag, startPoint x: 840, startPoint y: 523, endPoint x: 723, endPoint y: 582, distance: 131.0
click at [840, 524] on button "Get Rates" at bounding box center [831, 520] width 70 height 26
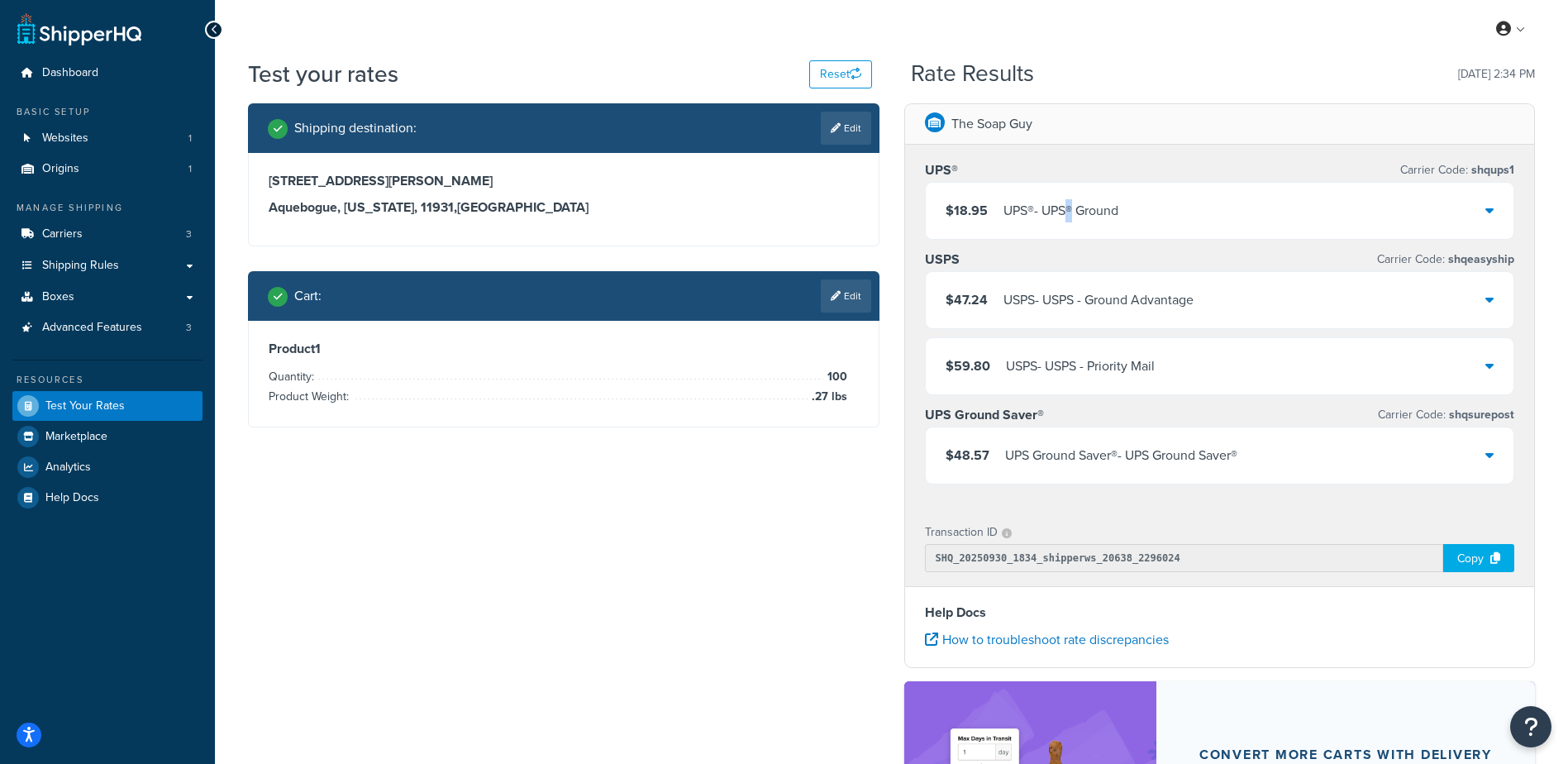
click at [1073, 217] on div "UPS® - UPS® Ground" at bounding box center [1061, 211] width 115 height 23
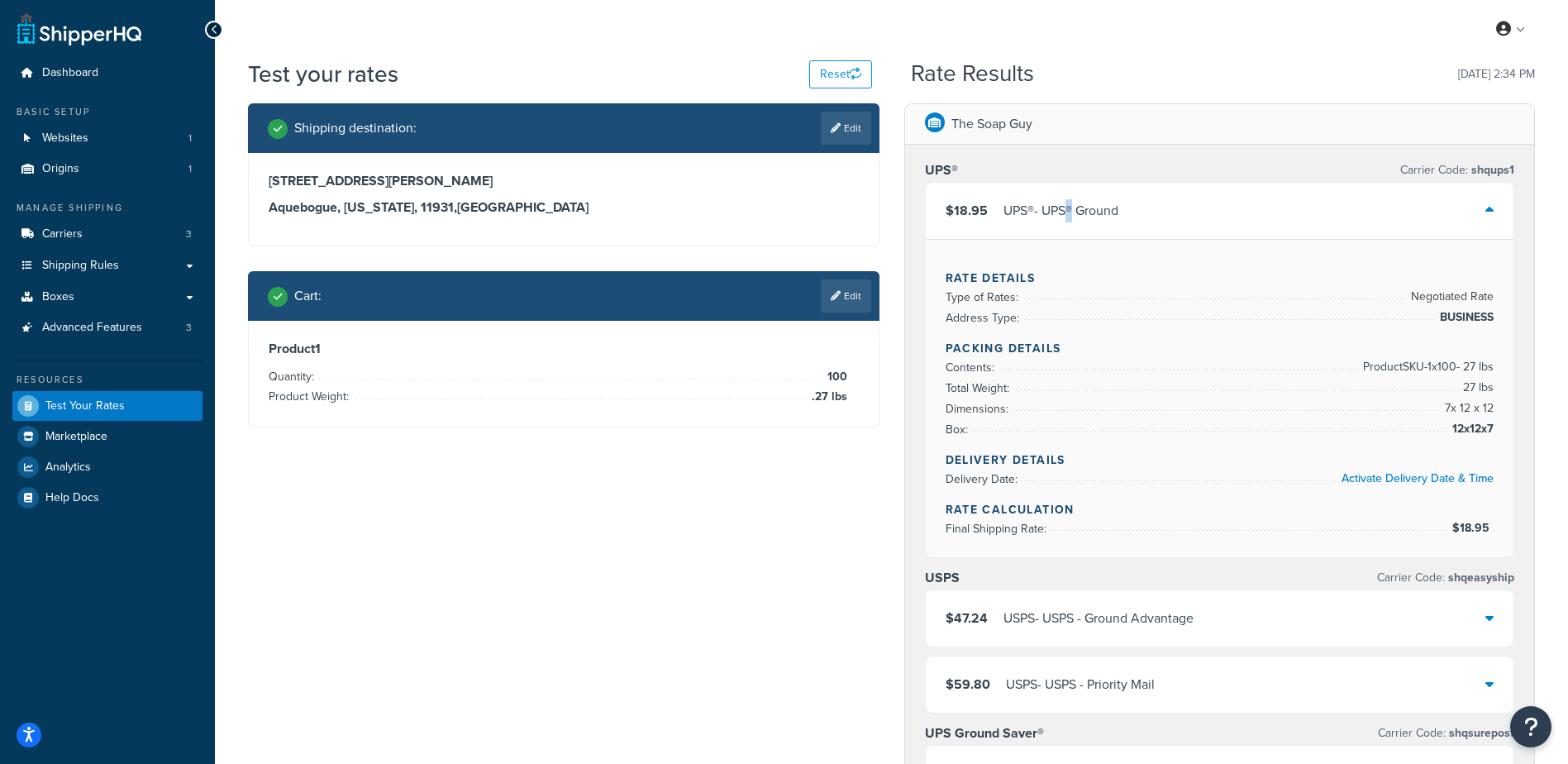
click at [1073, 217] on div "UPS® - UPS® Ground" at bounding box center [1061, 211] width 115 height 23
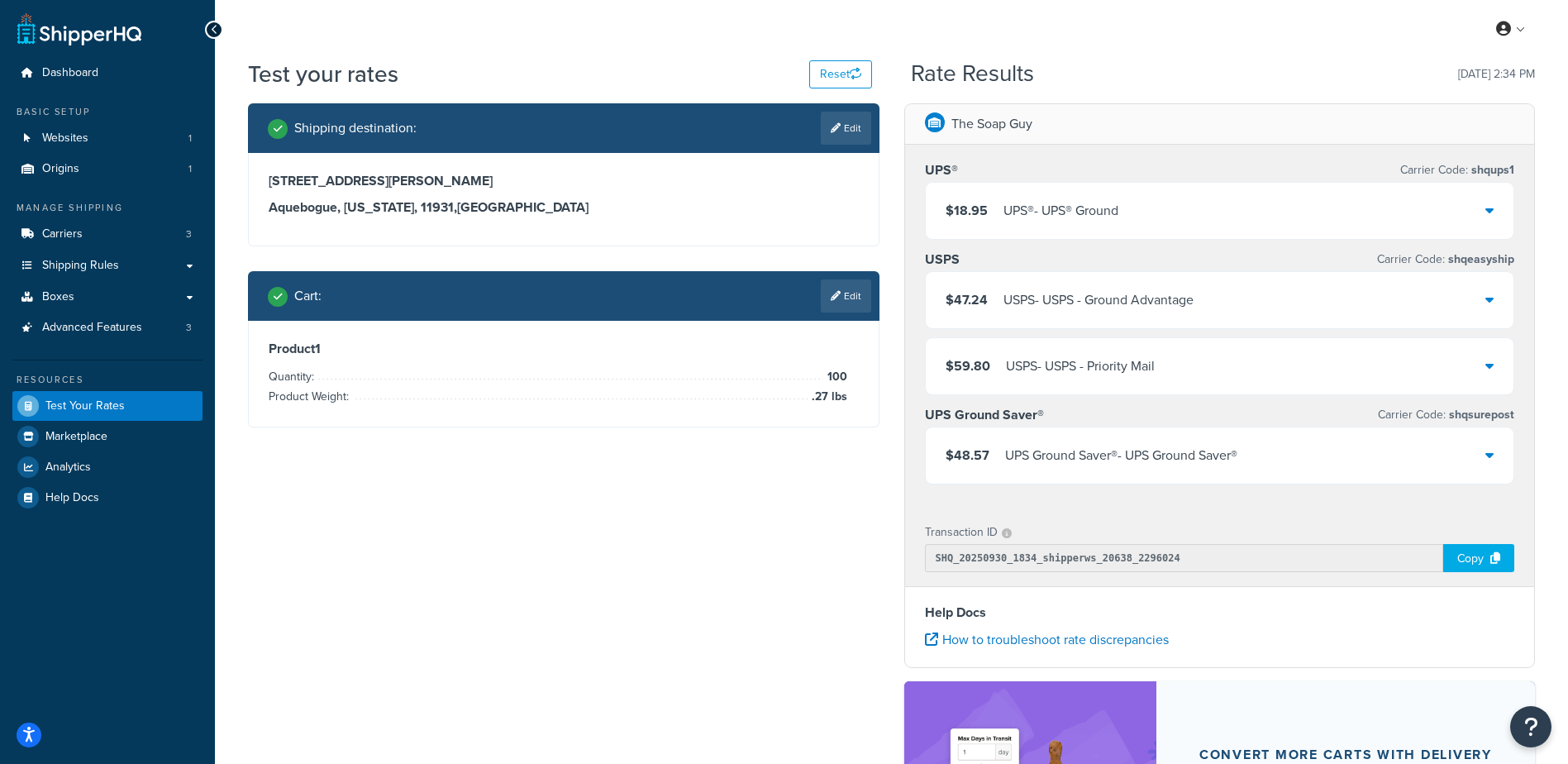
click at [1260, 207] on div "$18.95 UPS® - UPS® Ground" at bounding box center [1219, 211] width 589 height 56
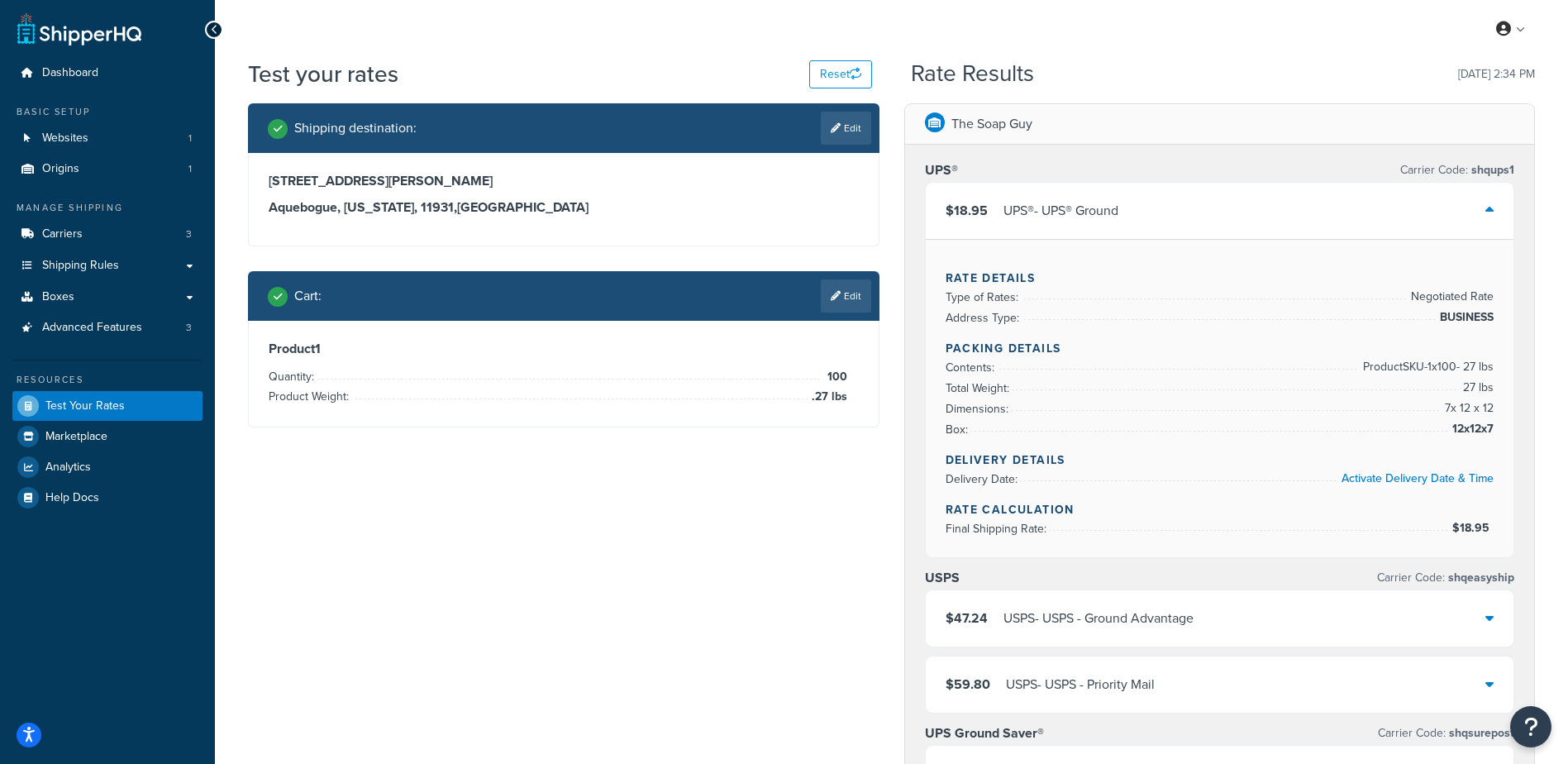
click at [1258, 208] on div "$18.95 UPS® - UPS® Ground" at bounding box center [1219, 211] width 589 height 56
